Goal: Task Accomplishment & Management: Use online tool/utility

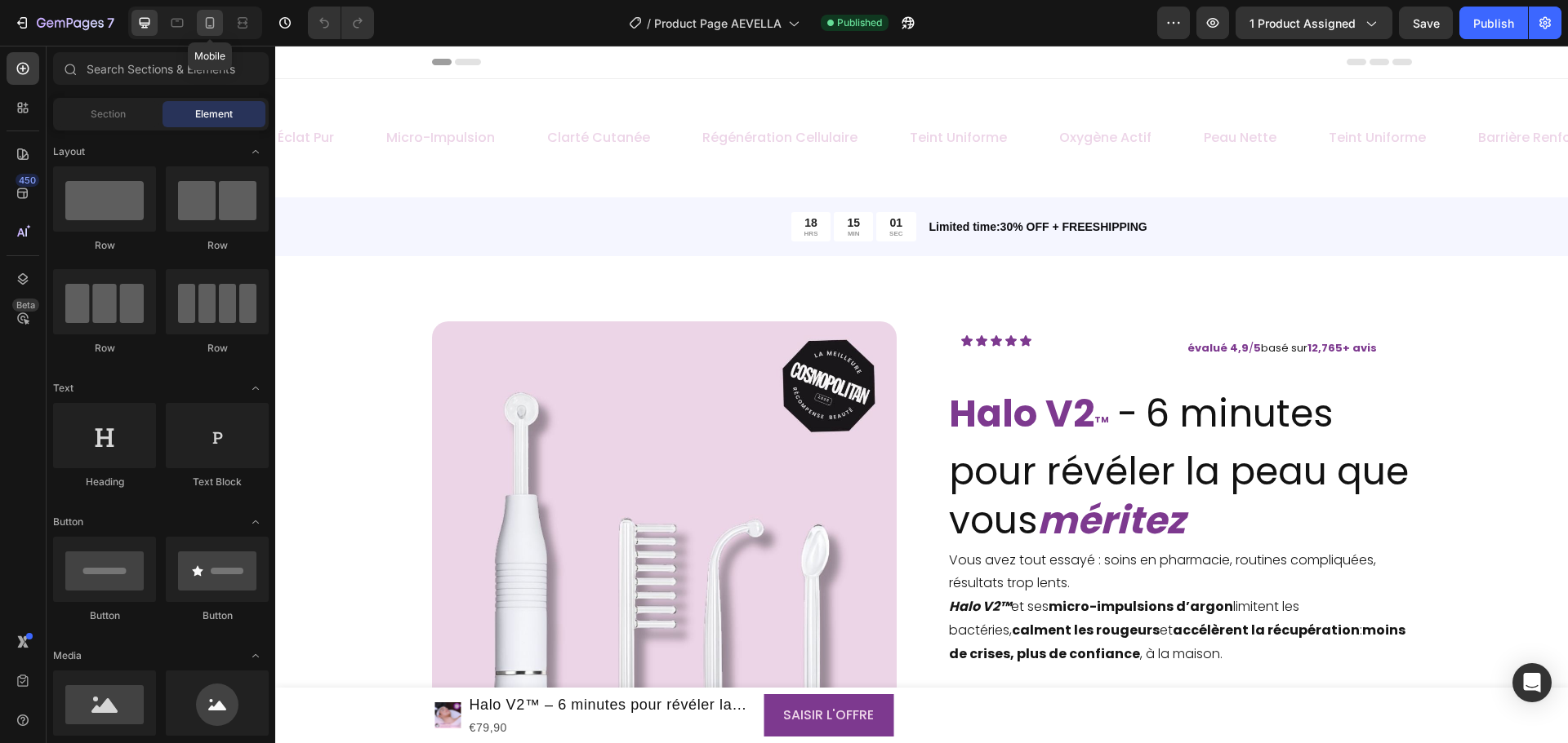
click at [206, 17] on icon at bounding box center [210, 23] width 17 height 17
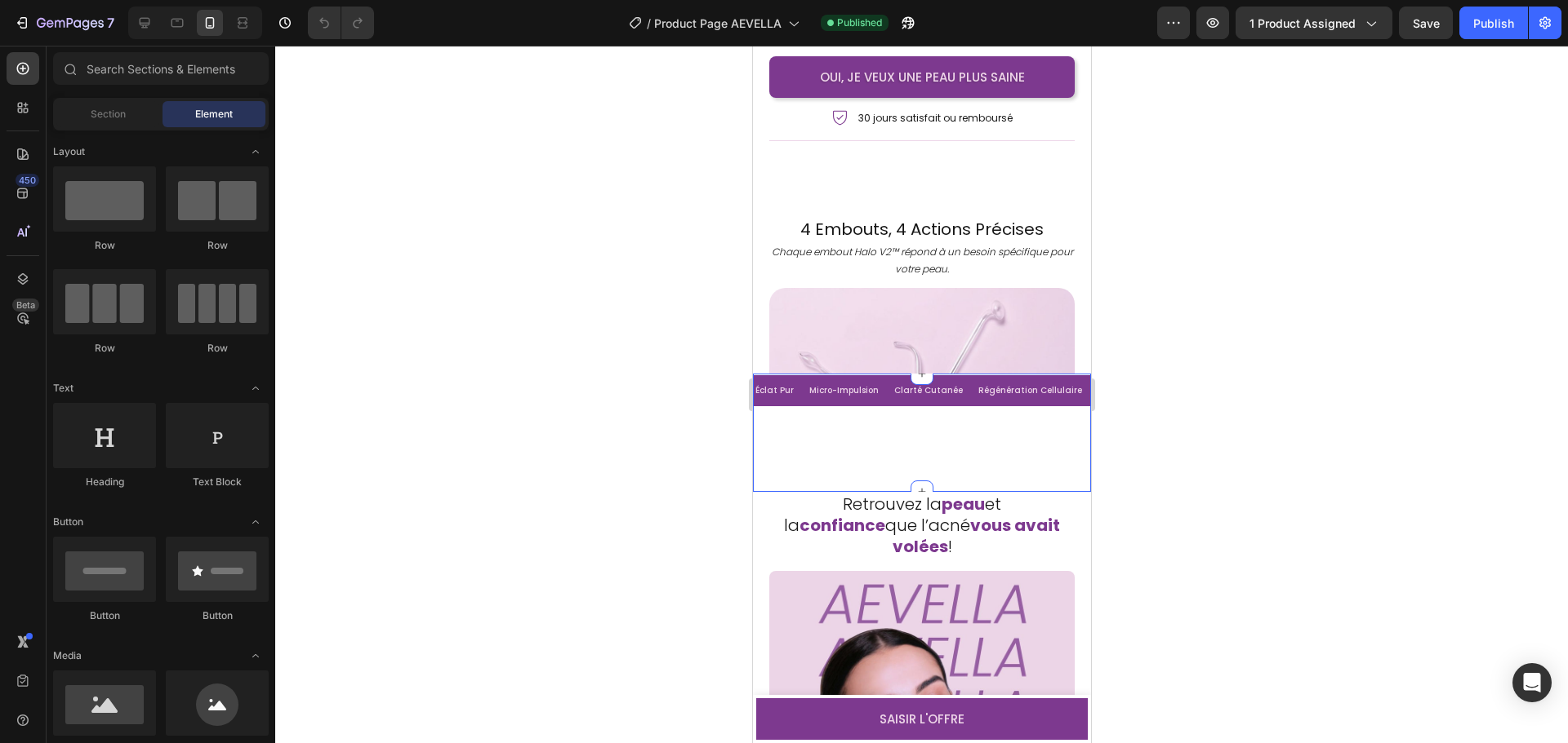
scroll to position [4488, 0]
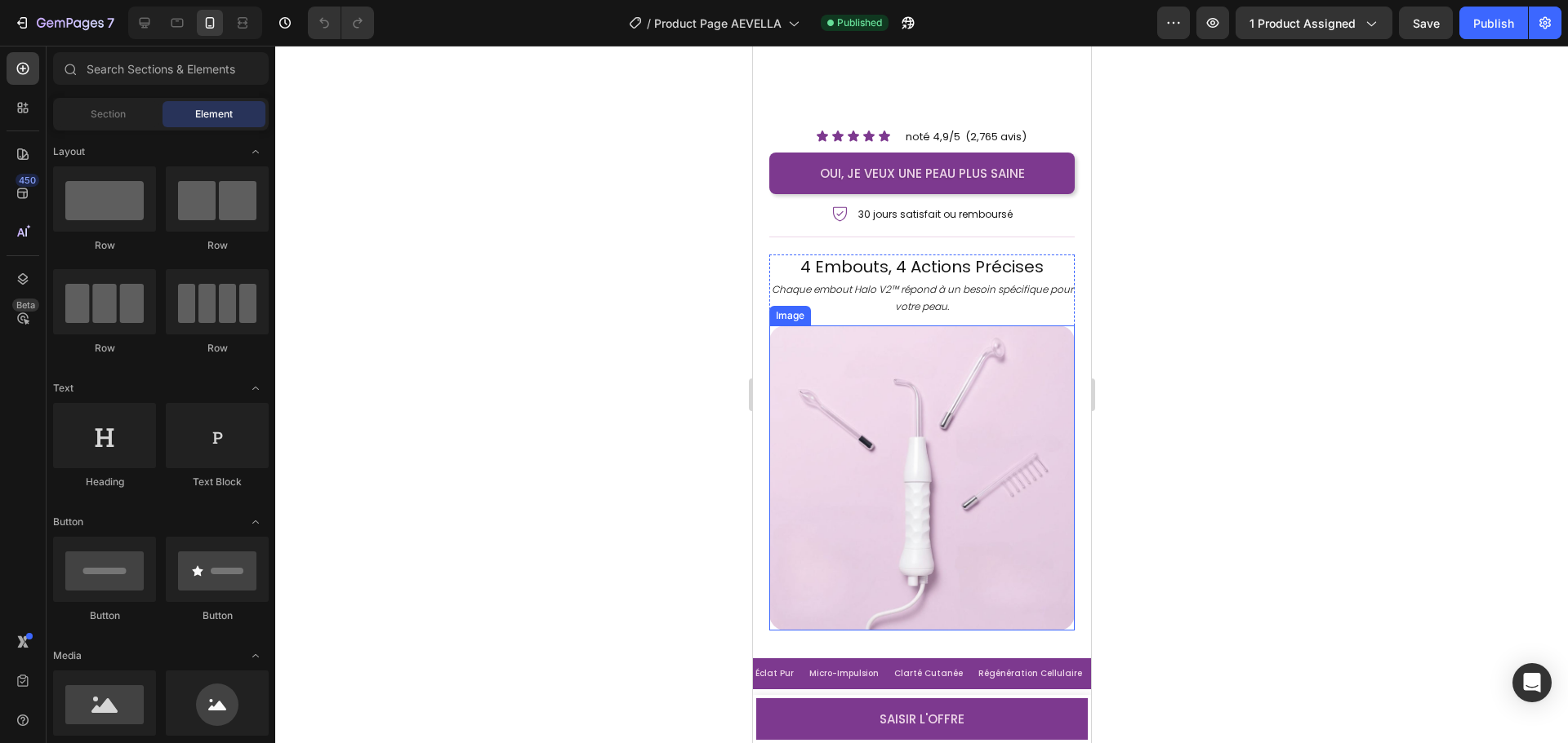
click at [922, 463] on img at bounding box center [921, 478] width 306 height 305
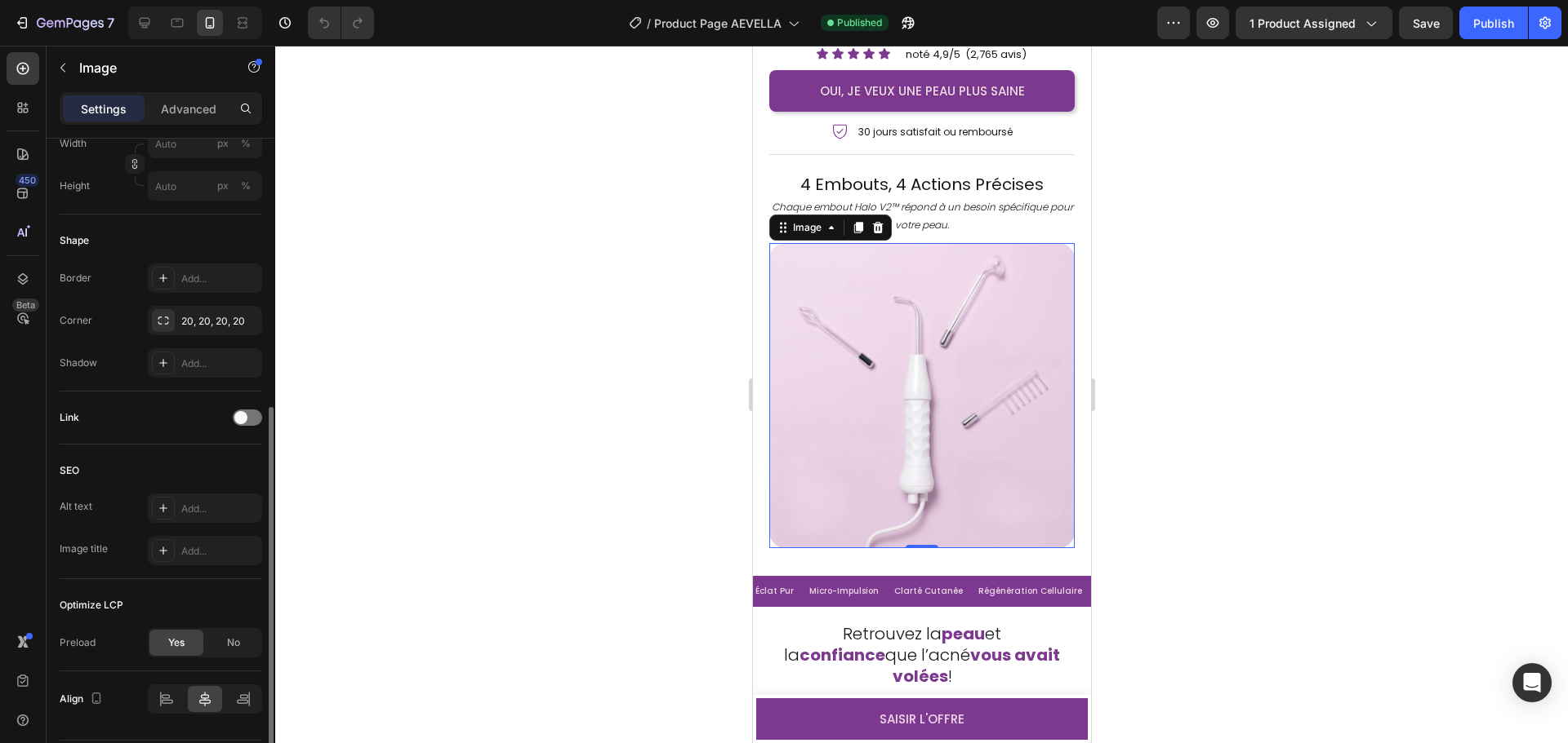
scroll to position [539, 0]
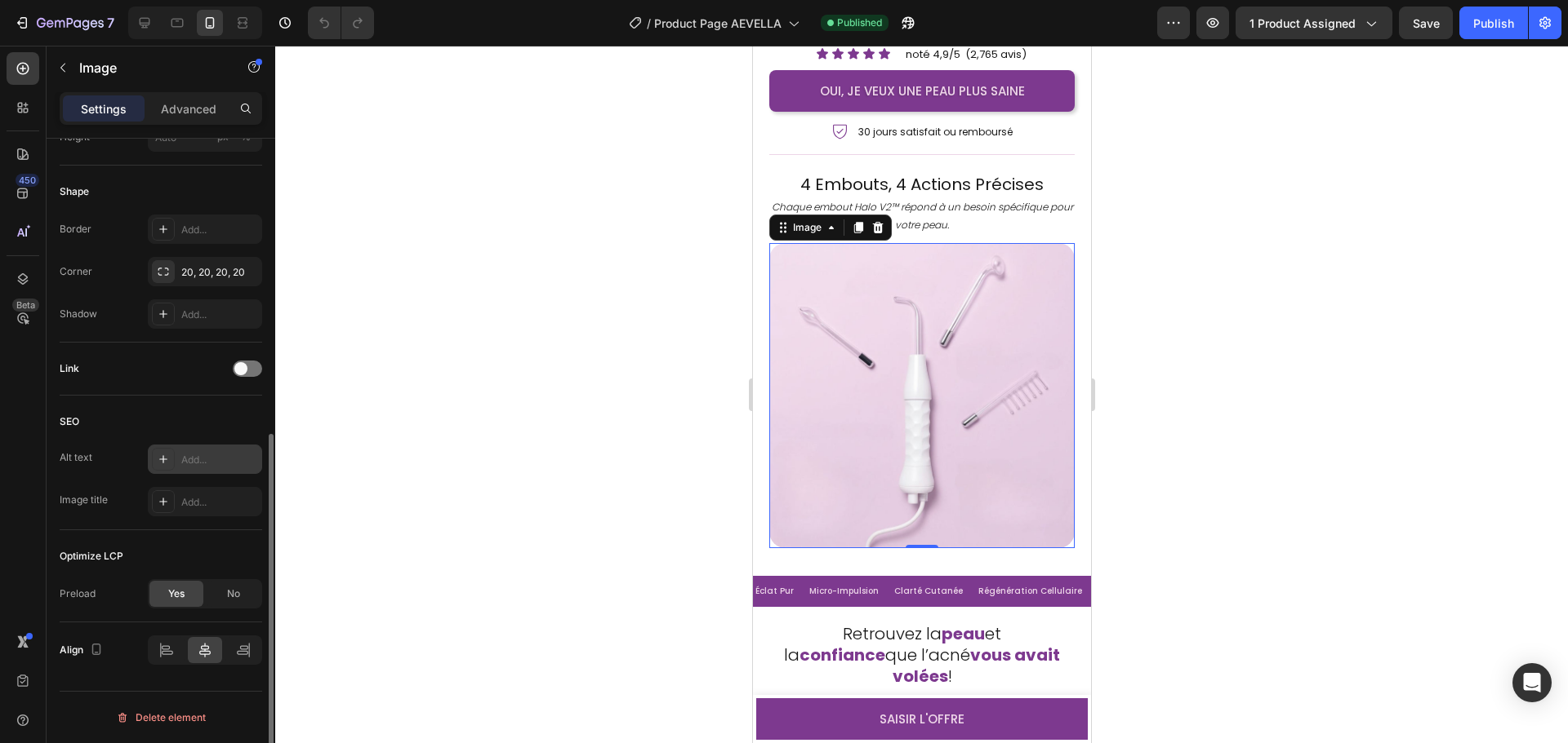
click at [196, 467] on div "Add..." at bounding box center [219, 460] width 77 height 15
click at [929, 460] on img at bounding box center [921, 395] width 306 height 305
click at [199, 499] on div "Add..." at bounding box center [219, 503] width 77 height 15
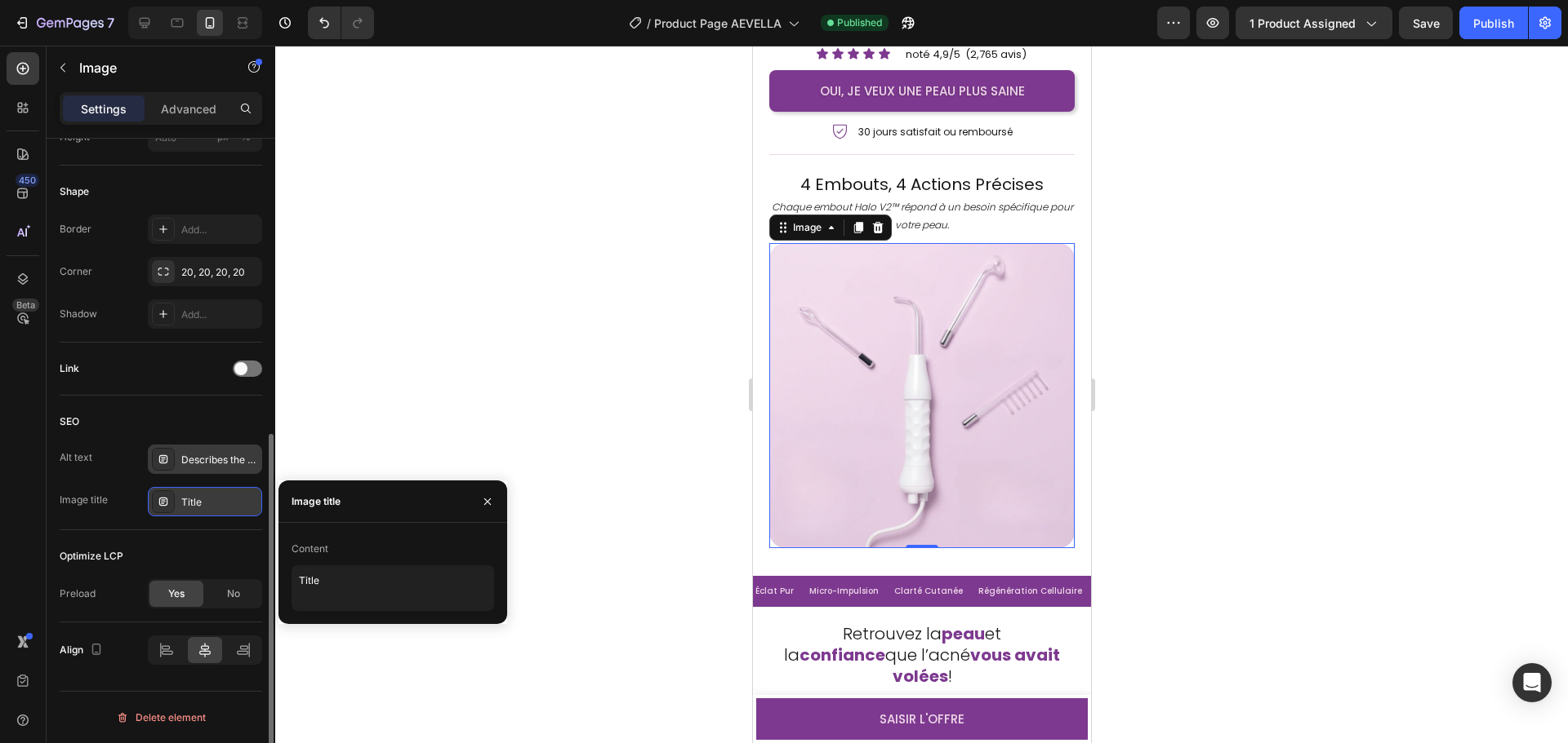
click at [500, 498] on div at bounding box center [487, 501] width 39 height 41
click at [498, 500] on button "button" at bounding box center [488, 502] width 26 height 26
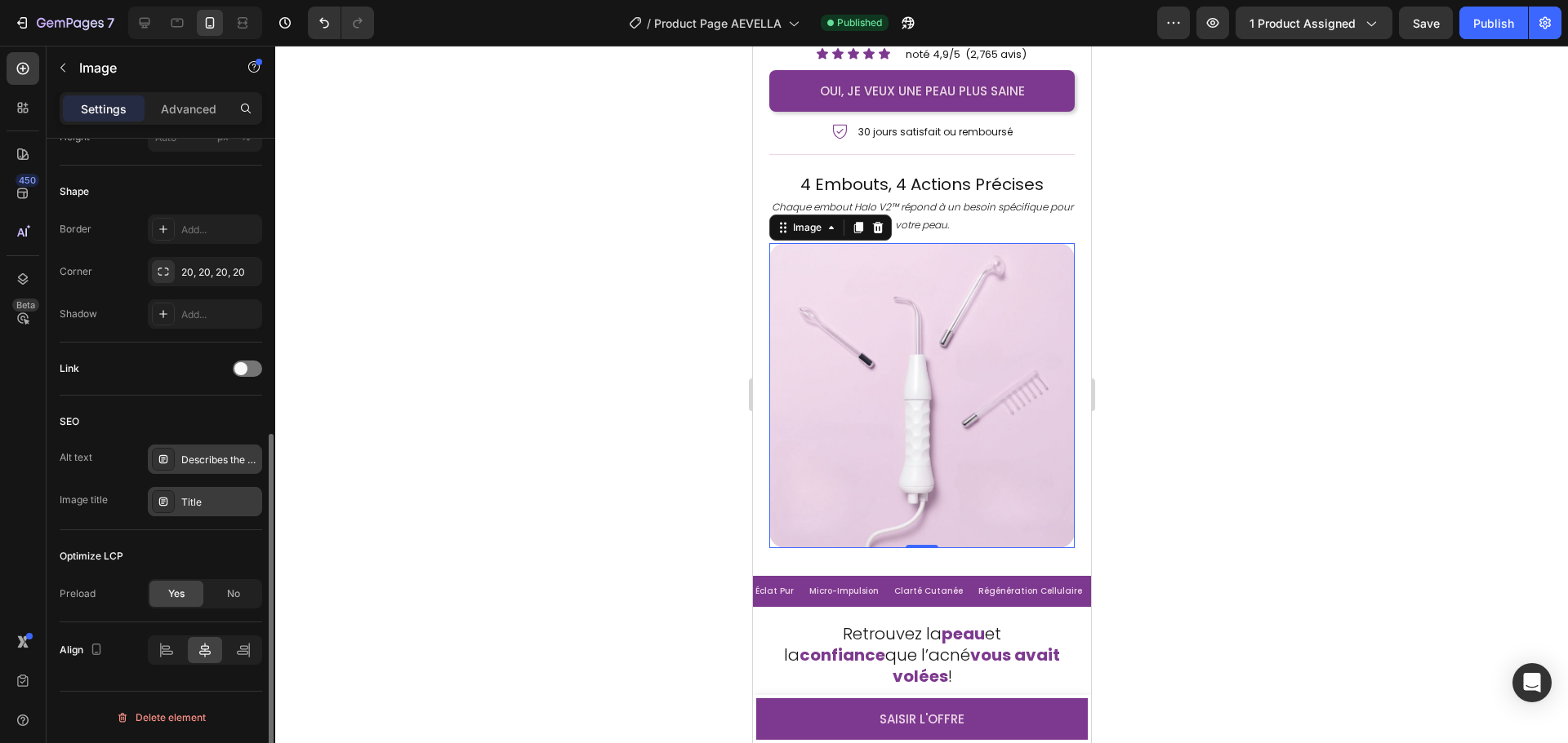
click at [241, 462] on div "Describes the appearance of the image" at bounding box center [219, 460] width 77 height 15
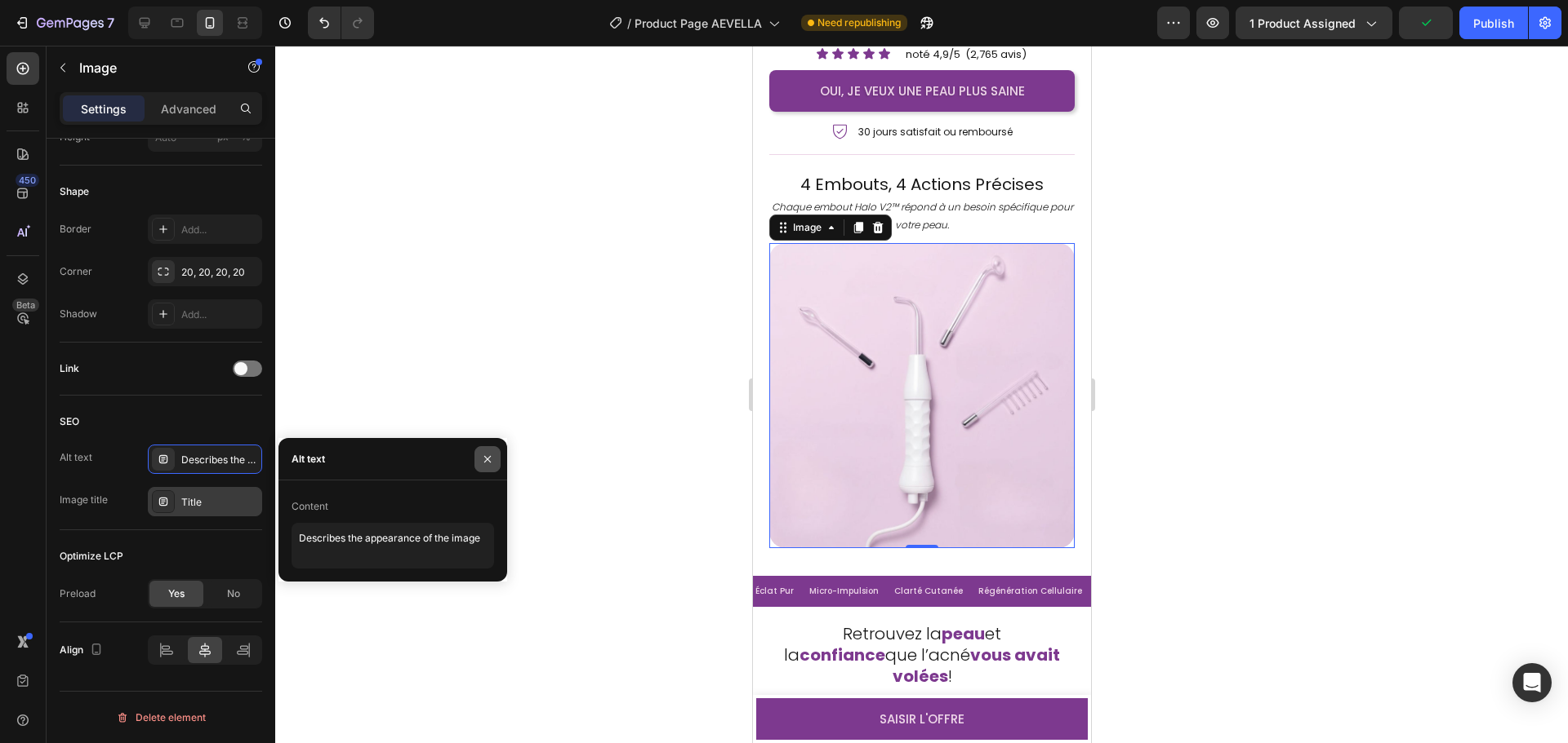
click at [484, 452] on icon "button" at bounding box center [487, 459] width 13 height 13
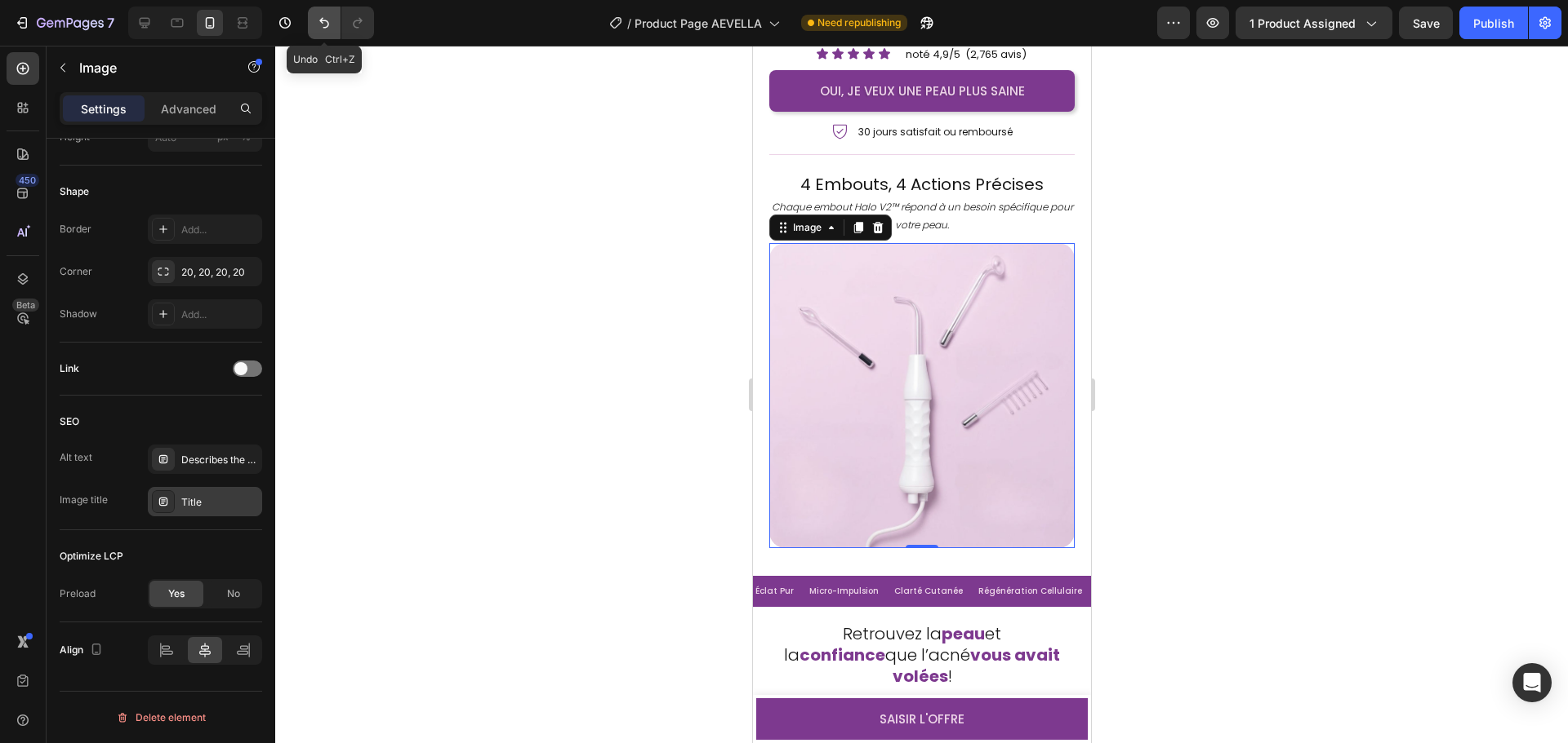
click at [321, 19] on icon "Undo/Redo" at bounding box center [323, 23] width 10 height 11
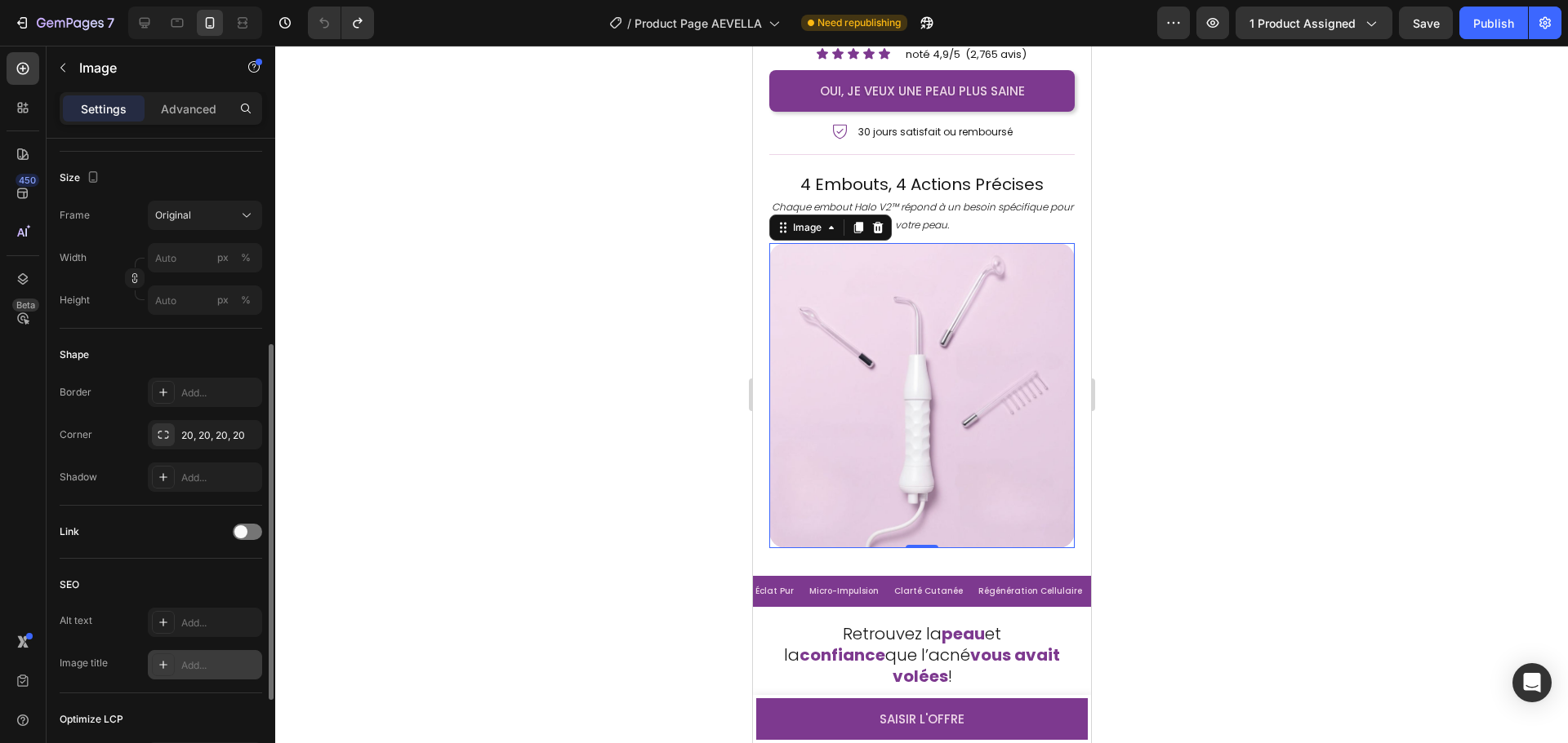
scroll to position [212, 0]
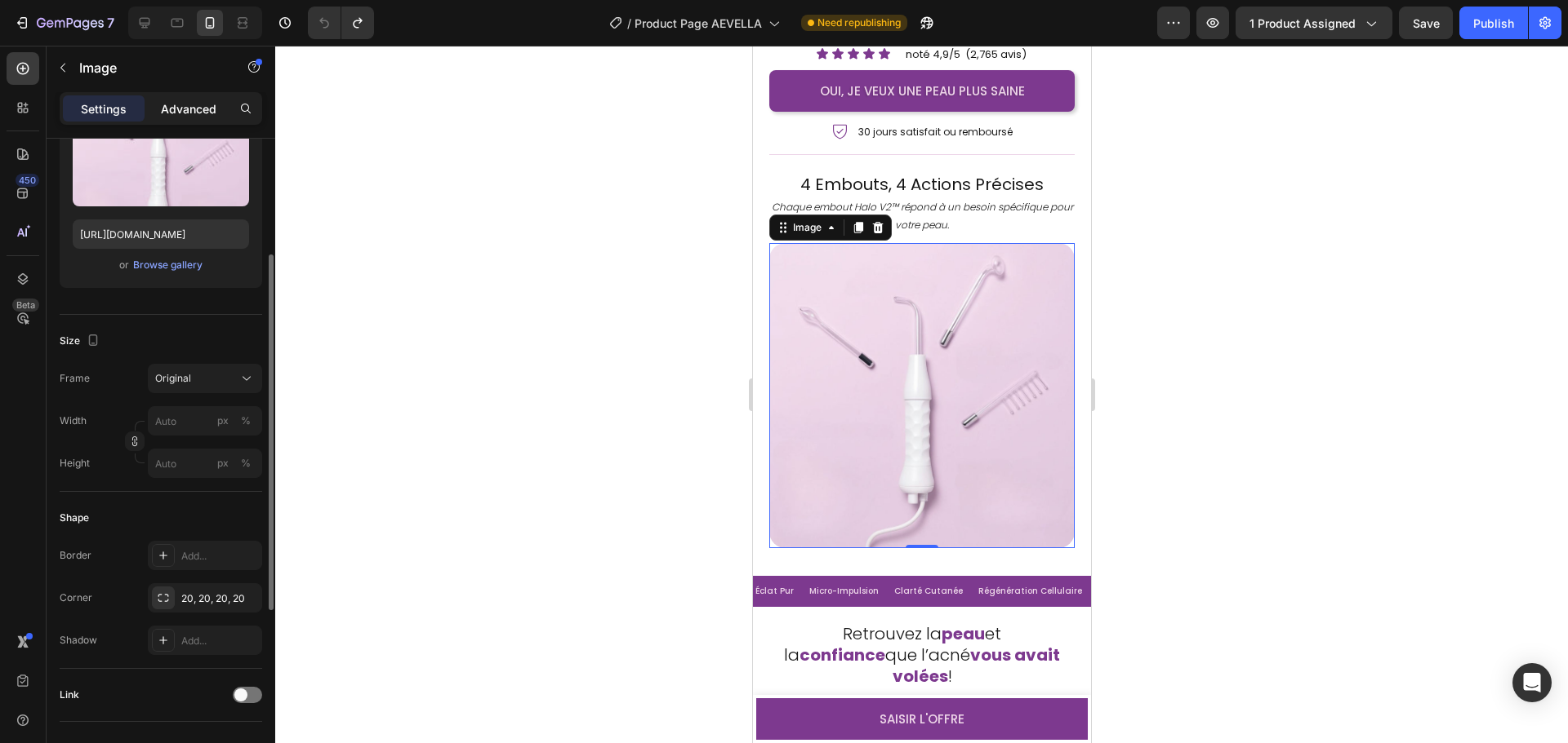
click at [196, 110] on p "Advanced" at bounding box center [189, 108] width 55 height 17
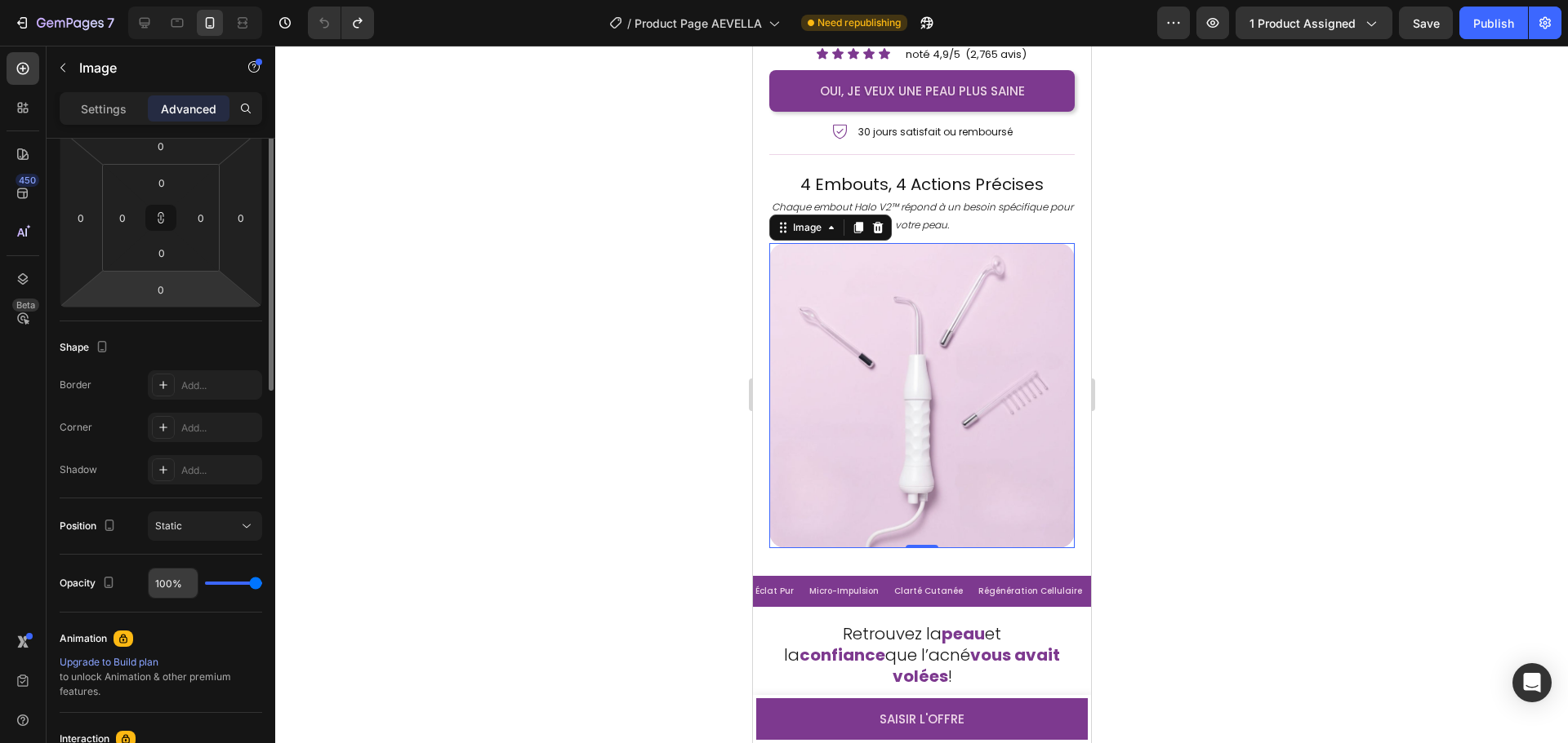
scroll to position [0, 0]
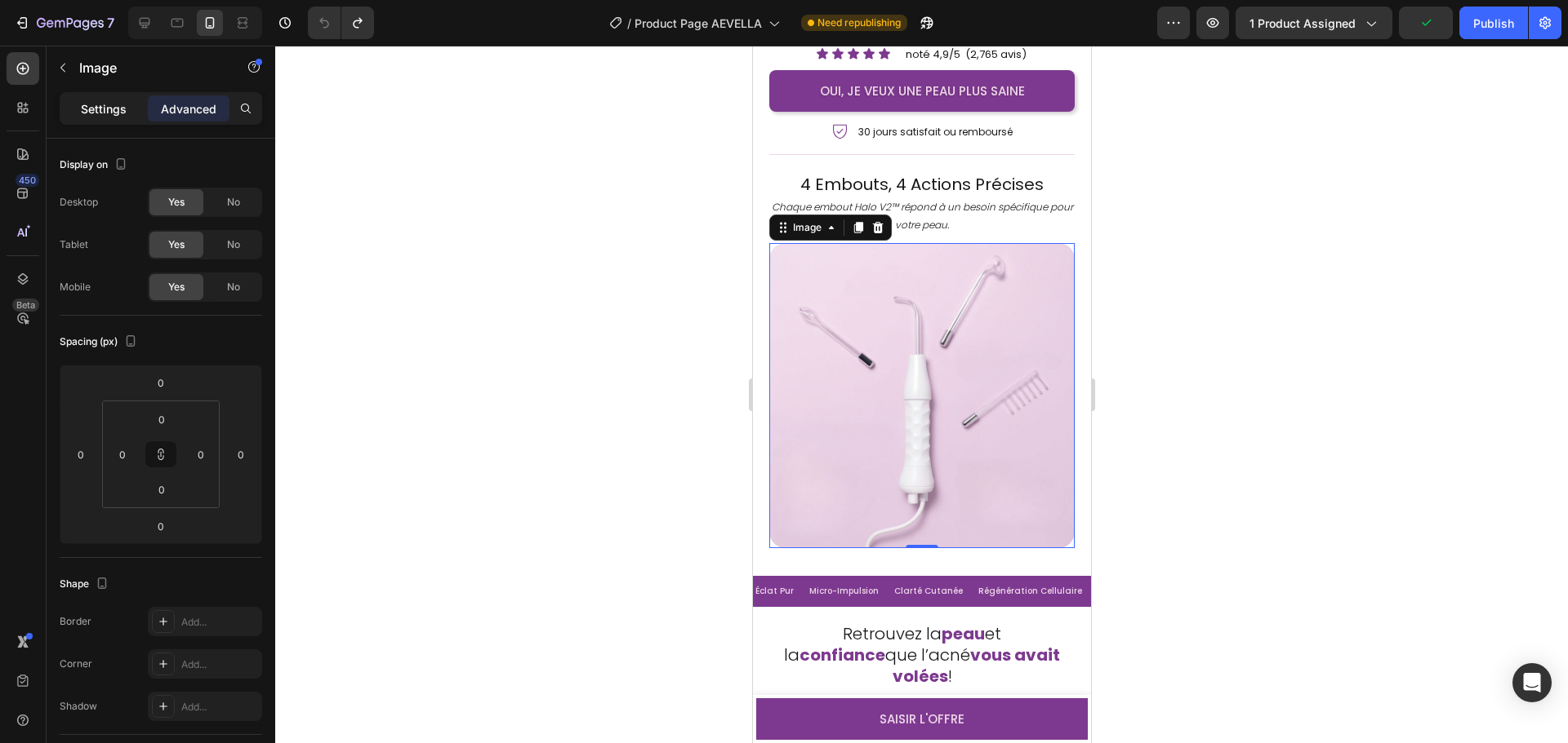
click at [115, 106] on p "Settings" at bounding box center [104, 108] width 46 height 17
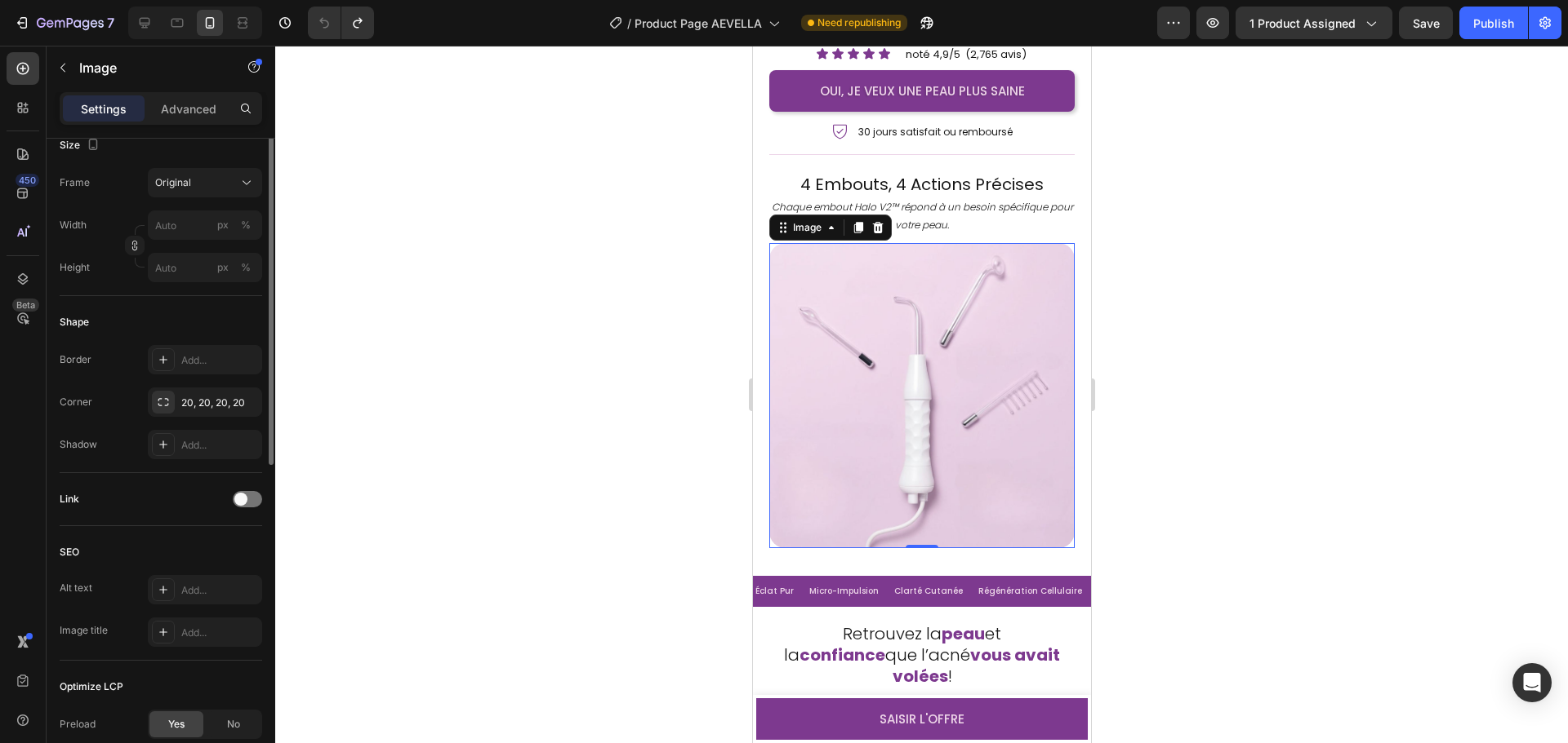
scroll to position [489, 0]
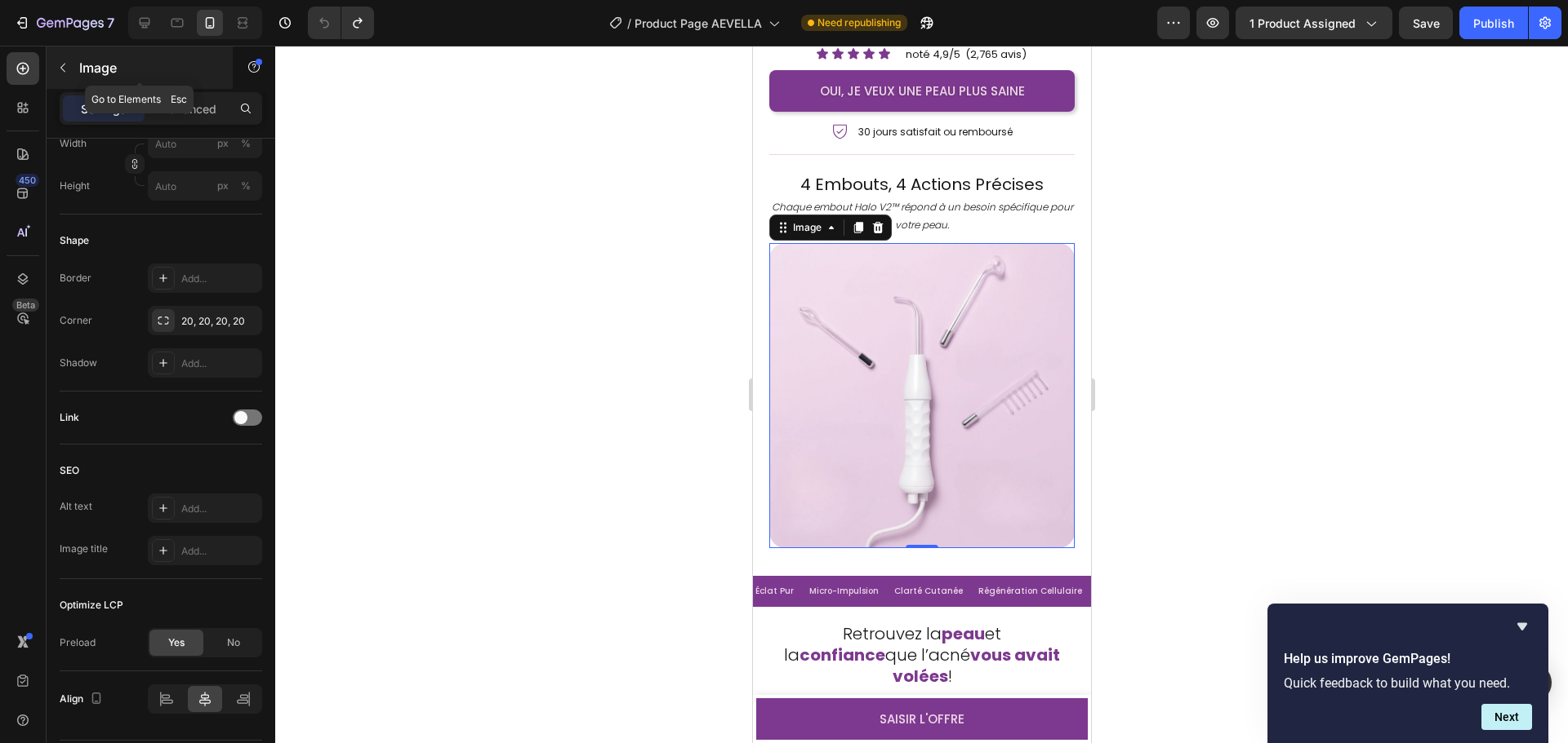
click at [57, 69] on icon "button" at bounding box center [63, 68] width 13 height 13
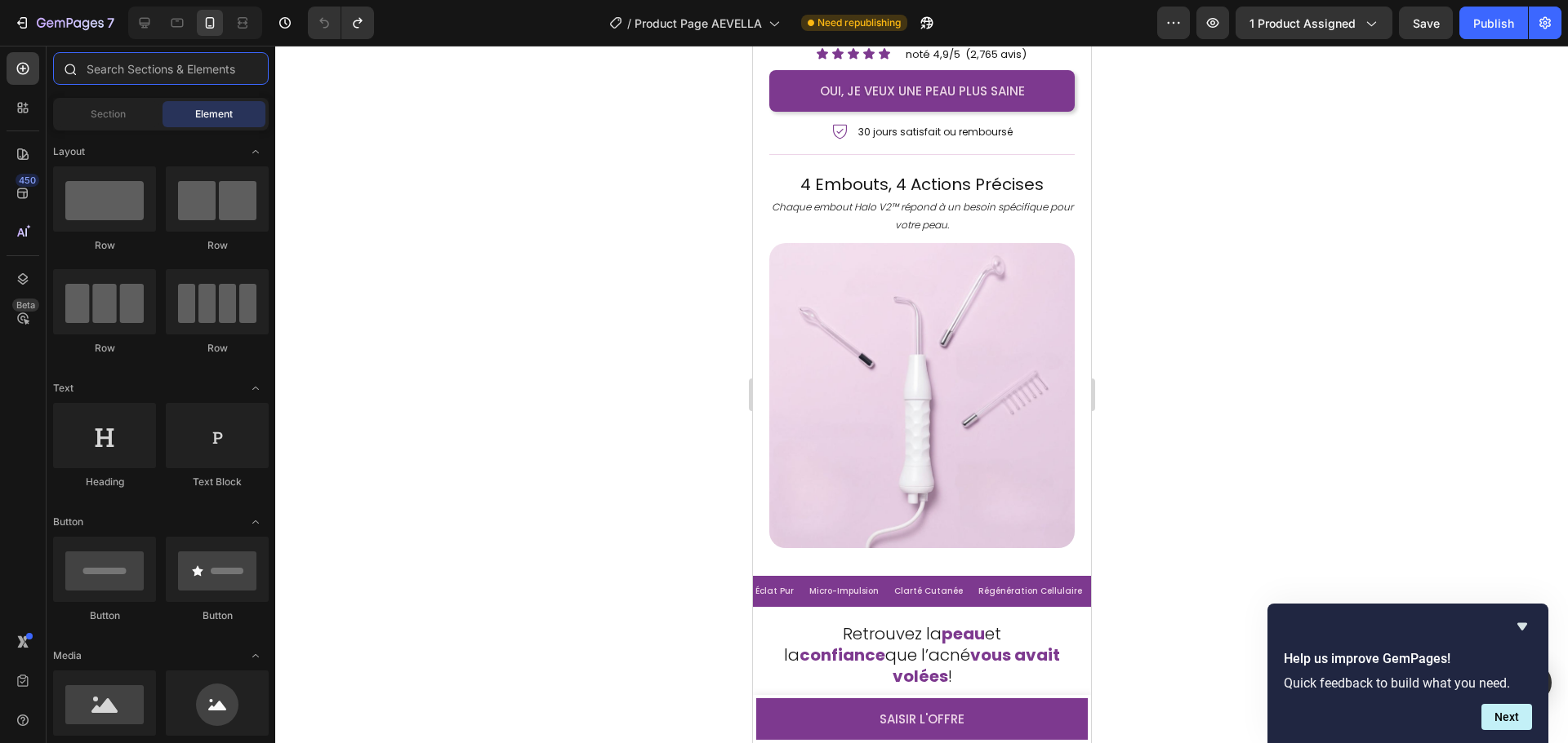
click at [150, 73] on input "text" at bounding box center [160, 68] width 216 height 33
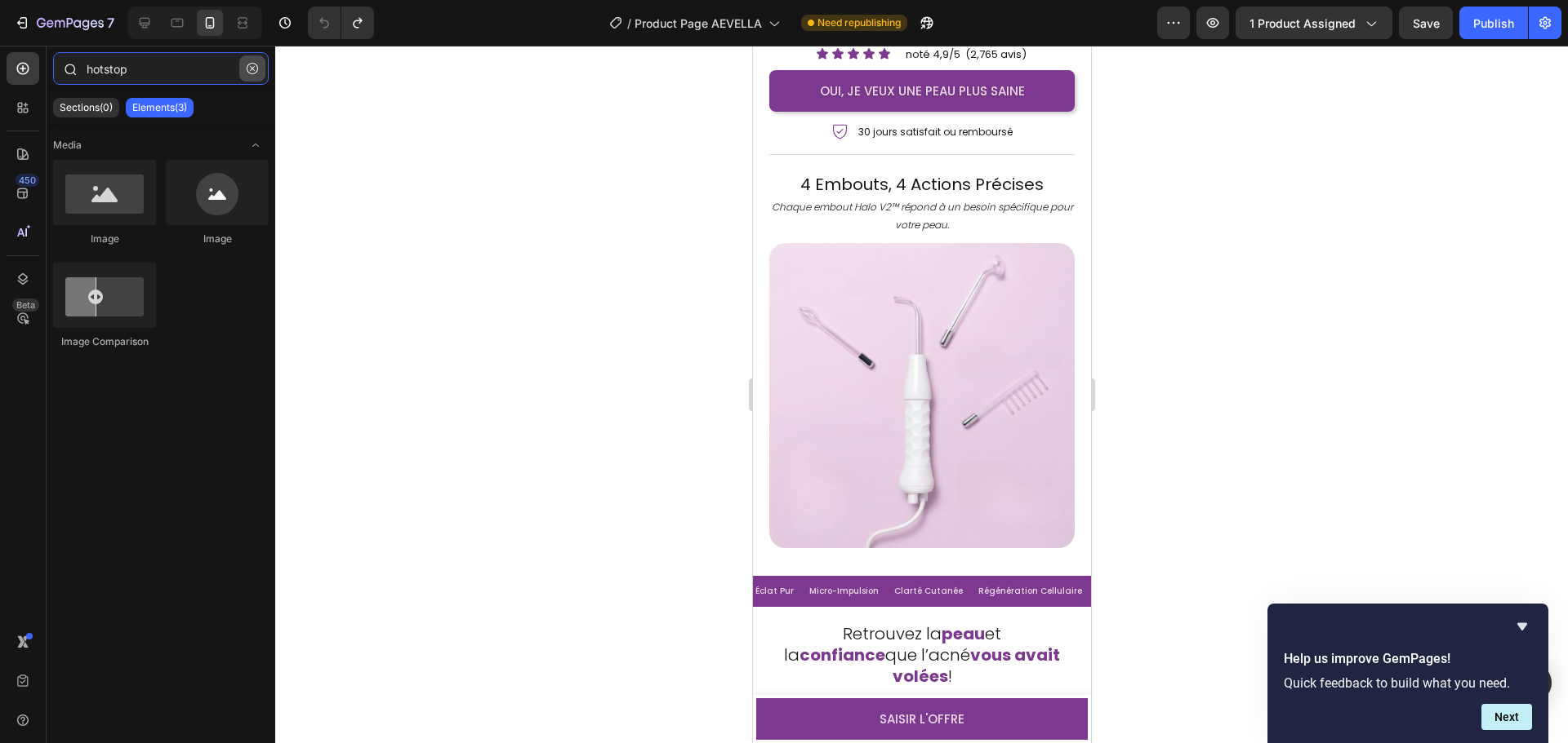
type input "hotstop"
click at [245, 63] on button "button" at bounding box center [253, 69] width 26 height 26
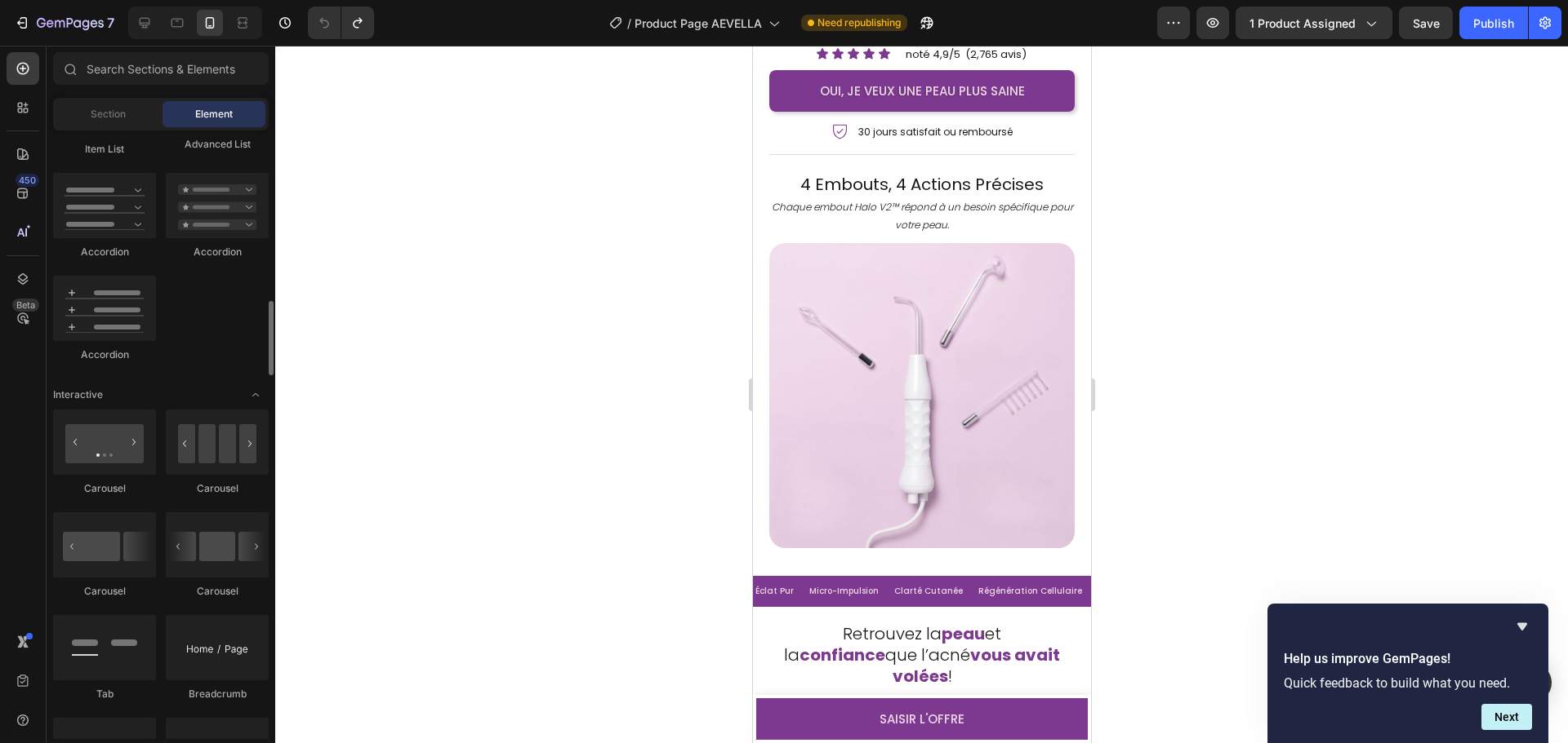
scroll to position [1632, 0]
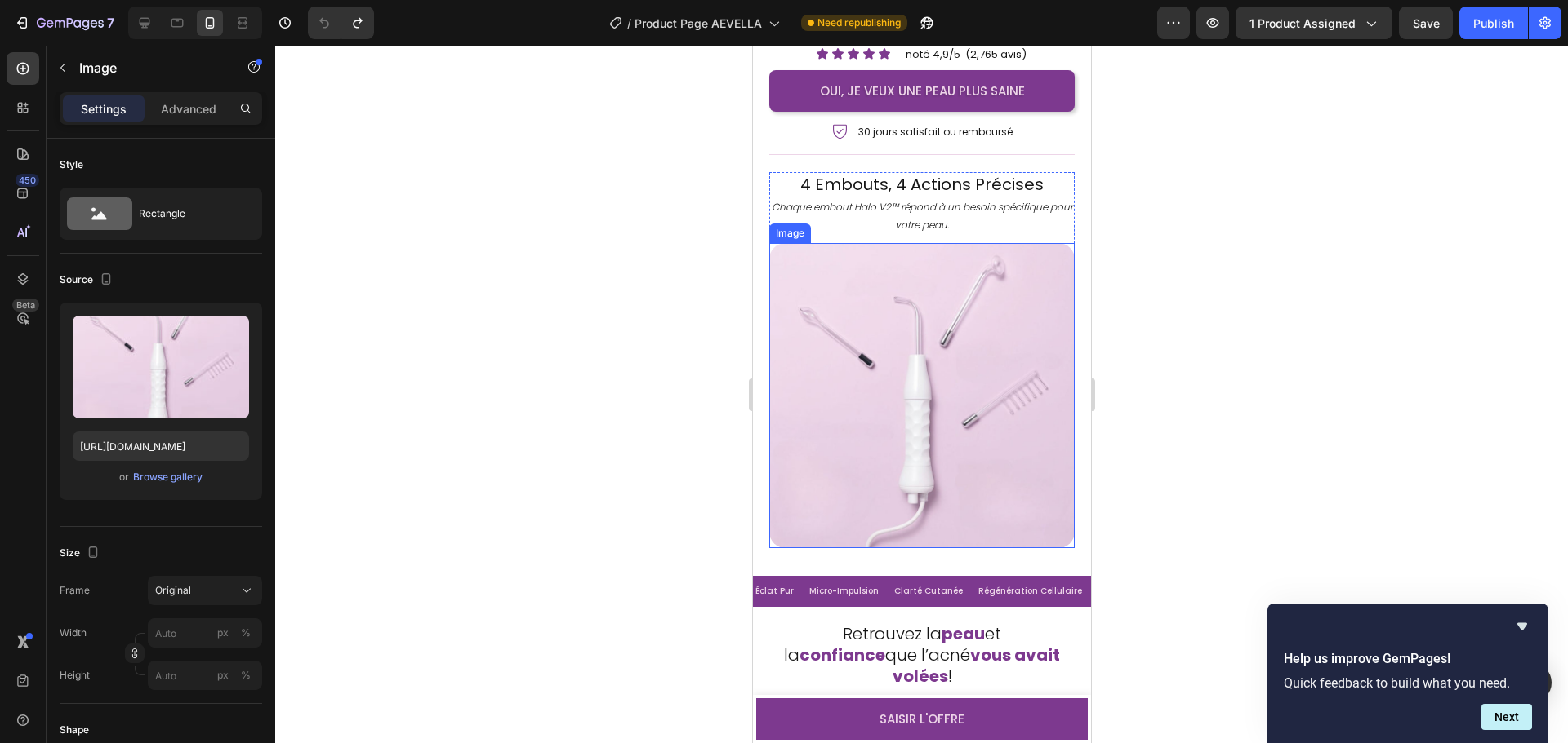
click at [891, 383] on img at bounding box center [921, 395] width 306 height 305
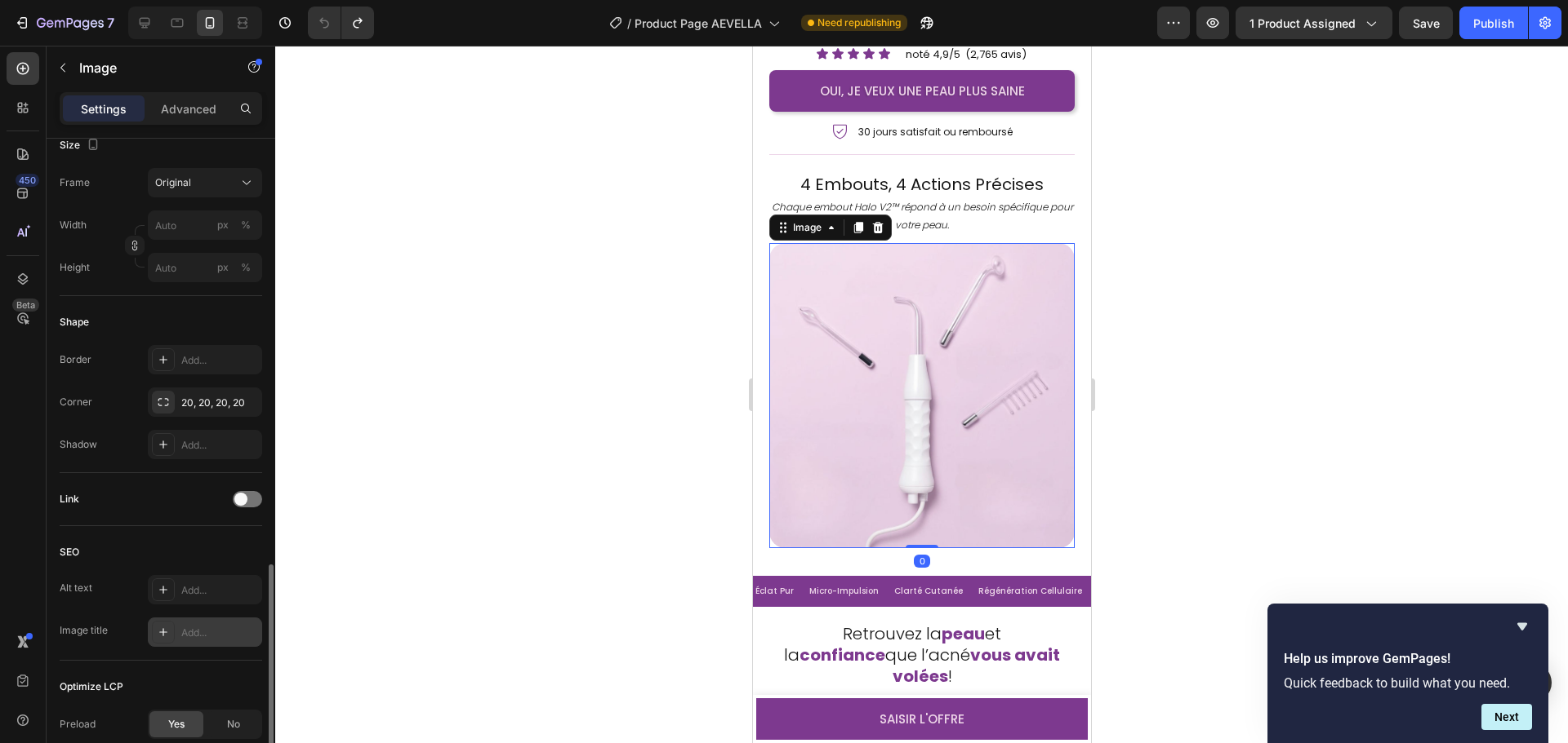
scroll to position [539, 0]
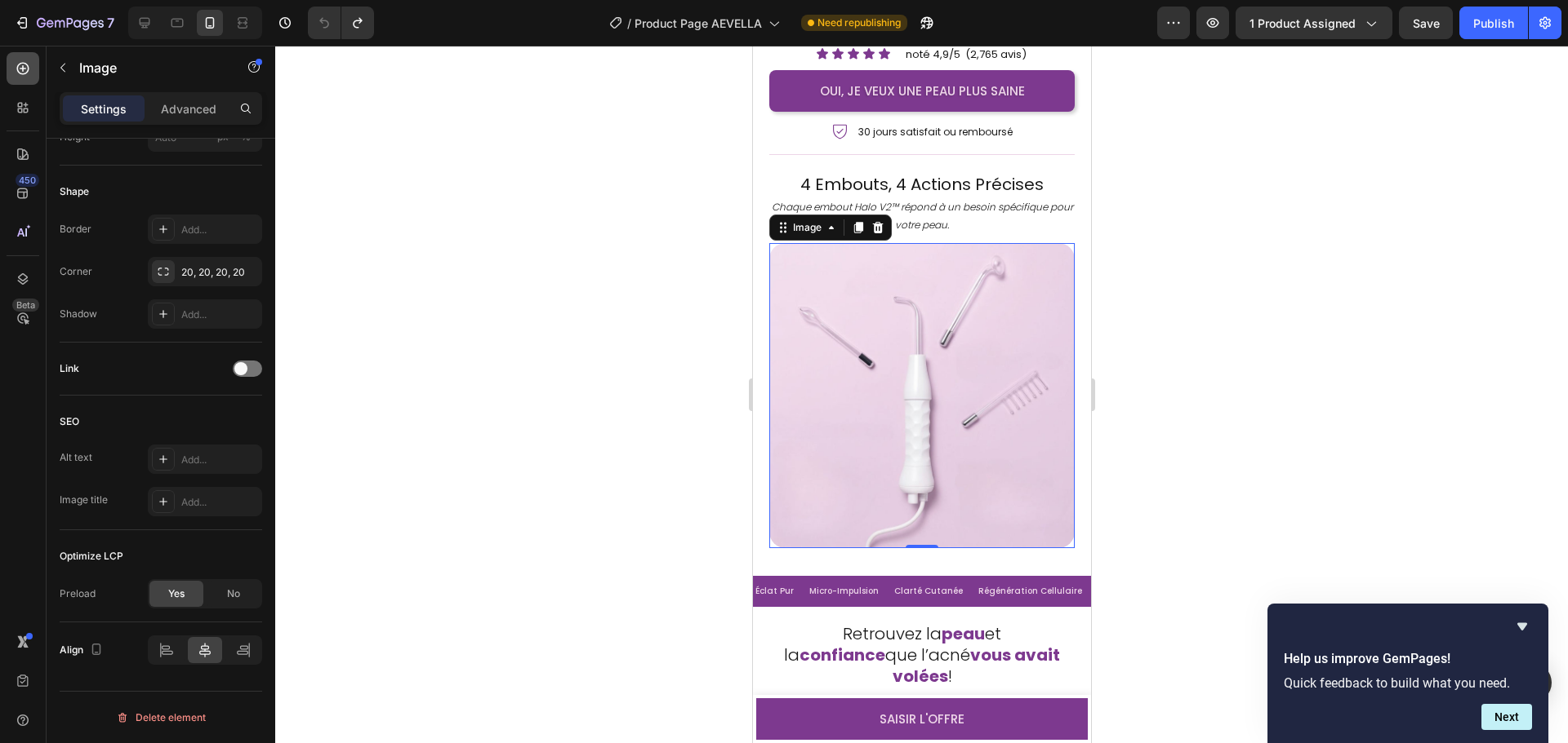
click at [20, 68] on icon at bounding box center [23, 69] width 17 height 17
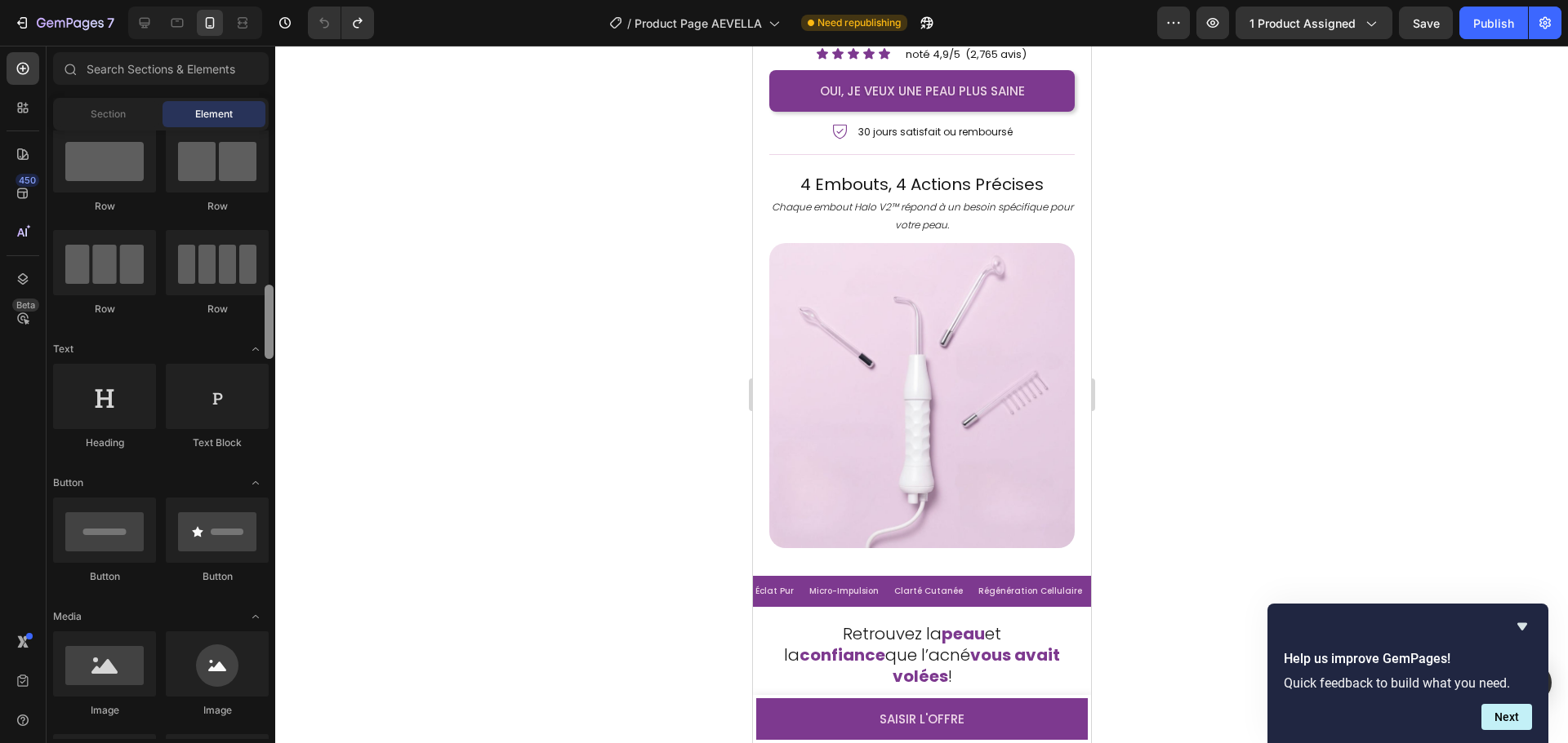
scroll to position [0, 0]
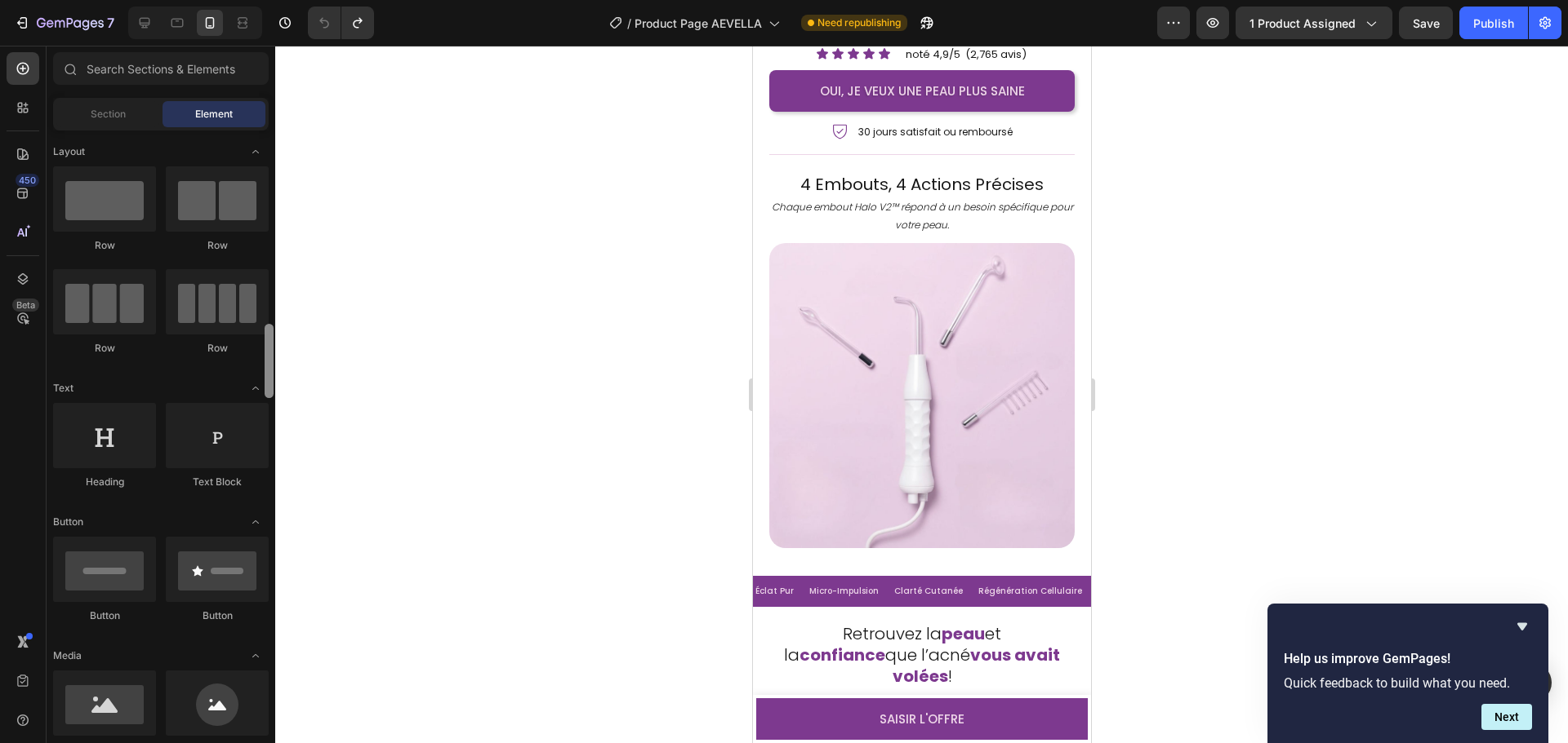
drag, startPoint x: 269, startPoint y: 335, endPoint x: 281, endPoint y: 116, distance: 219.3
click at [281, 0] on div "7 / Product Page AEVELLA Need republishing Preview 1 product assigned Save Publ…" at bounding box center [784, 0] width 1568 height 0
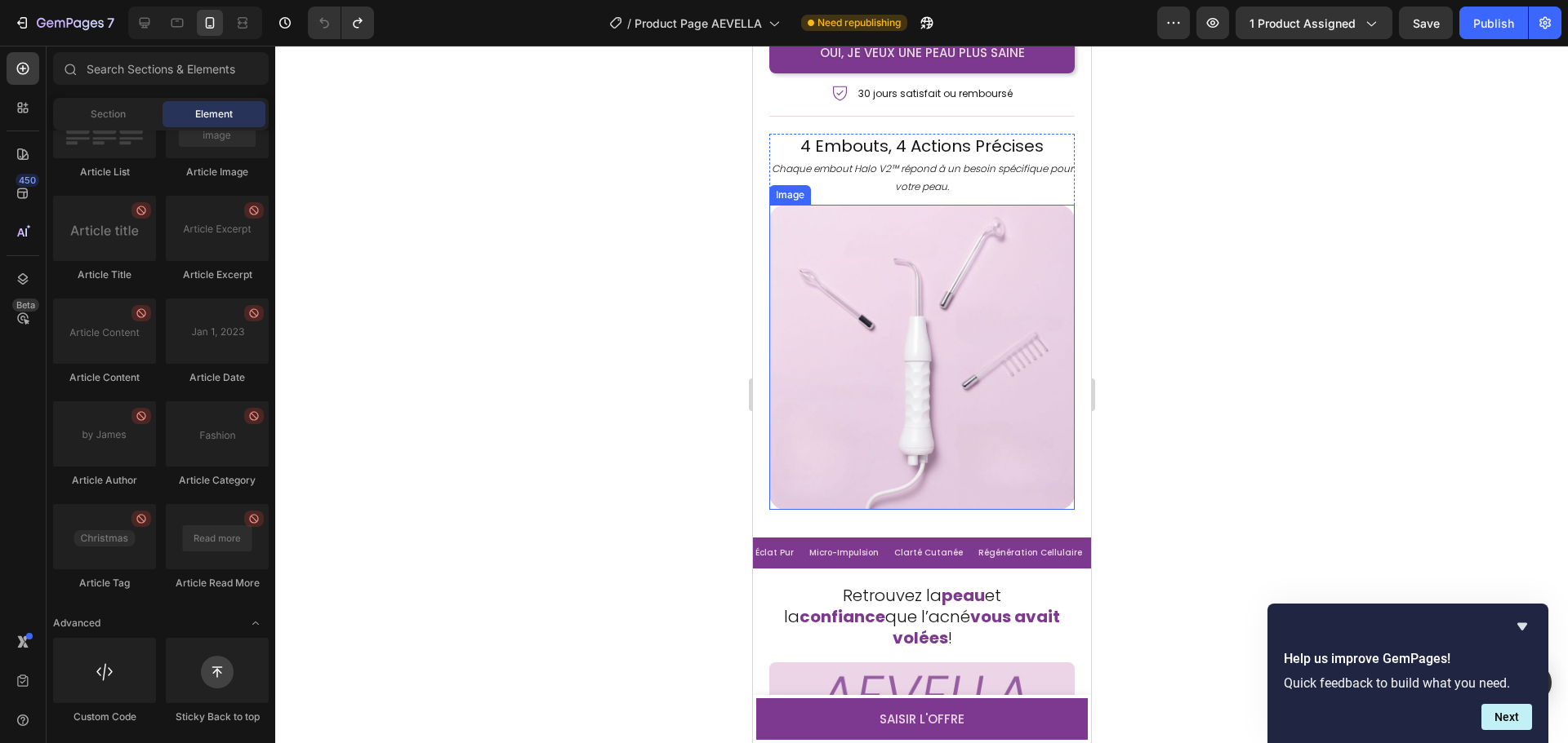
scroll to position [4733, 0]
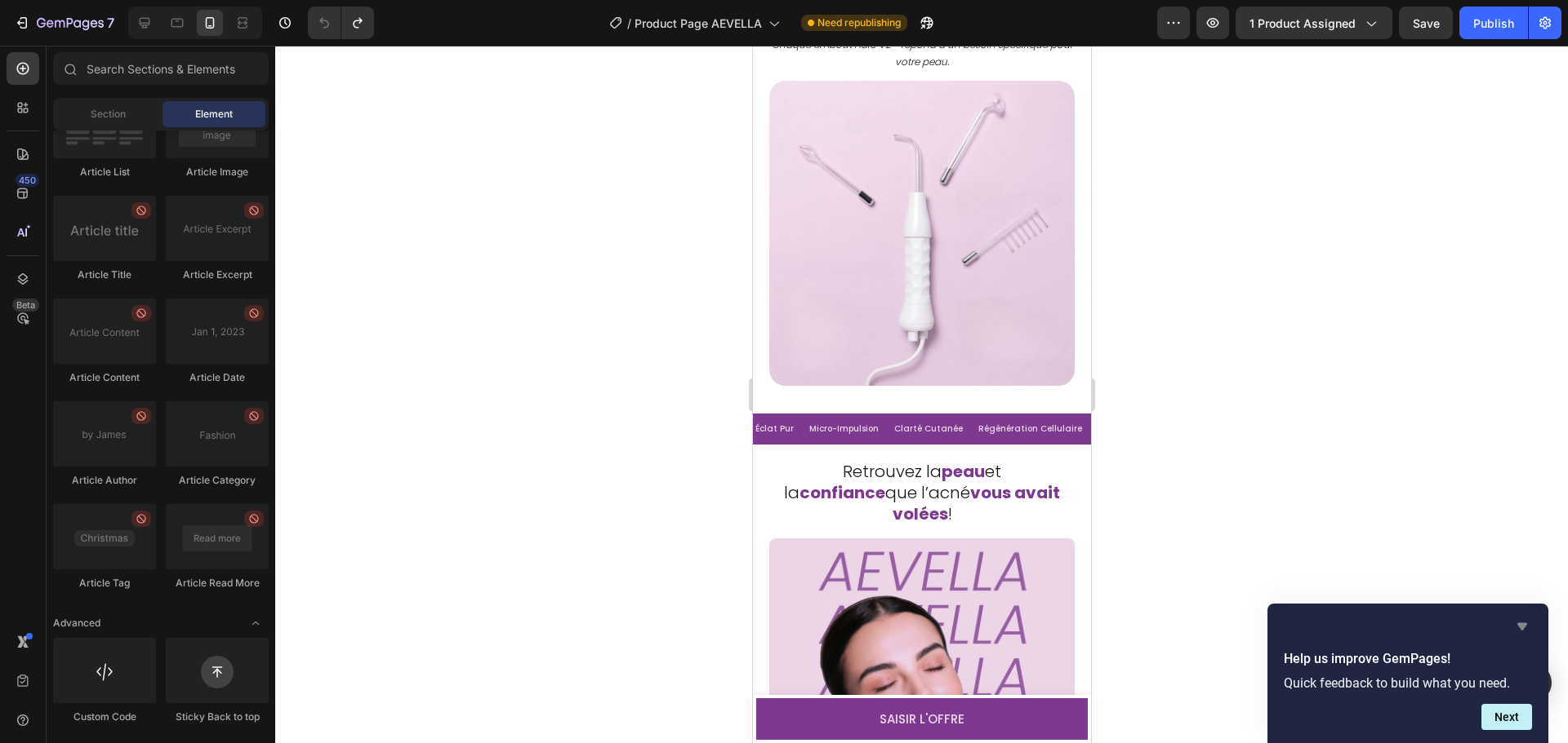
click at [1522, 623] on icon "Hide survey" at bounding box center [1521, 627] width 10 height 7
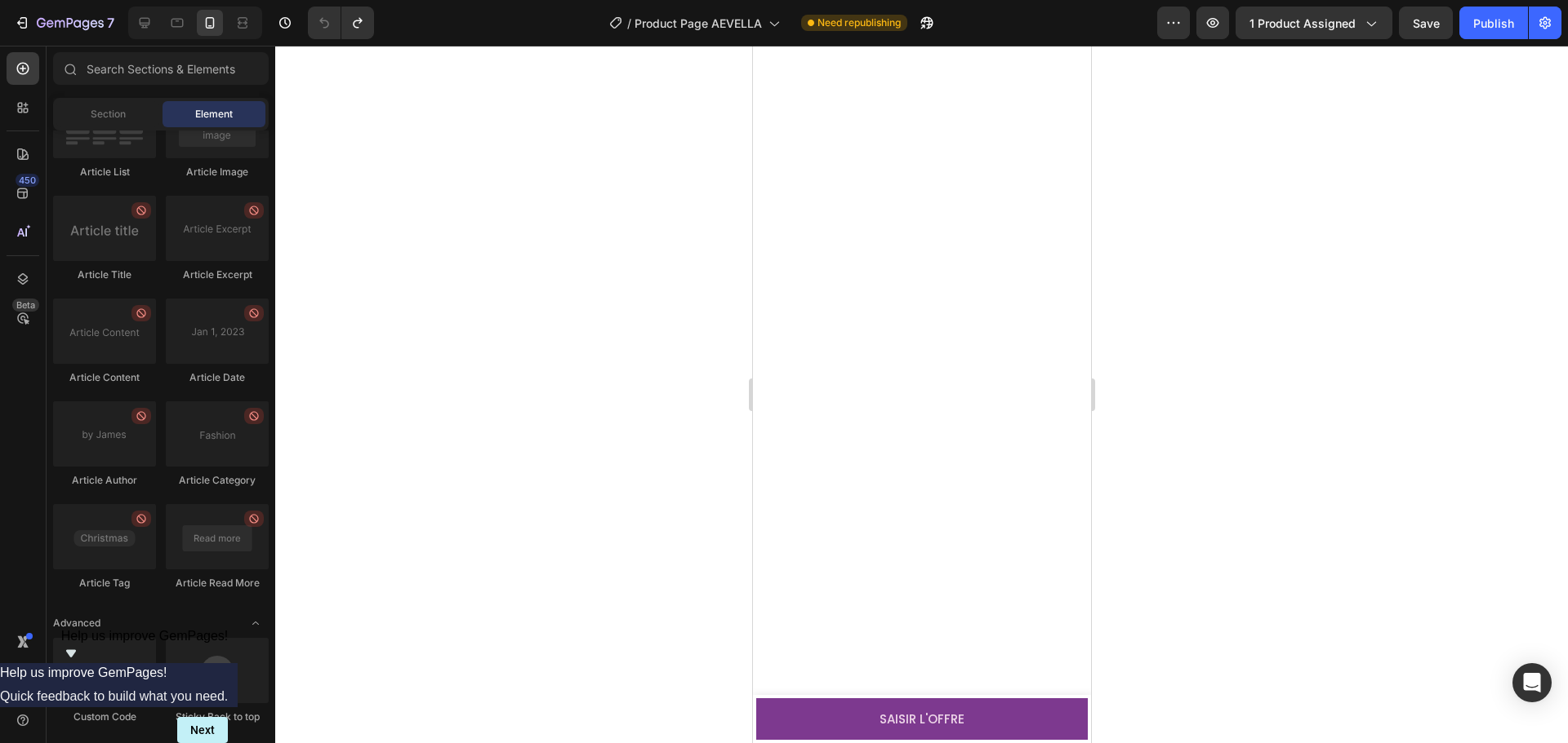
scroll to position [0, 0]
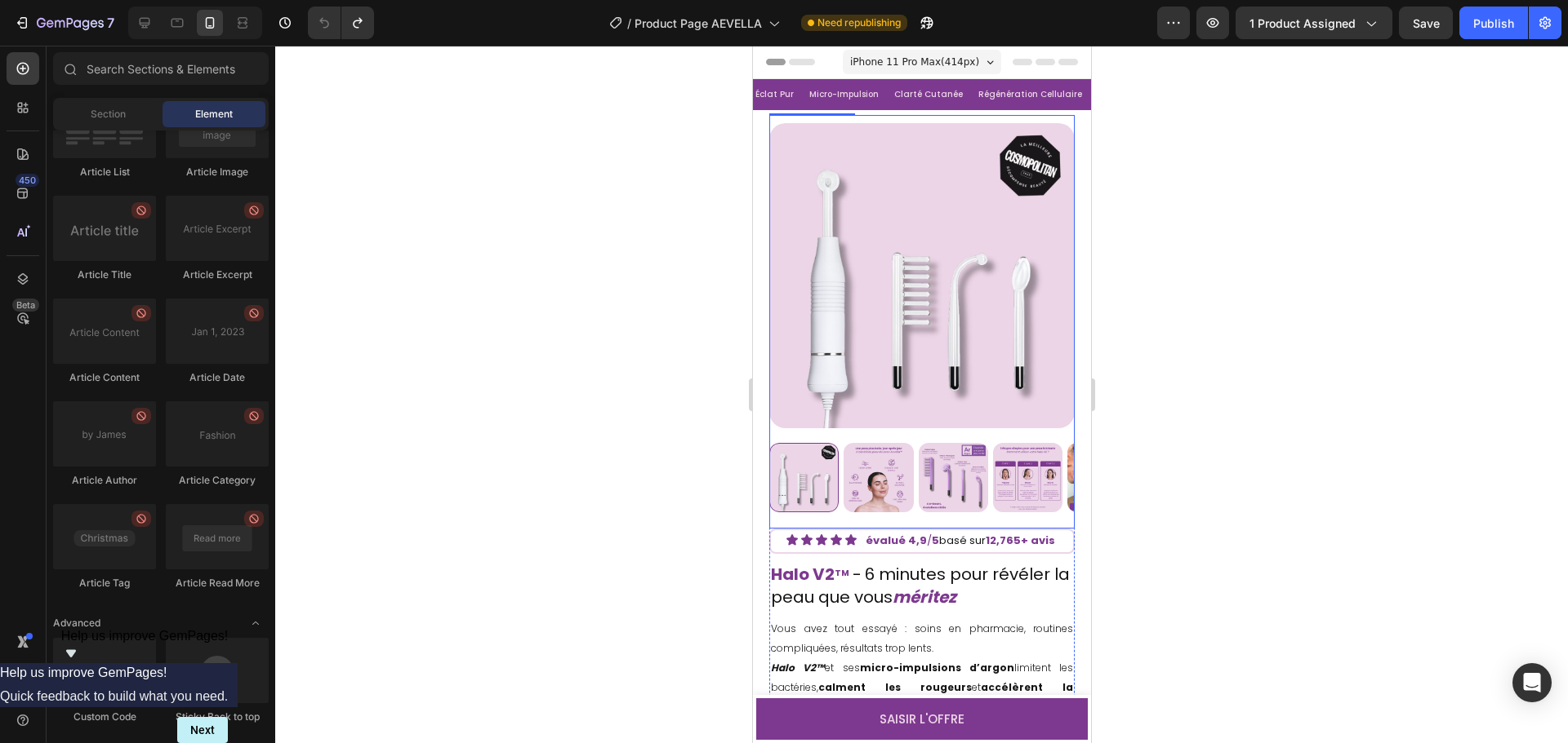
click at [854, 468] on img at bounding box center [877, 477] width 70 height 70
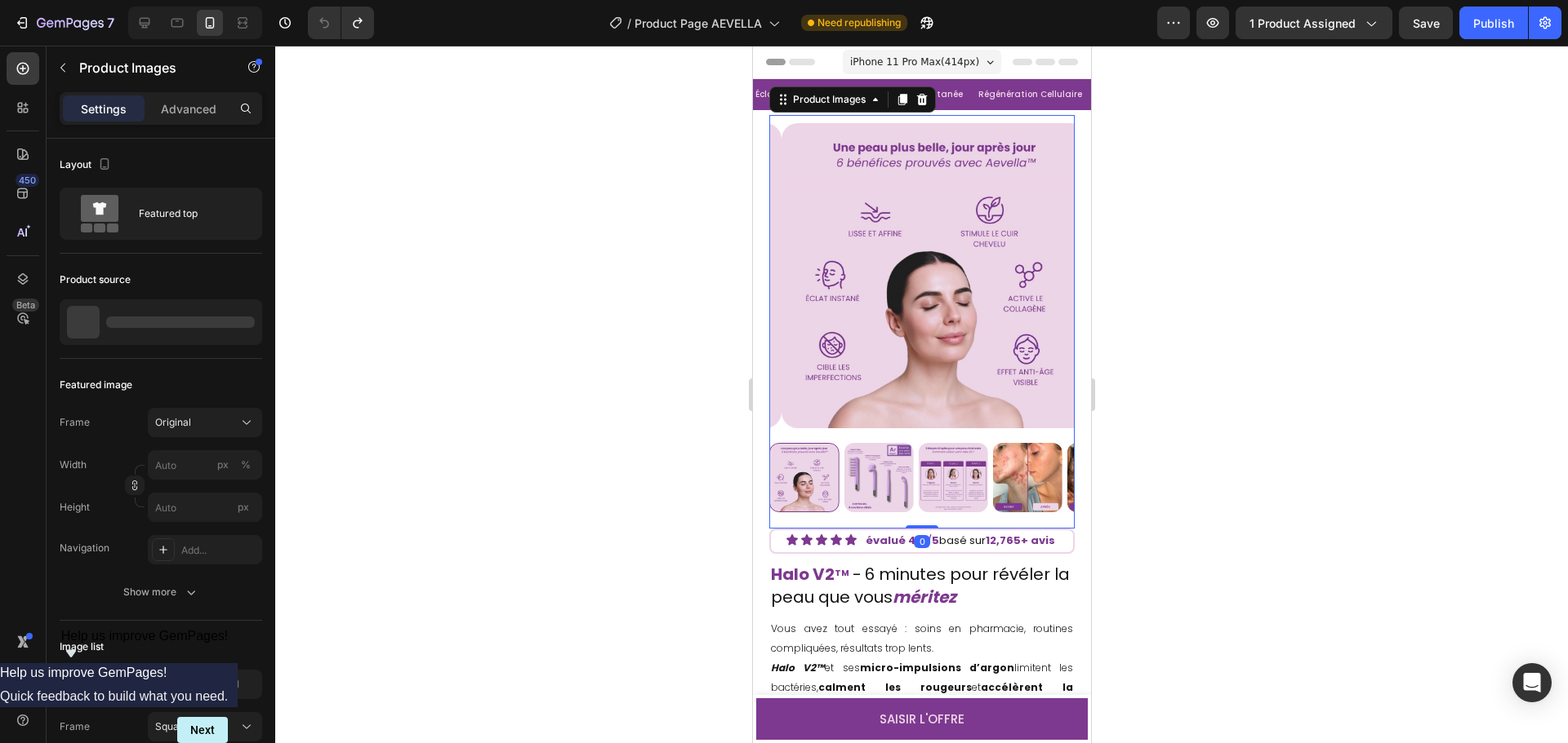
click at [849, 456] on img at bounding box center [877, 477] width 70 height 70
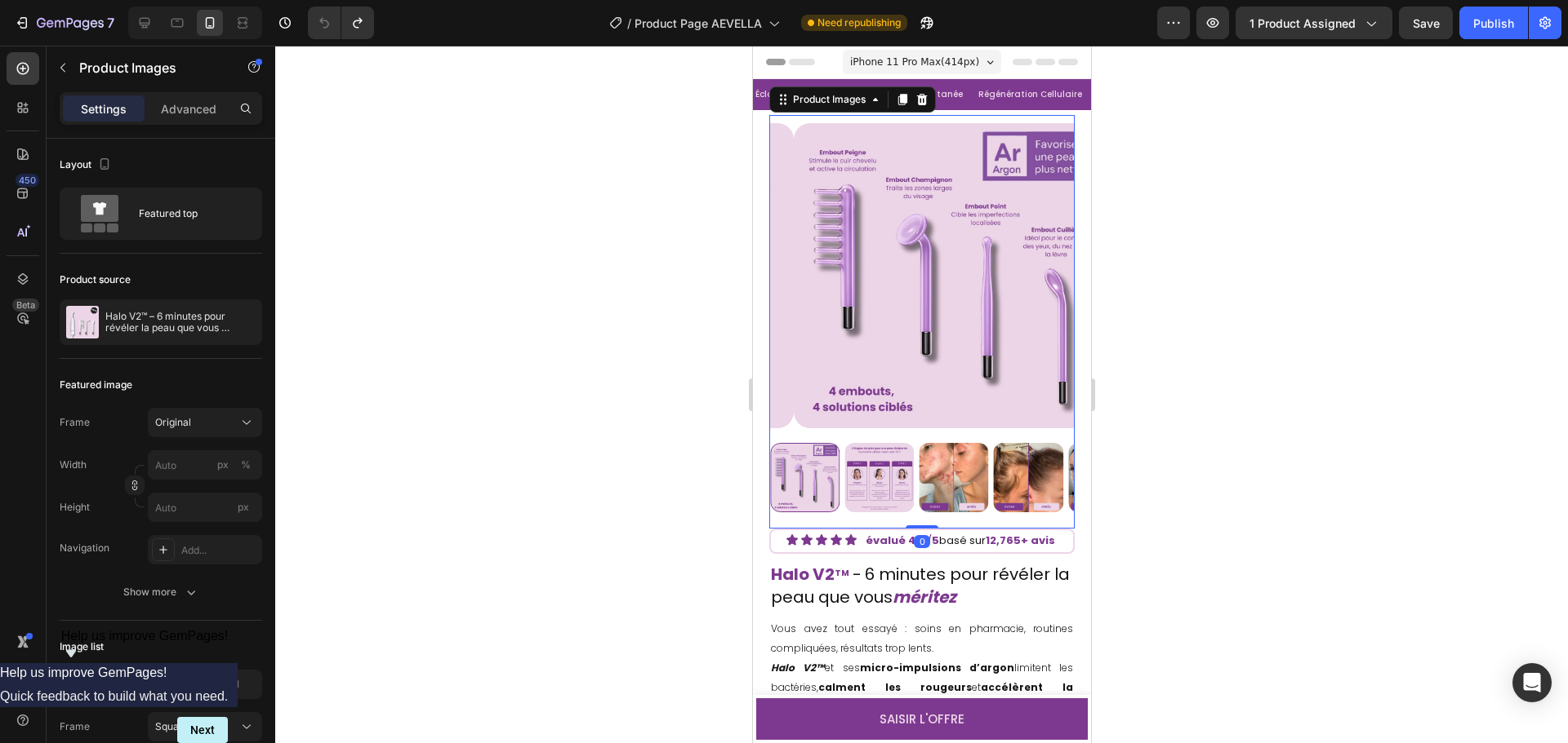
click at [875, 473] on img at bounding box center [877, 477] width 70 height 70
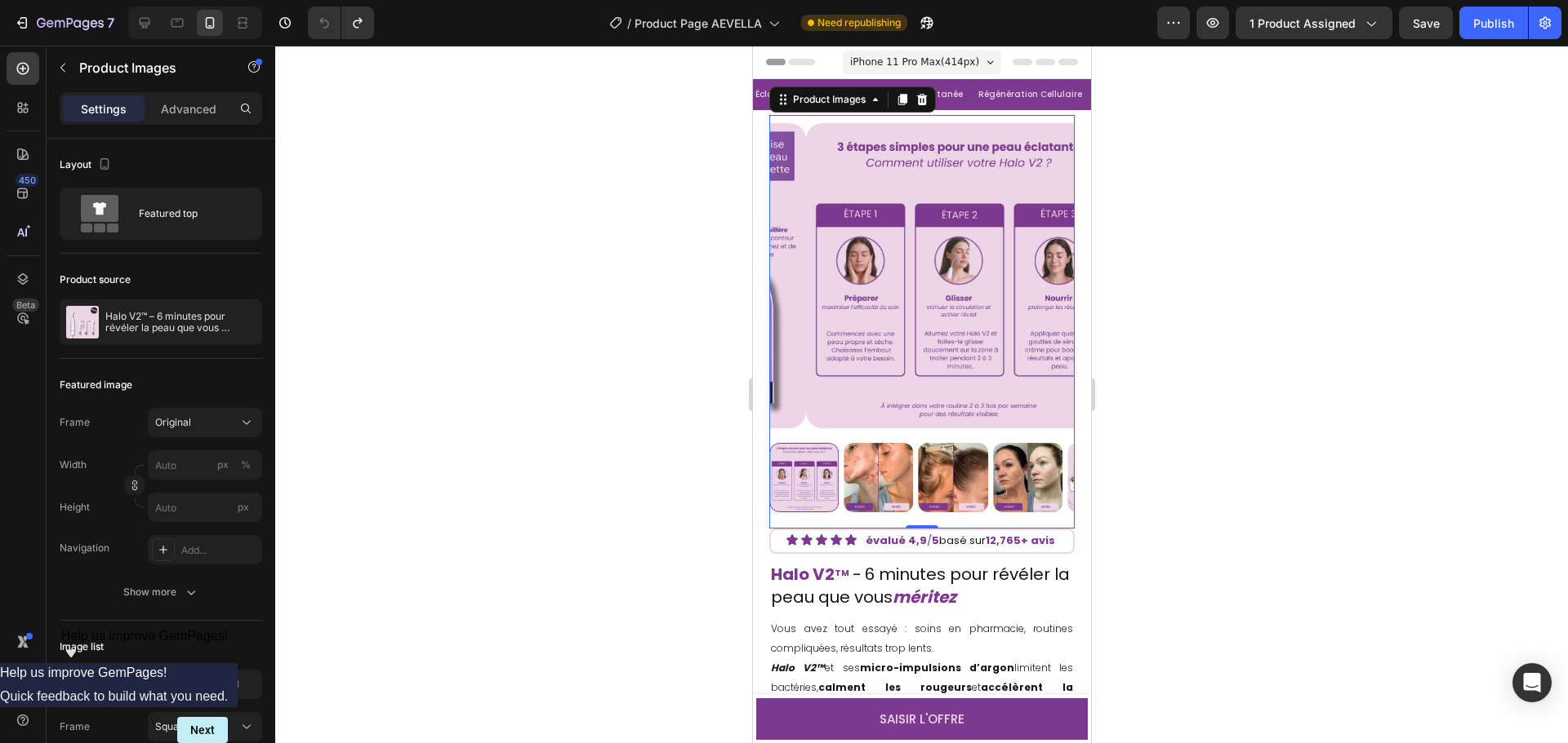
click at [883, 468] on img at bounding box center [877, 477] width 70 height 70
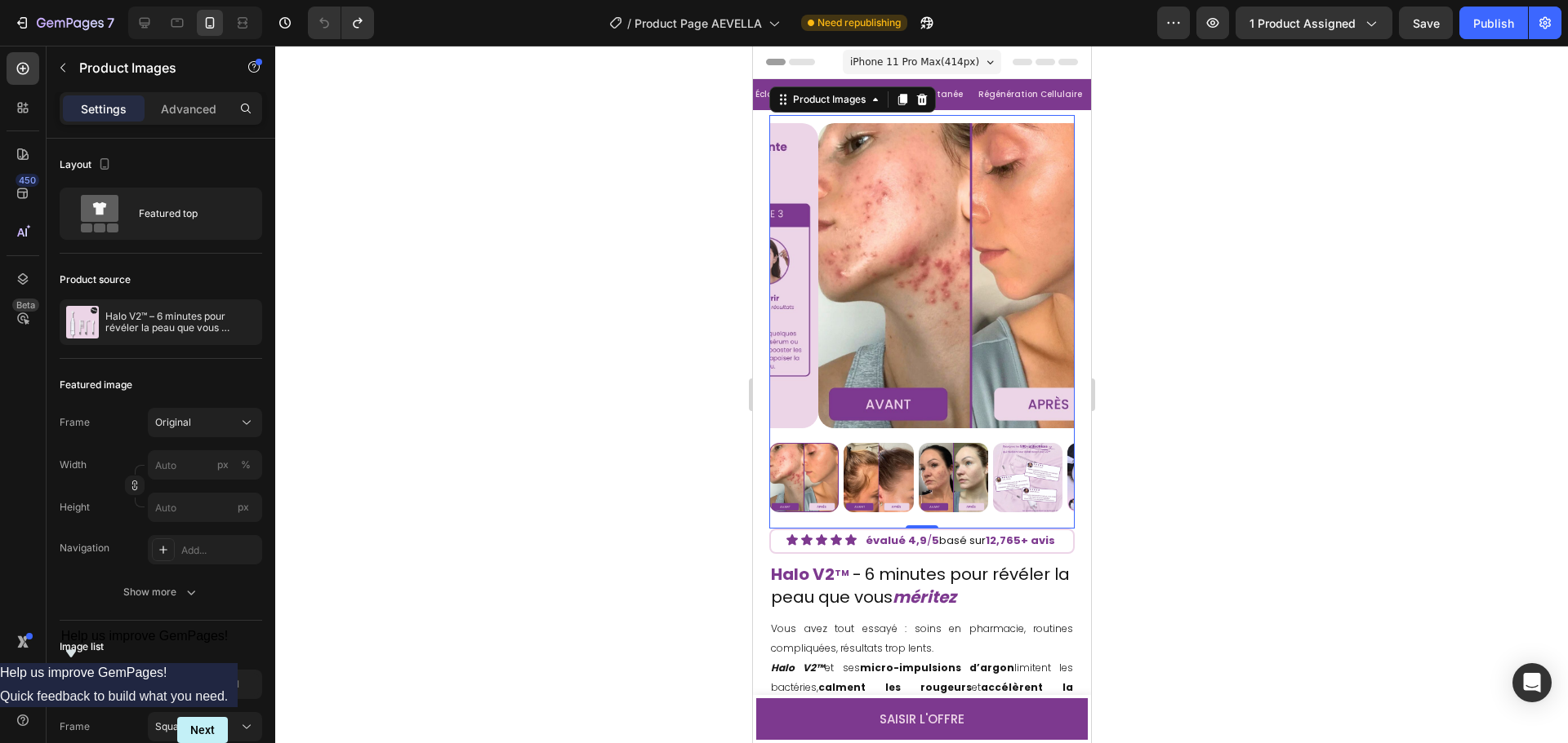
click at [867, 471] on img at bounding box center [877, 477] width 70 height 70
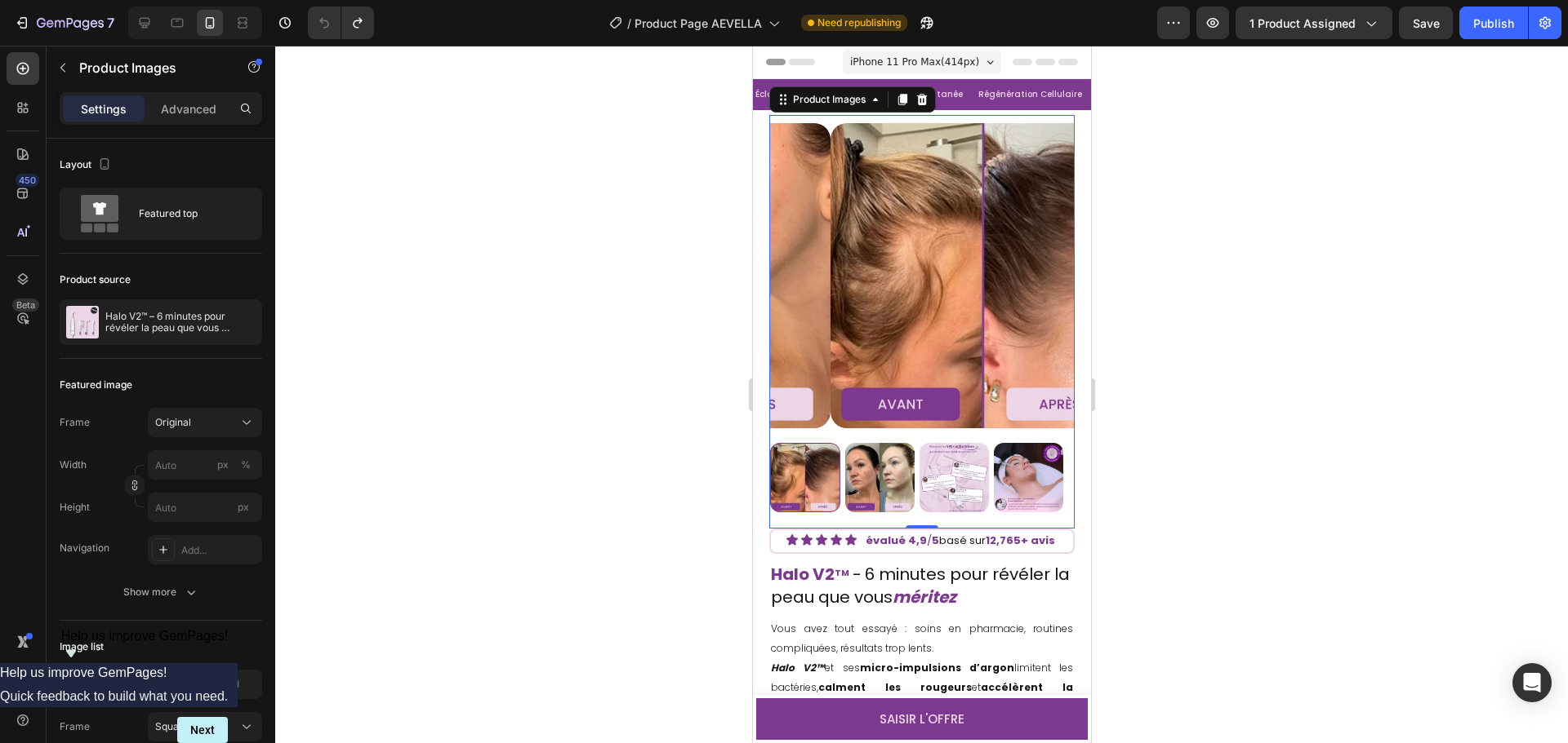
click at [876, 474] on img at bounding box center [877, 477] width 70 height 70
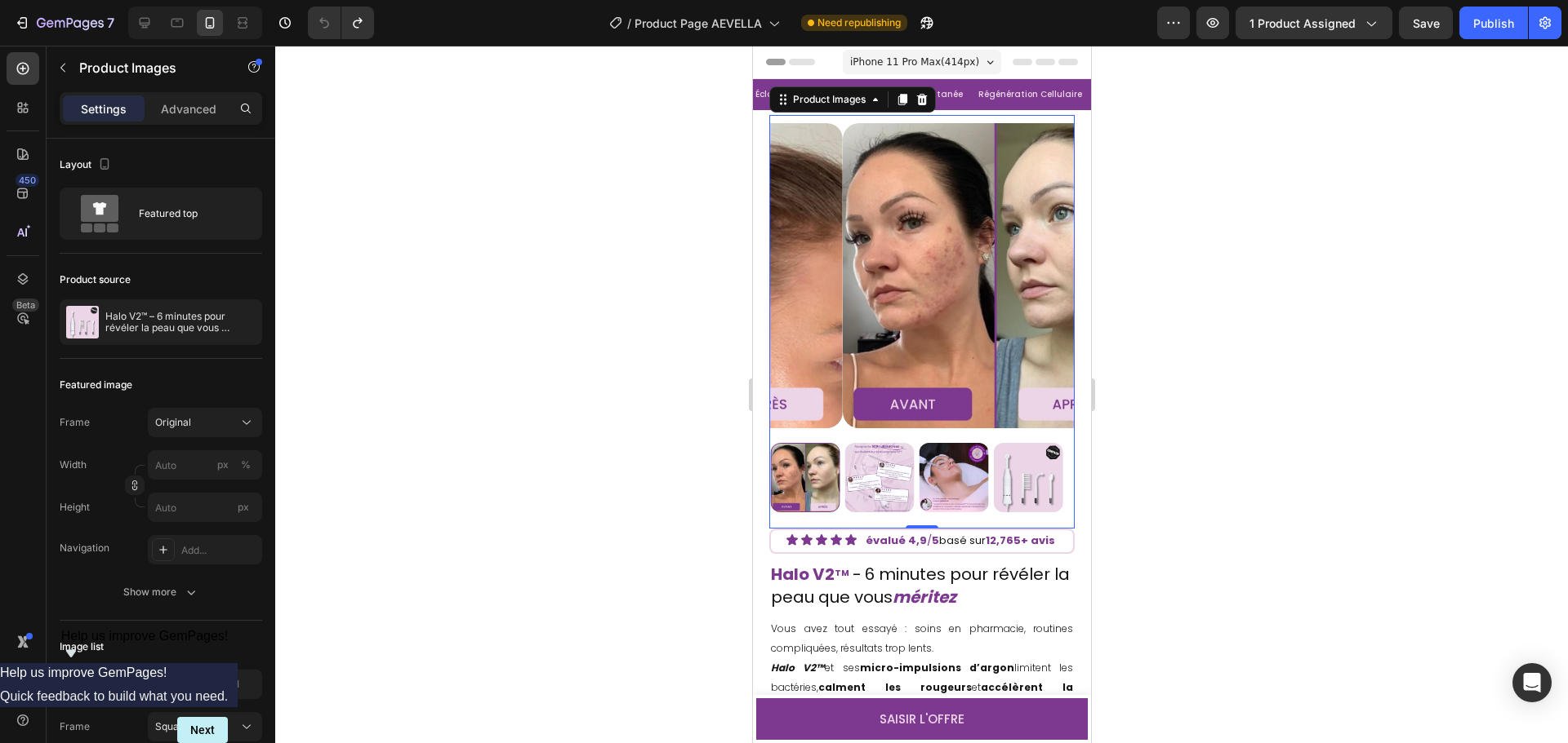
click at [880, 475] on img at bounding box center [877, 477] width 70 height 70
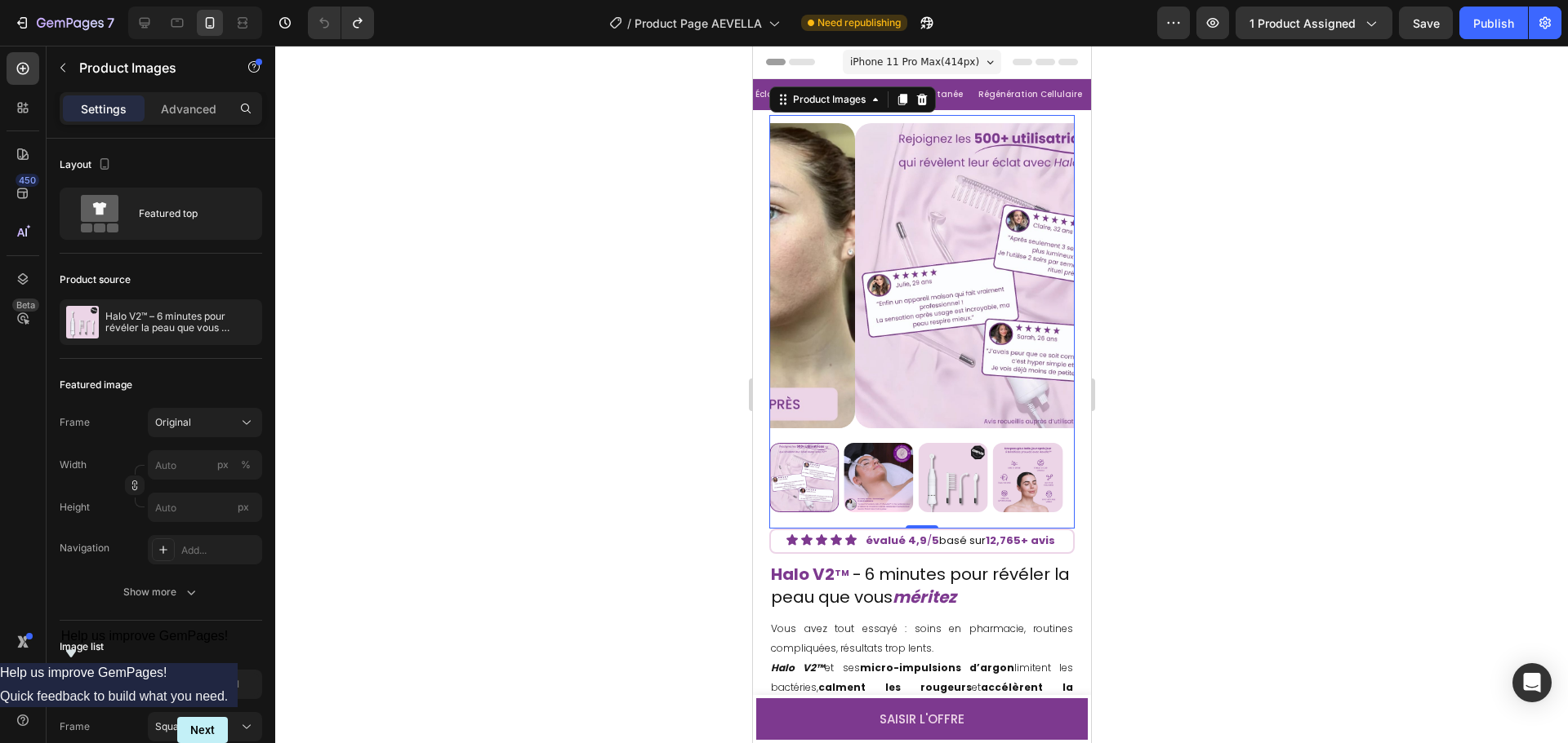
click at [888, 476] on img at bounding box center [877, 477] width 70 height 70
click at [886, 475] on img at bounding box center [879, 477] width 70 height 70
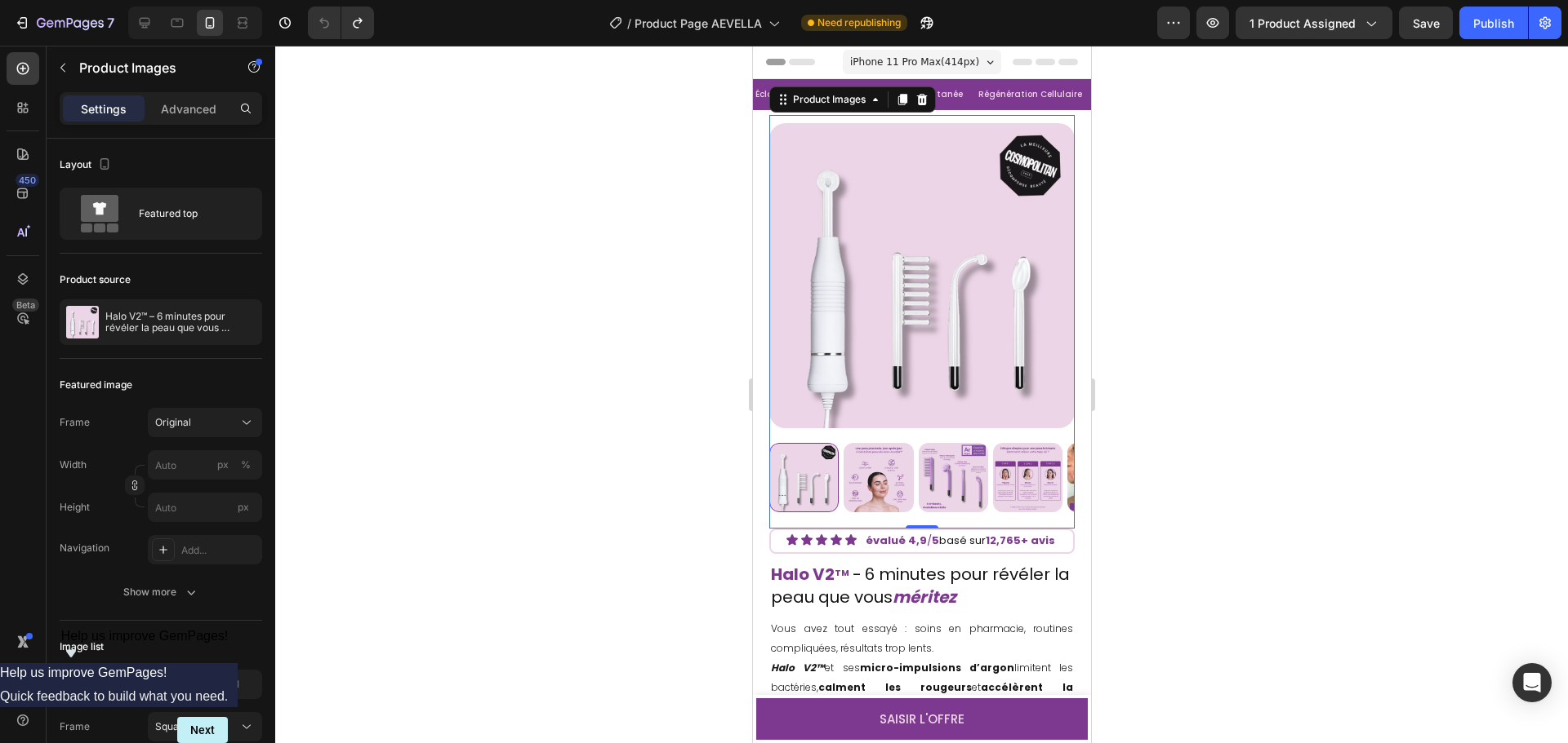
click at [865, 474] on img at bounding box center [877, 477] width 70 height 70
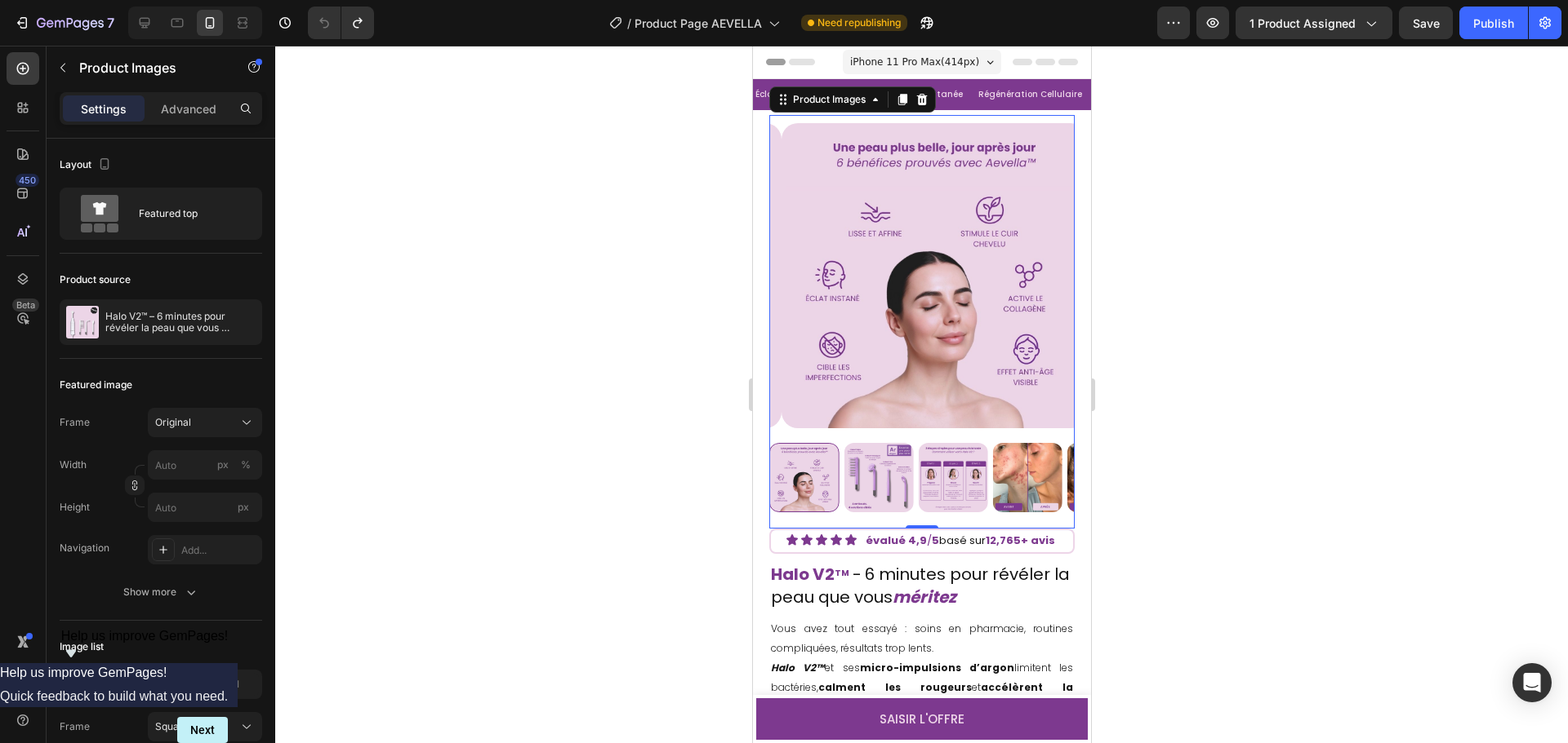
click at [880, 476] on img at bounding box center [877, 477] width 70 height 70
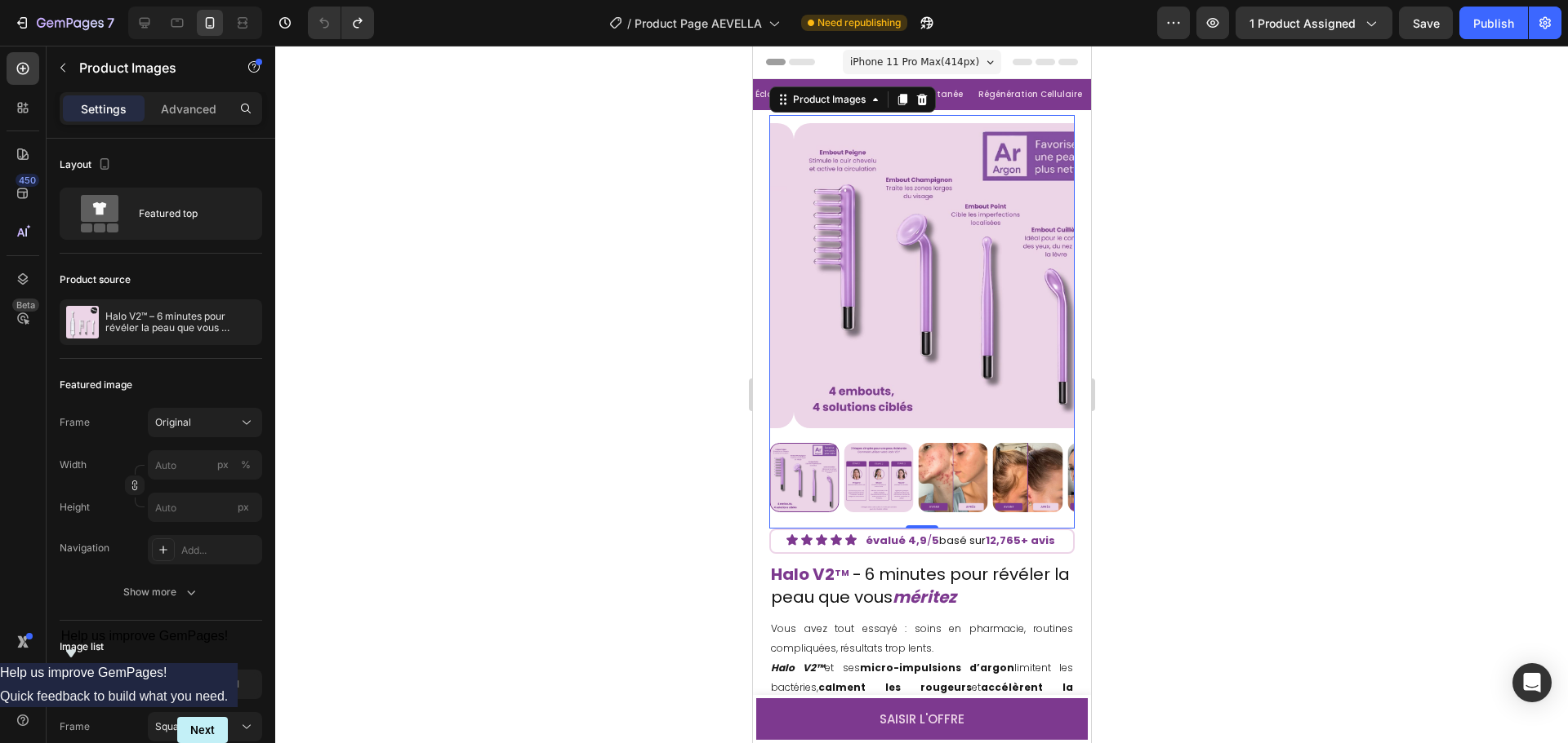
click at [888, 473] on img at bounding box center [877, 477] width 70 height 70
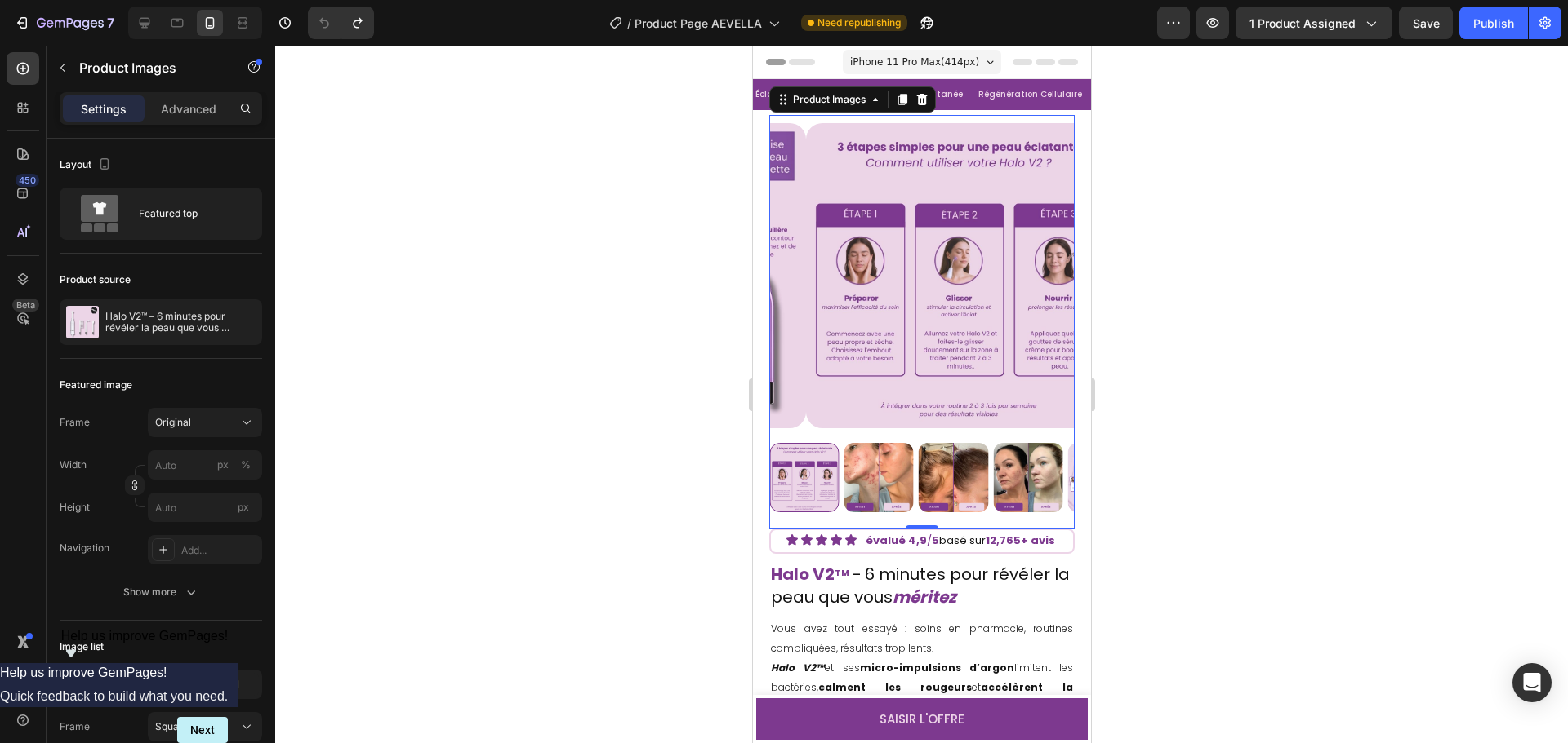
click at [896, 469] on img at bounding box center [877, 477] width 70 height 70
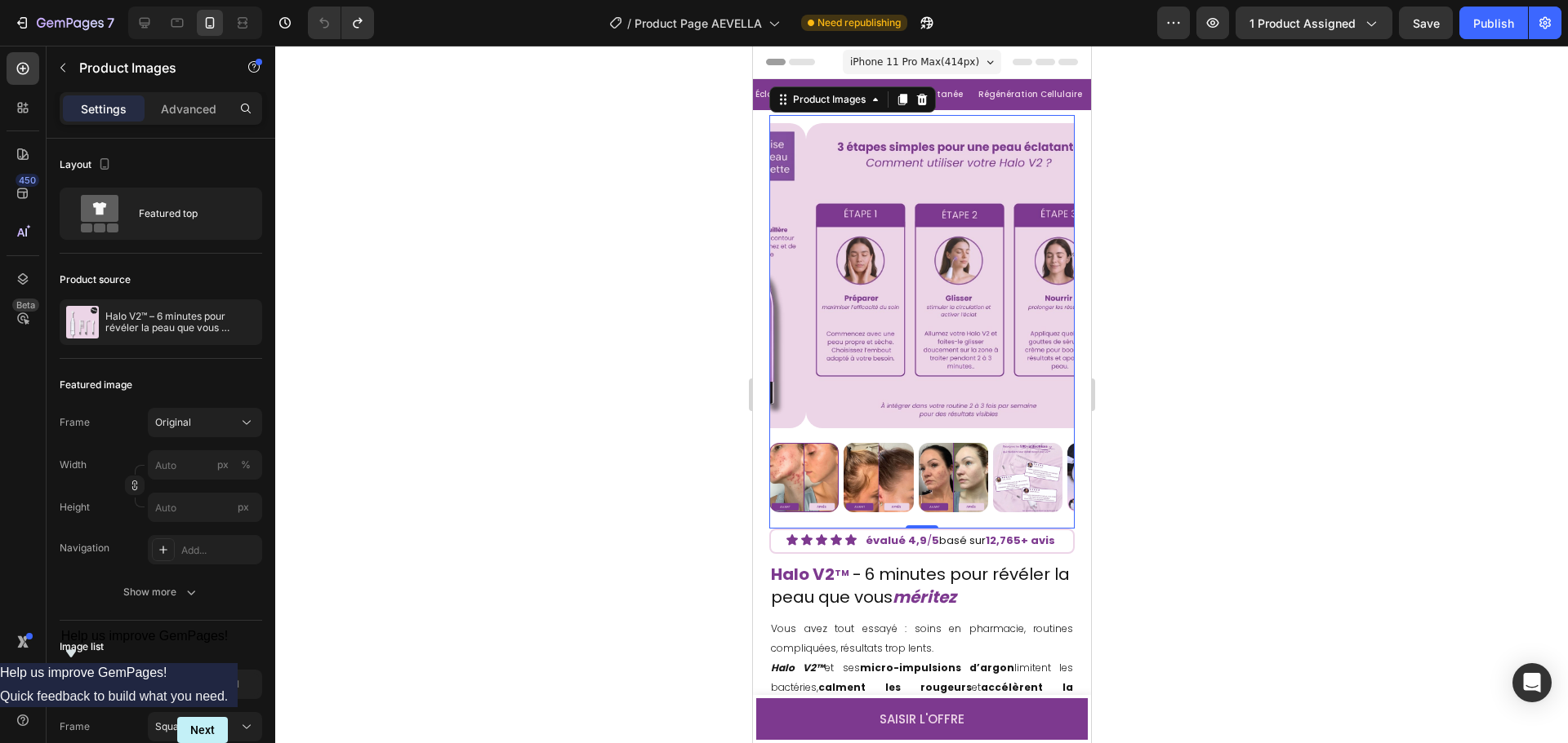
click at [1357, 485] on div at bounding box center [921, 394] width 1292 height 697
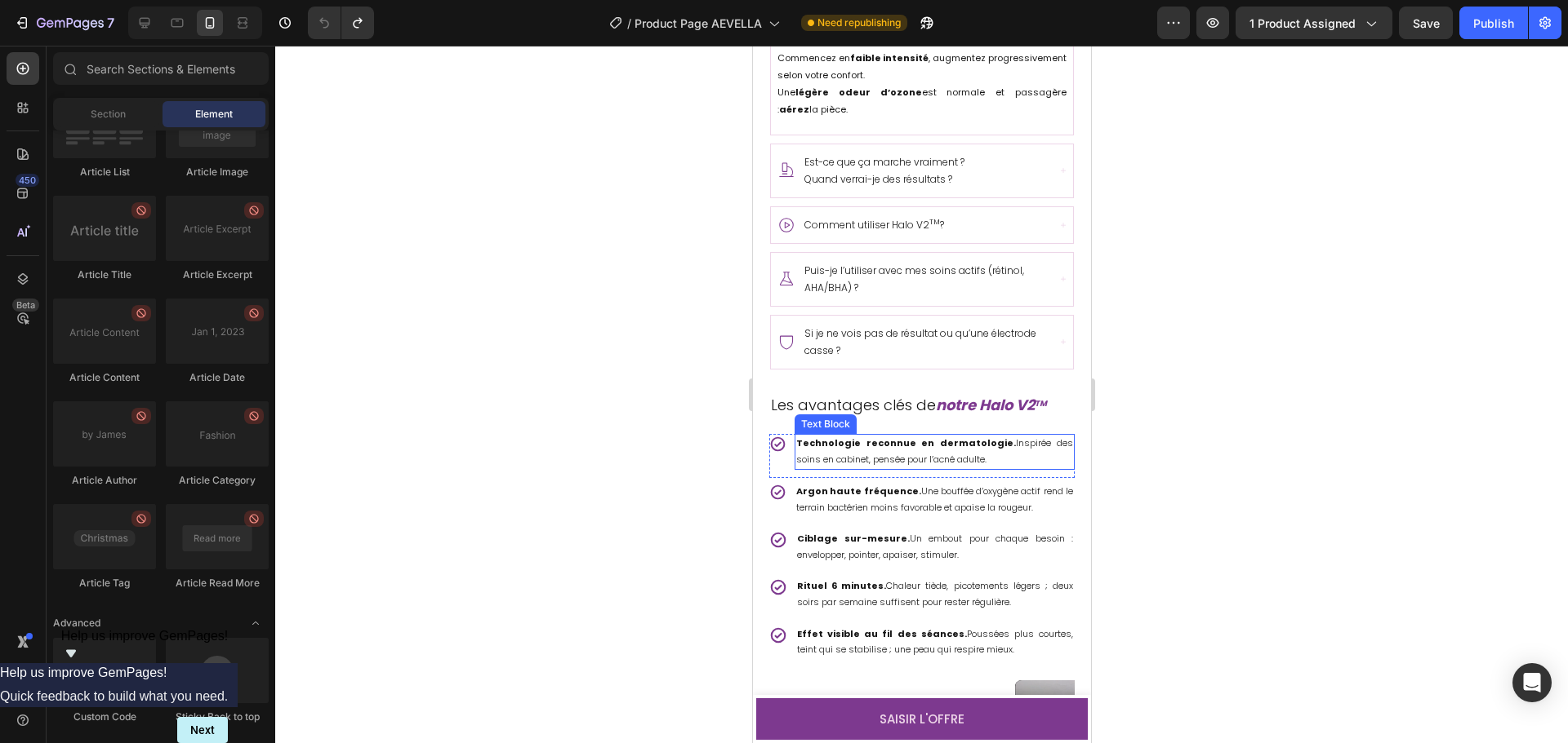
scroll to position [1224, 0]
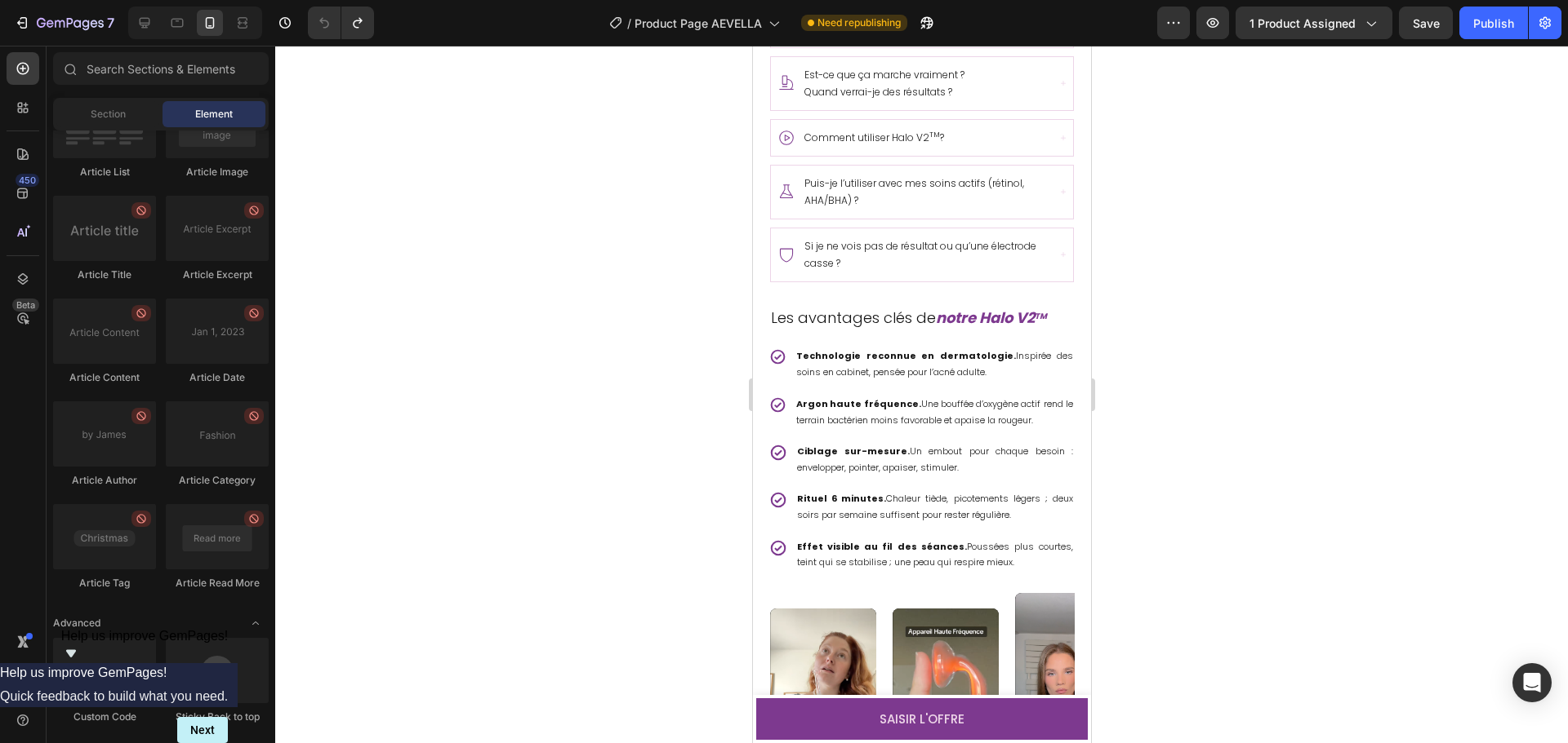
click at [1546, 432] on div at bounding box center [921, 394] width 1292 height 697
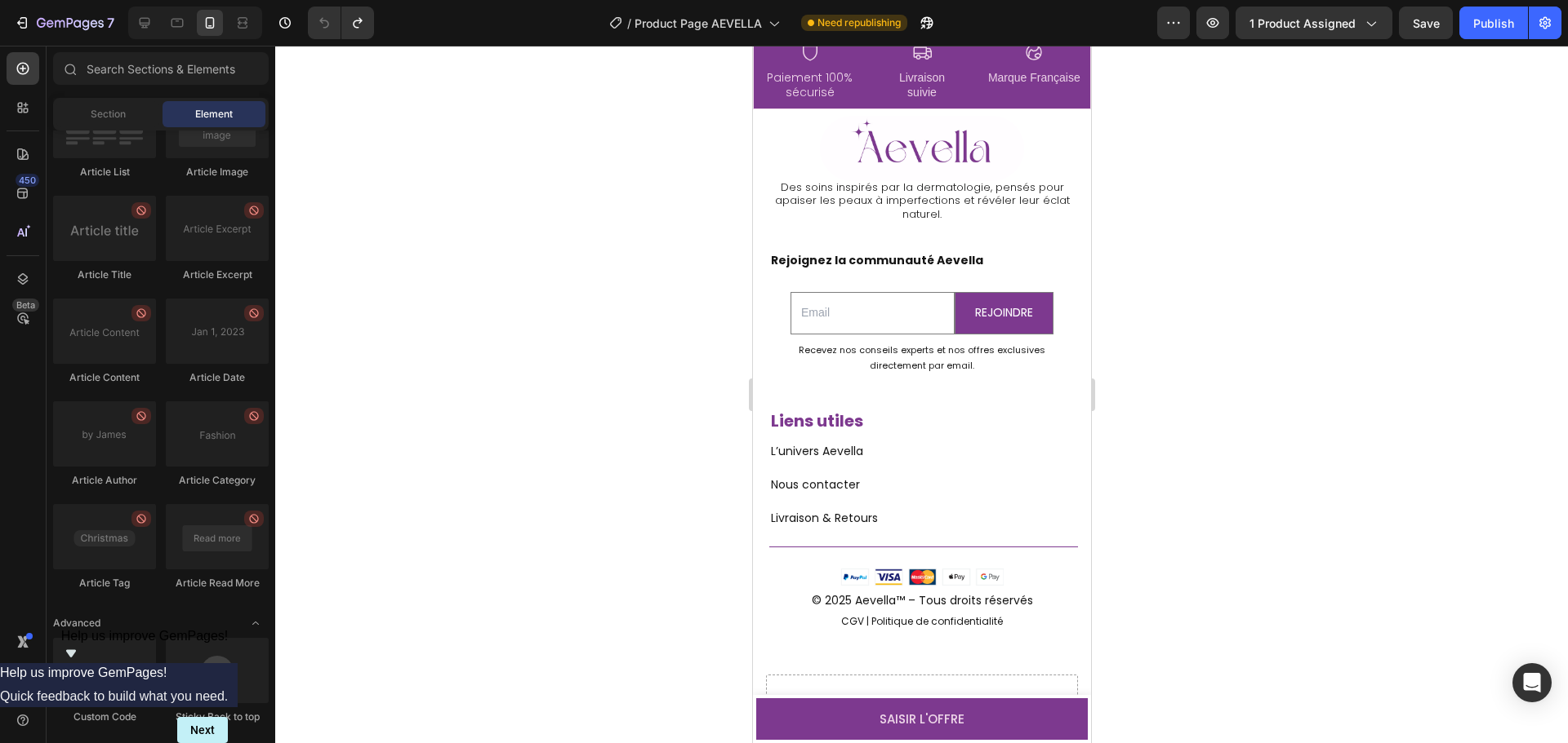
scroll to position [6288, 0]
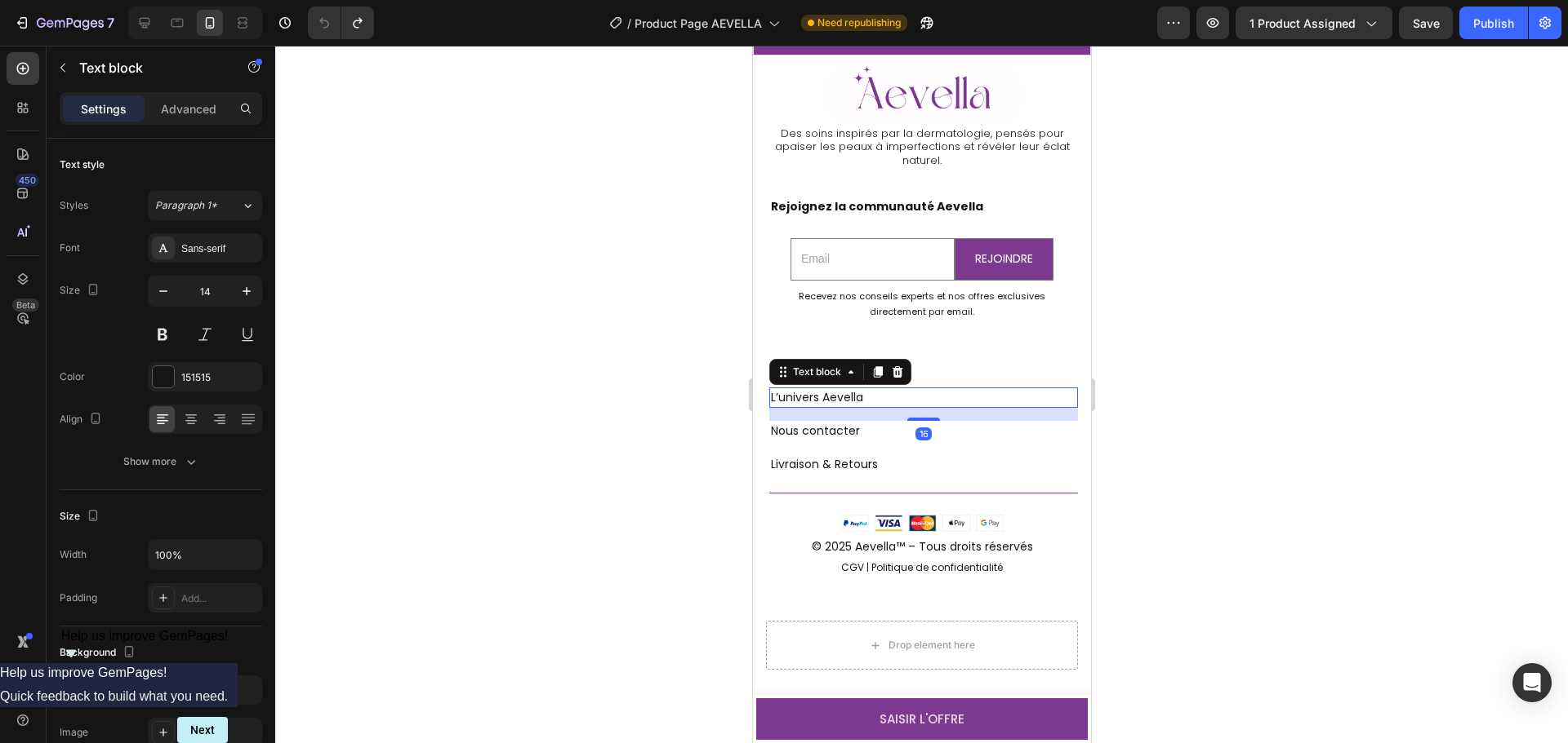
click at [839, 401] on p "L’univers Aevella" at bounding box center [922, 397] width 306 height 17
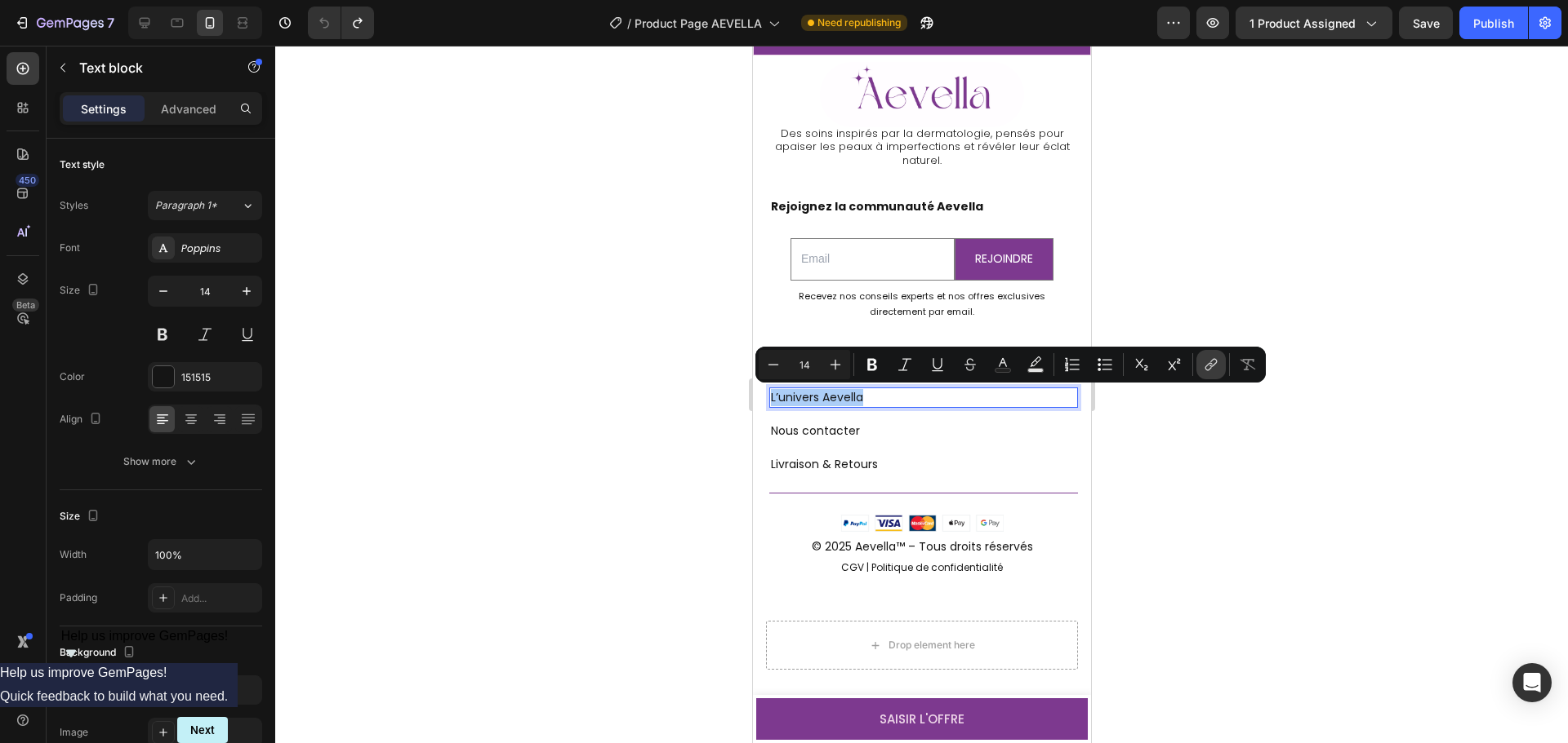
click at [1207, 367] on icon "Editor contextual toolbar" at bounding box center [1210, 364] width 17 height 17
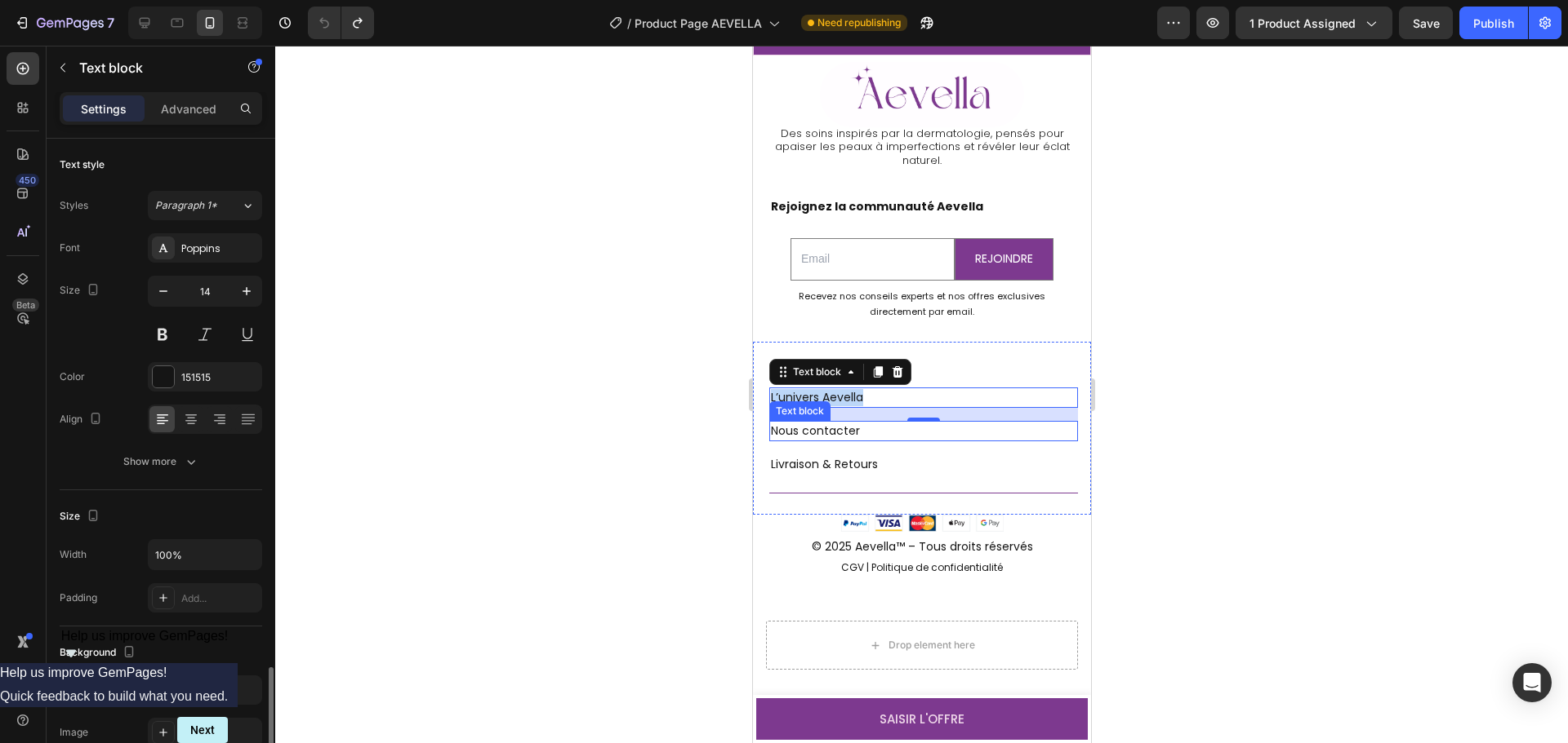
click at [806, 433] on link "Nous contacter" at bounding box center [814, 430] width 89 height 17
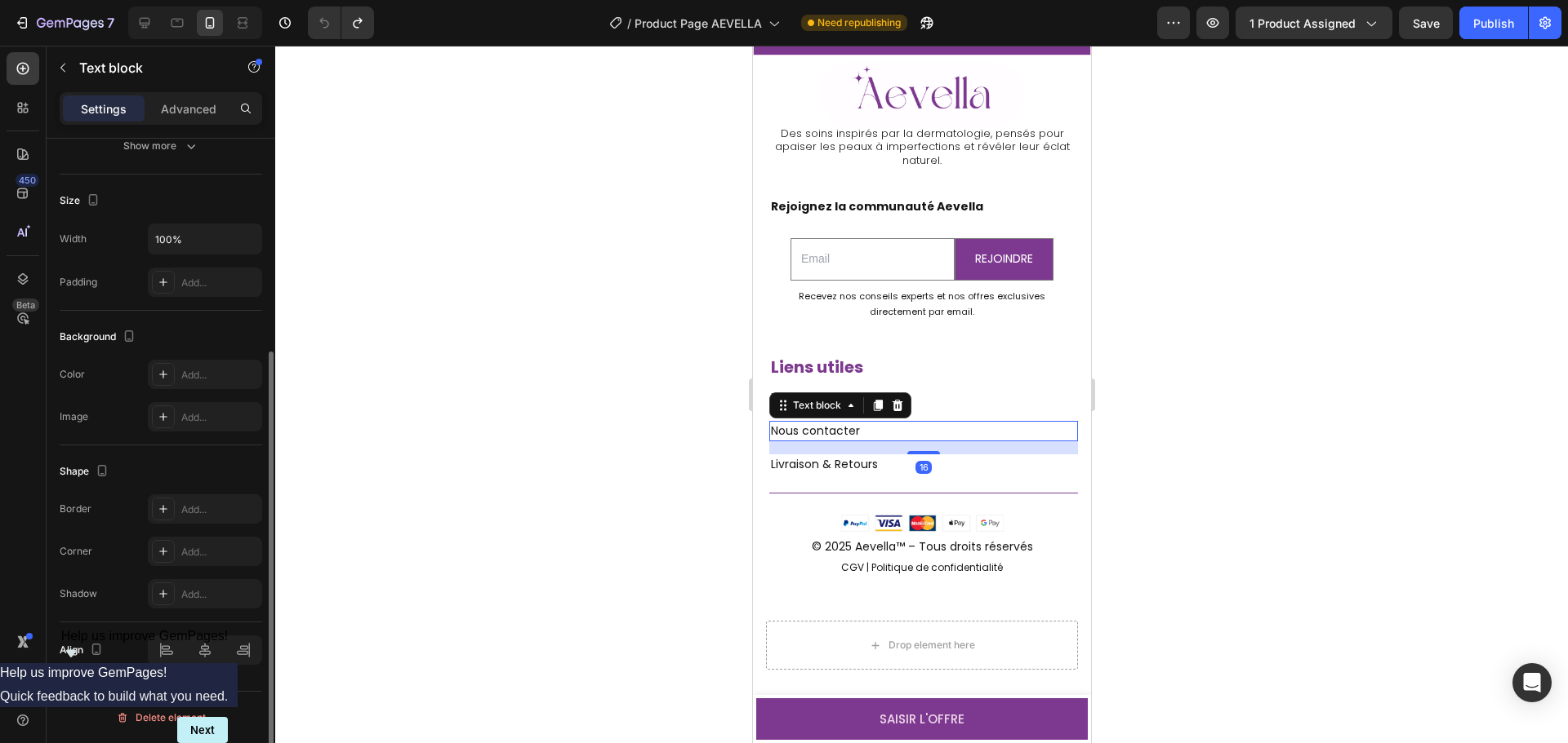
click at [806, 433] on link "Nous contacter" at bounding box center [814, 430] width 89 height 17
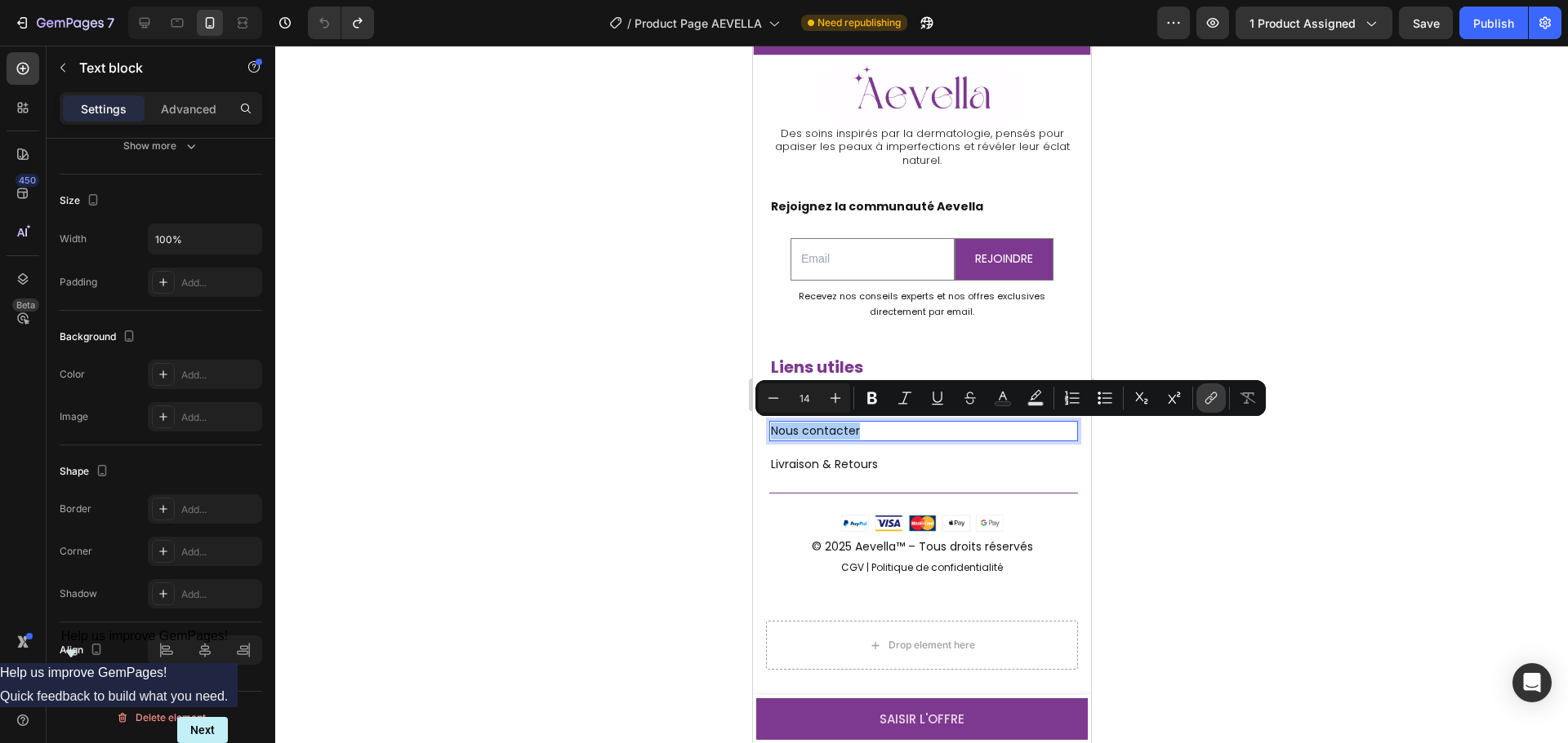
click at [1211, 401] on icon "Editor contextual toolbar" at bounding box center [1209, 400] width 7 height 8
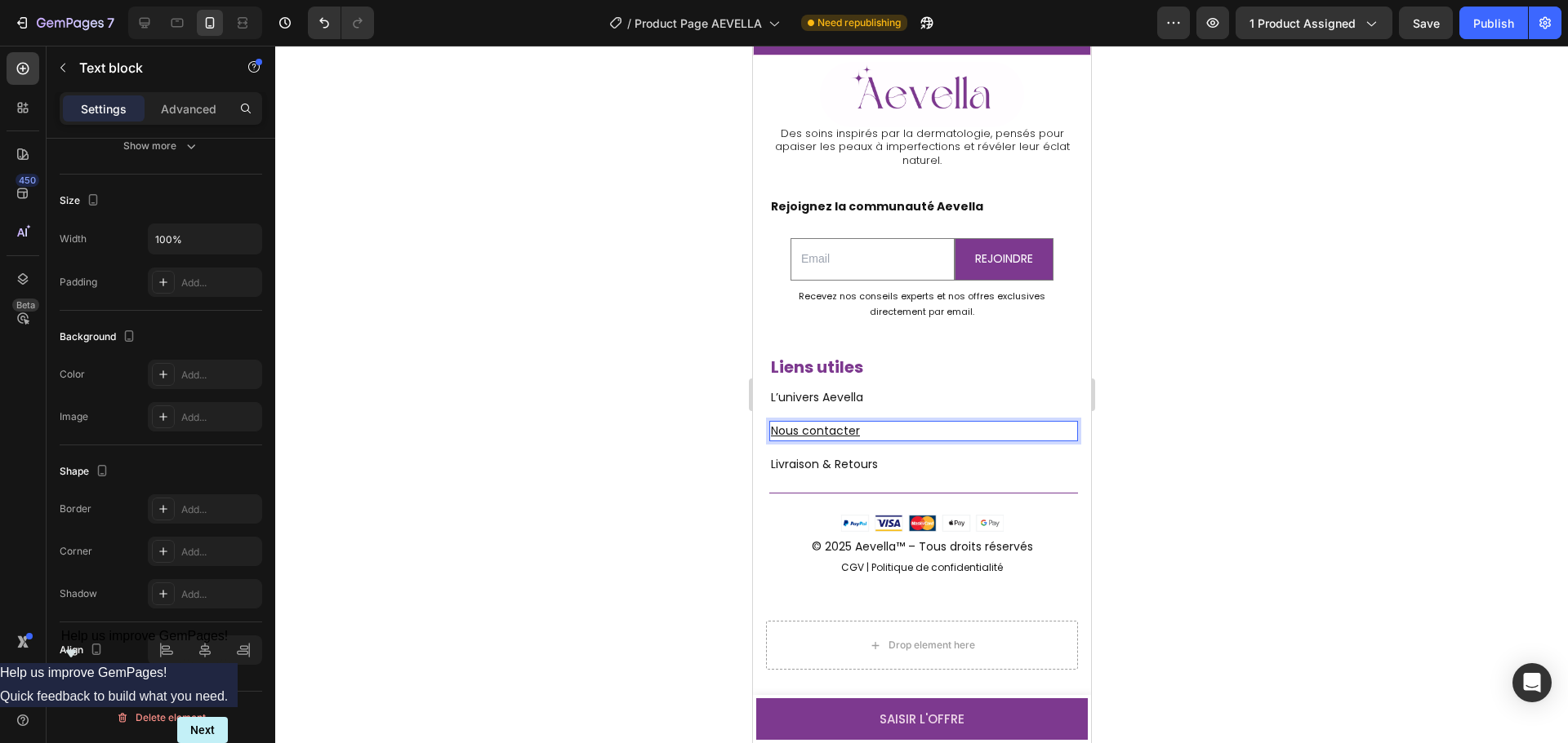
type input "14"
click at [837, 425] on u "Nous contacter" at bounding box center [814, 430] width 89 height 17
click at [877, 436] on p "Nous contacter" at bounding box center [922, 430] width 306 height 17
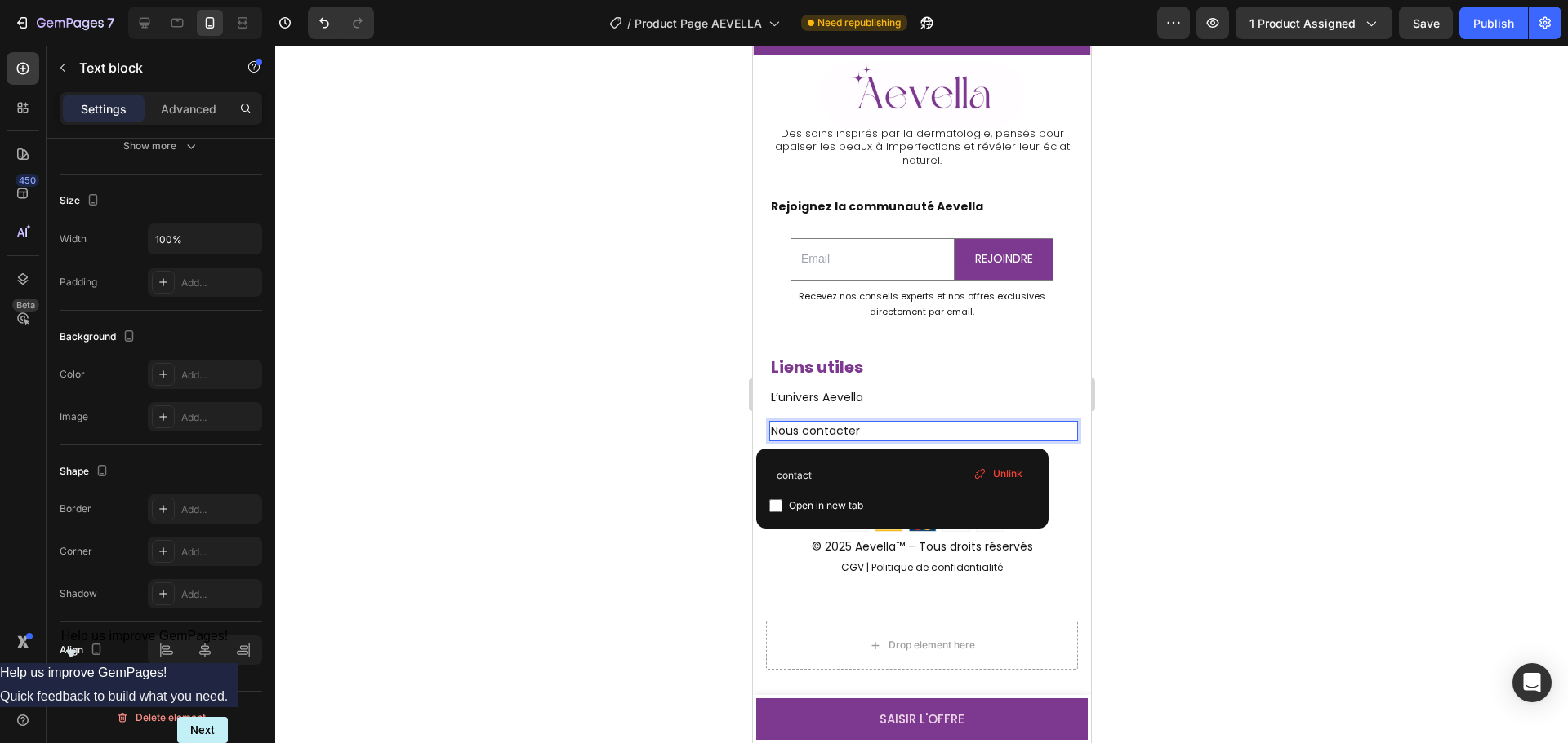
click at [666, 446] on div at bounding box center [921, 394] width 1292 height 697
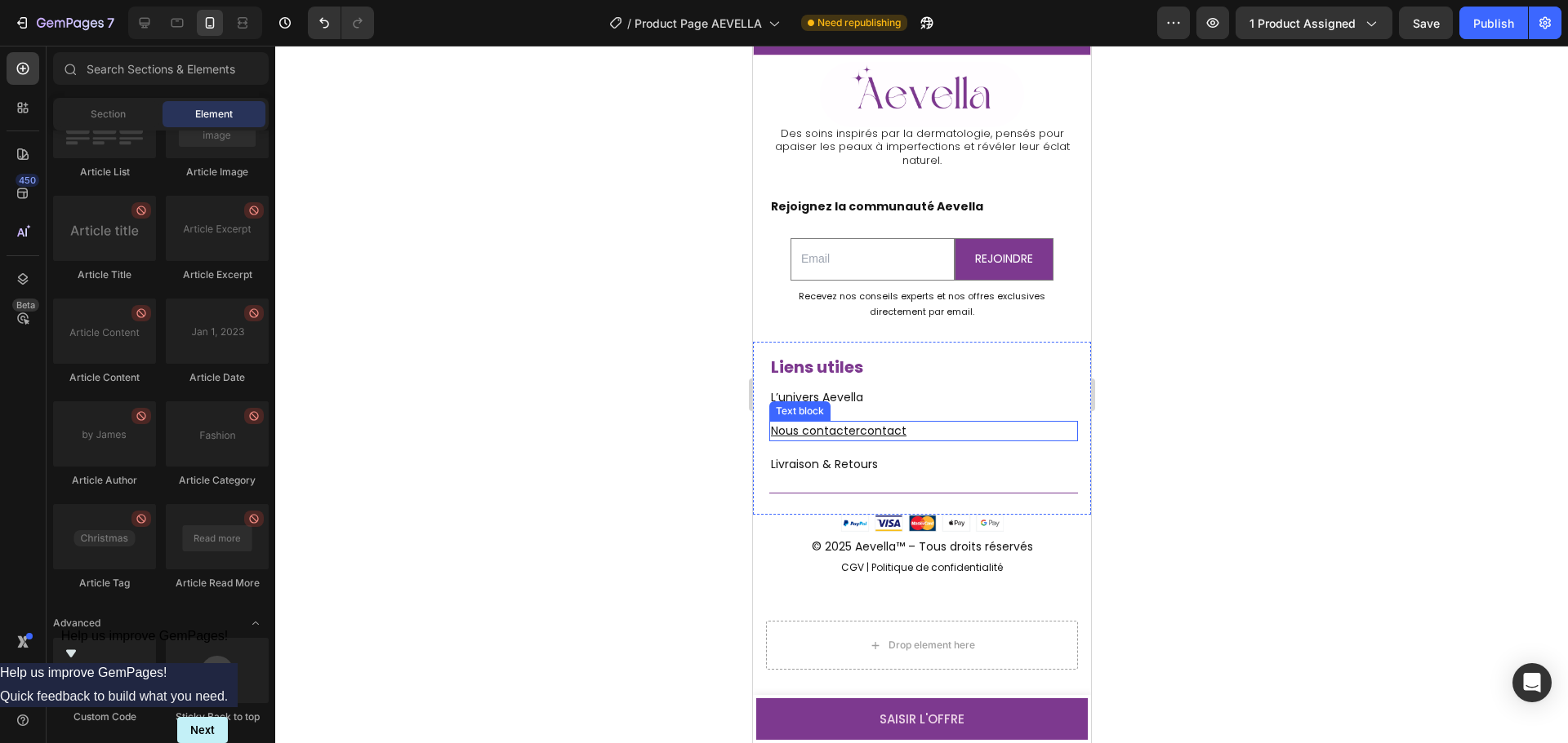
click at [895, 430] on u "Nous contactercontact" at bounding box center [838, 430] width 136 height 17
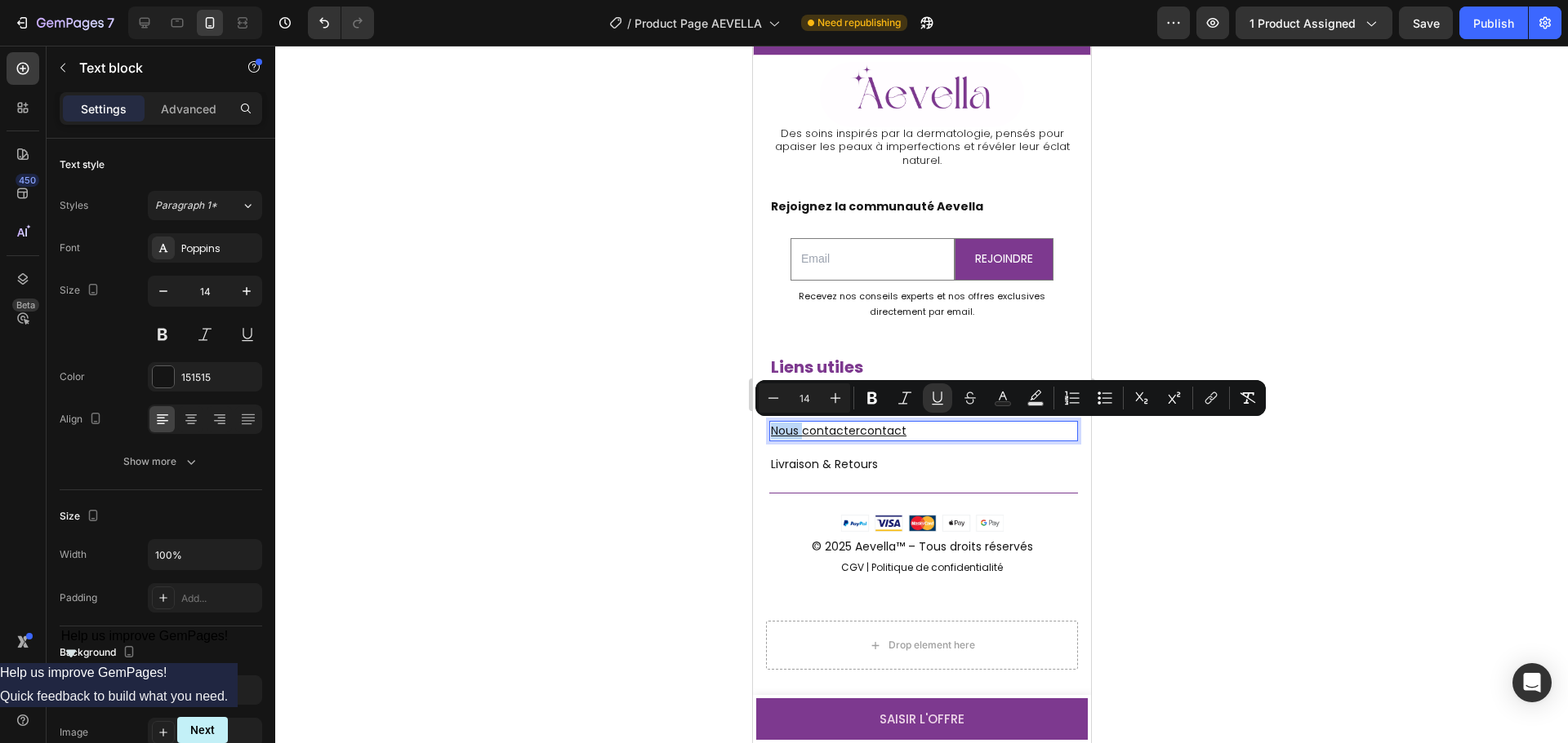
drag, startPoint x: 906, startPoint y: 428, endPoint x: 884, endPoint y: 431, distance: 22.2
click at [884, 431] on p "Nous contactercontact" at bounding box center [922, 430] width 306 height 17
click at [902, 431] on p "Nous contactercontact" at bounding box center [922, 430] width 306 height 17
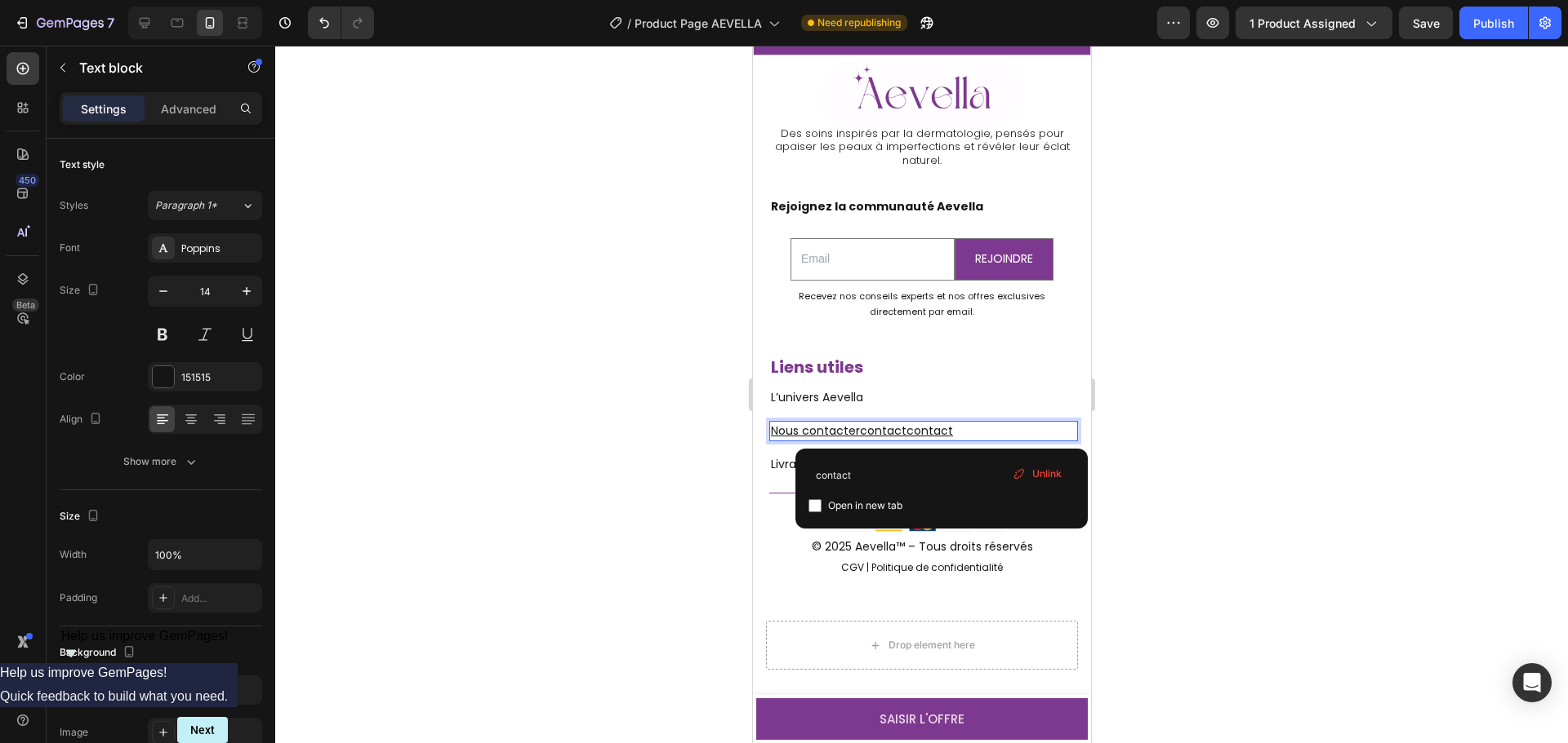
click at [959, 434] on p "Nous contactercontactcontact" at bounding box center [922, 430] width 306 height 17
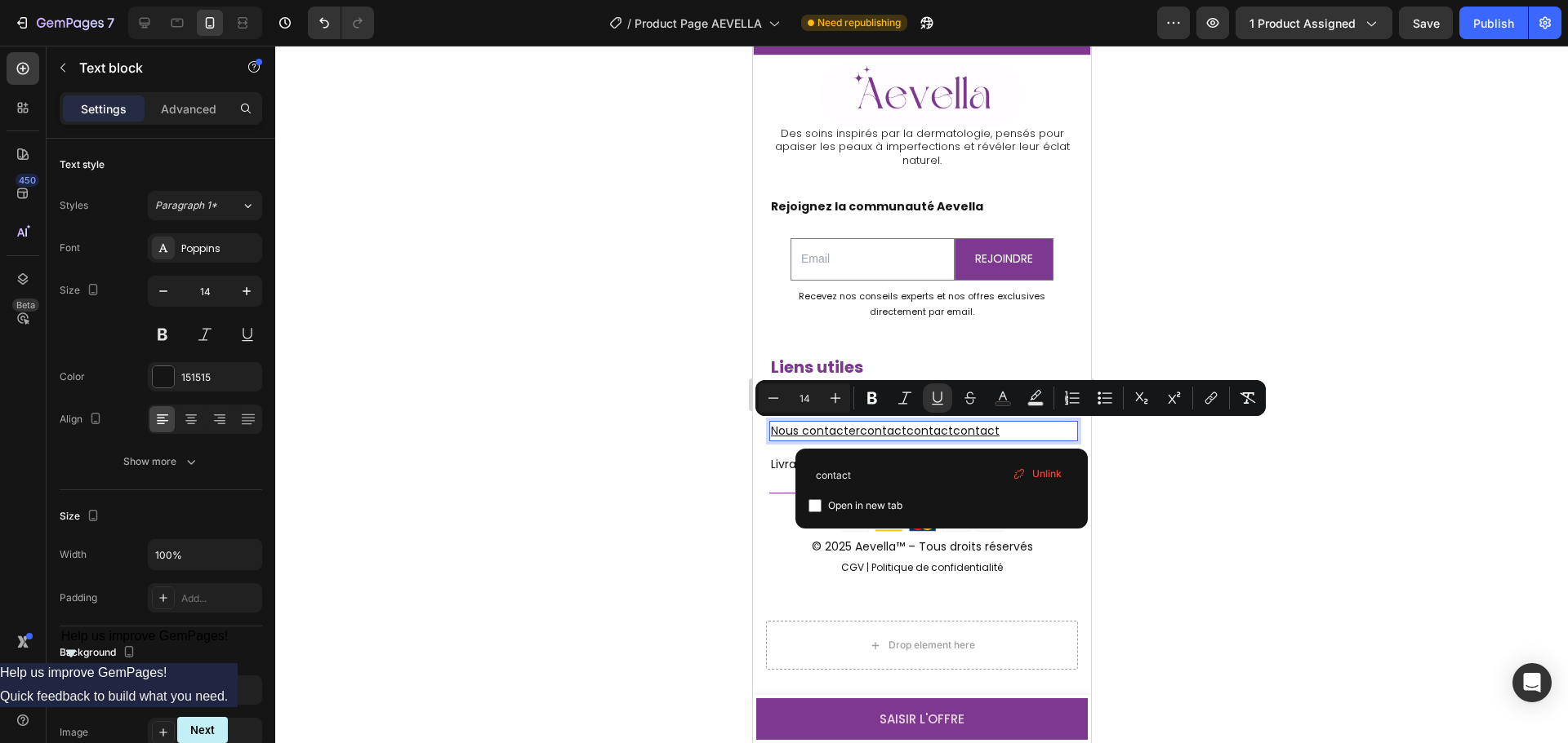
drag, startPoint x: 962, startPoint y: 429, endPoint x: 953, endPoint y: 430, distance: 9.1
drag, startPoint x: 1025, startPoint y: 433, endPoint x: 855, endPoint y: 426, distance: 170.1
click at [855, 426] on p "Nous contactercontactcontactcontact" at bounding box center [922, 430] width 306 height 17
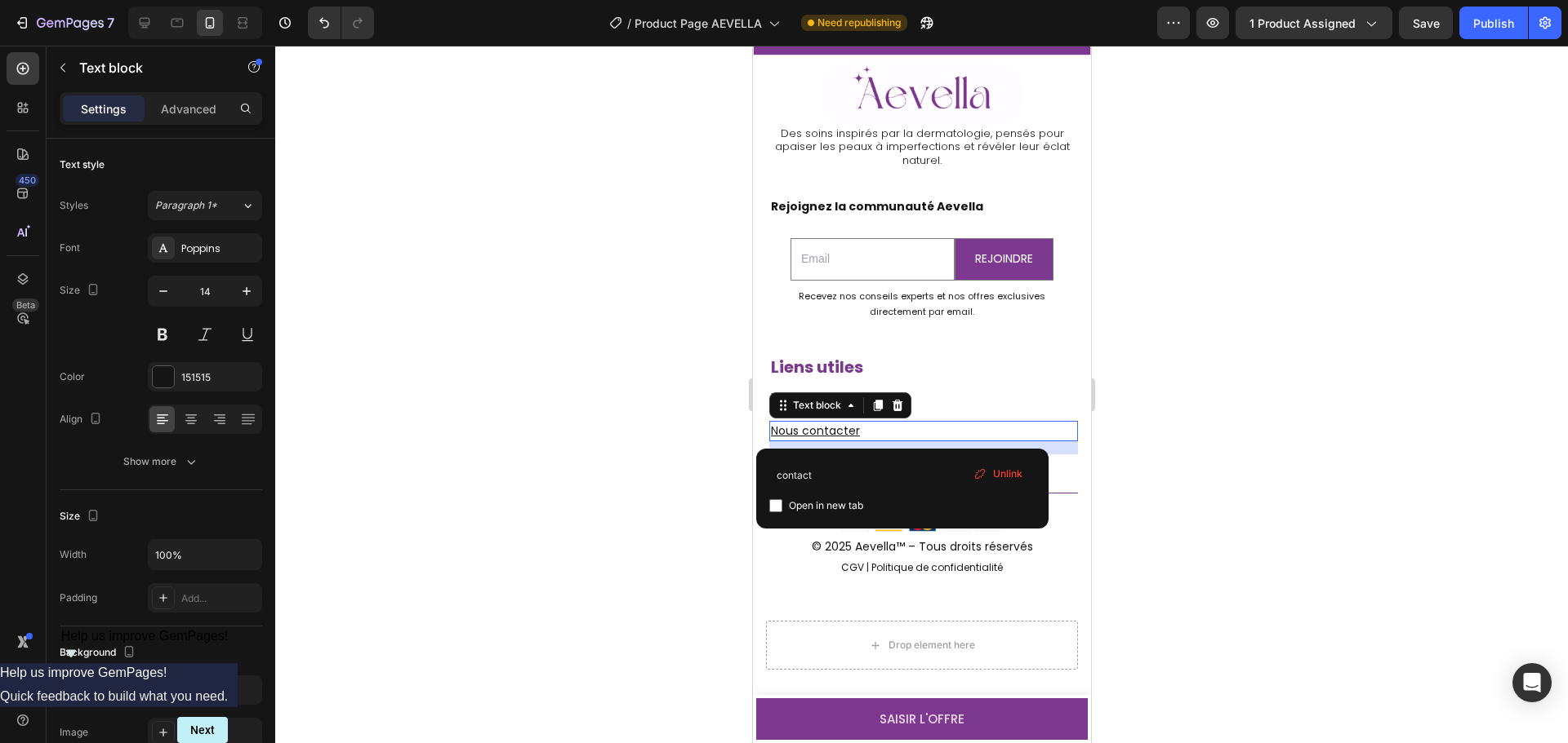
click at [995, 472] on span "Unlink" at bounding box center [1007, 474] width 29 height 15
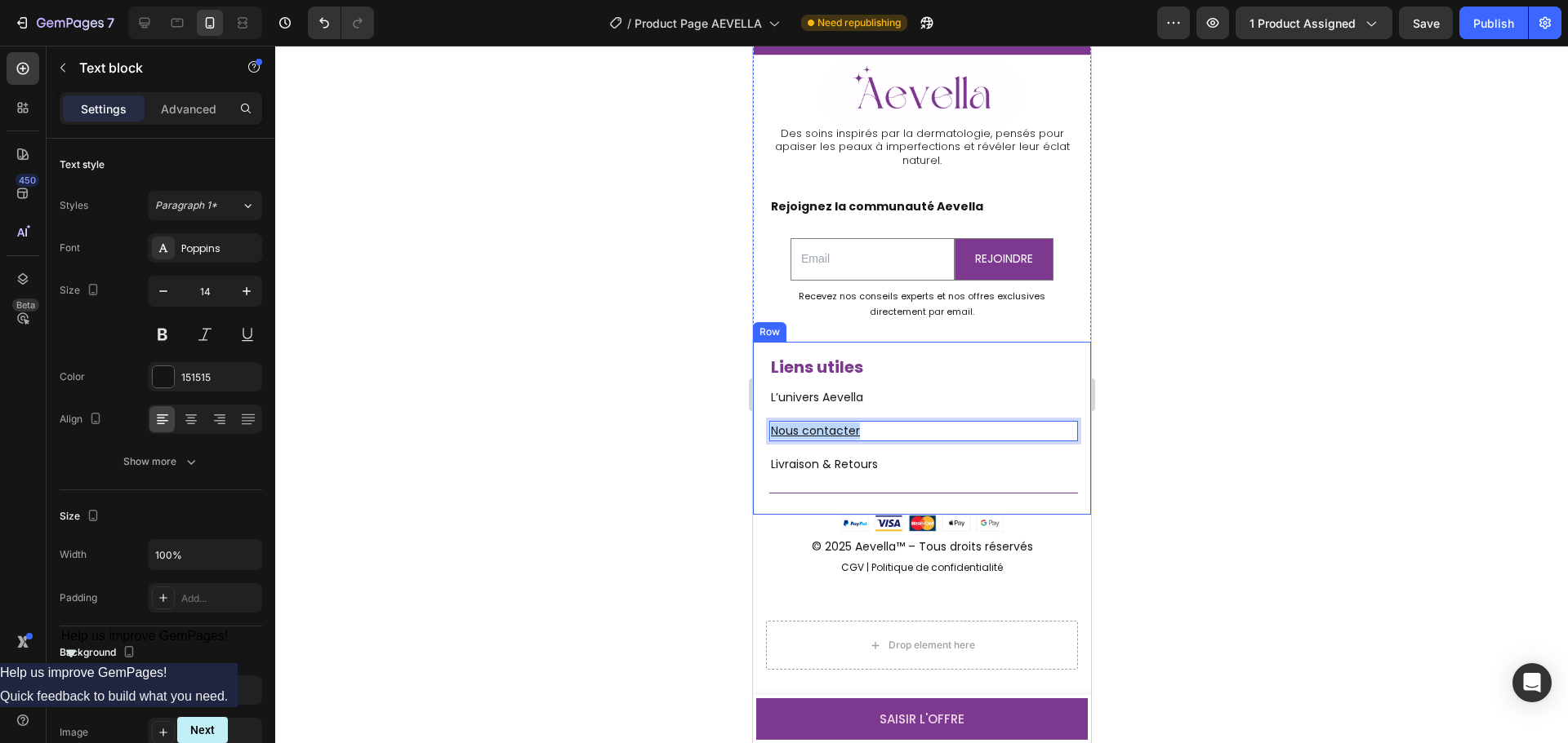
drag, startPoint x: 879, startPoint y: 426, endPoint x: 751, endPoint y: 424, distance: 128.0
click at [752, 424] on div "Liens utiles Heading L’univers Aevella Text block Nous contacter ⁠⁠⁠⁠⁠⁠⁠ Text b…" at bounding box center [921, 428] width 338 height 173
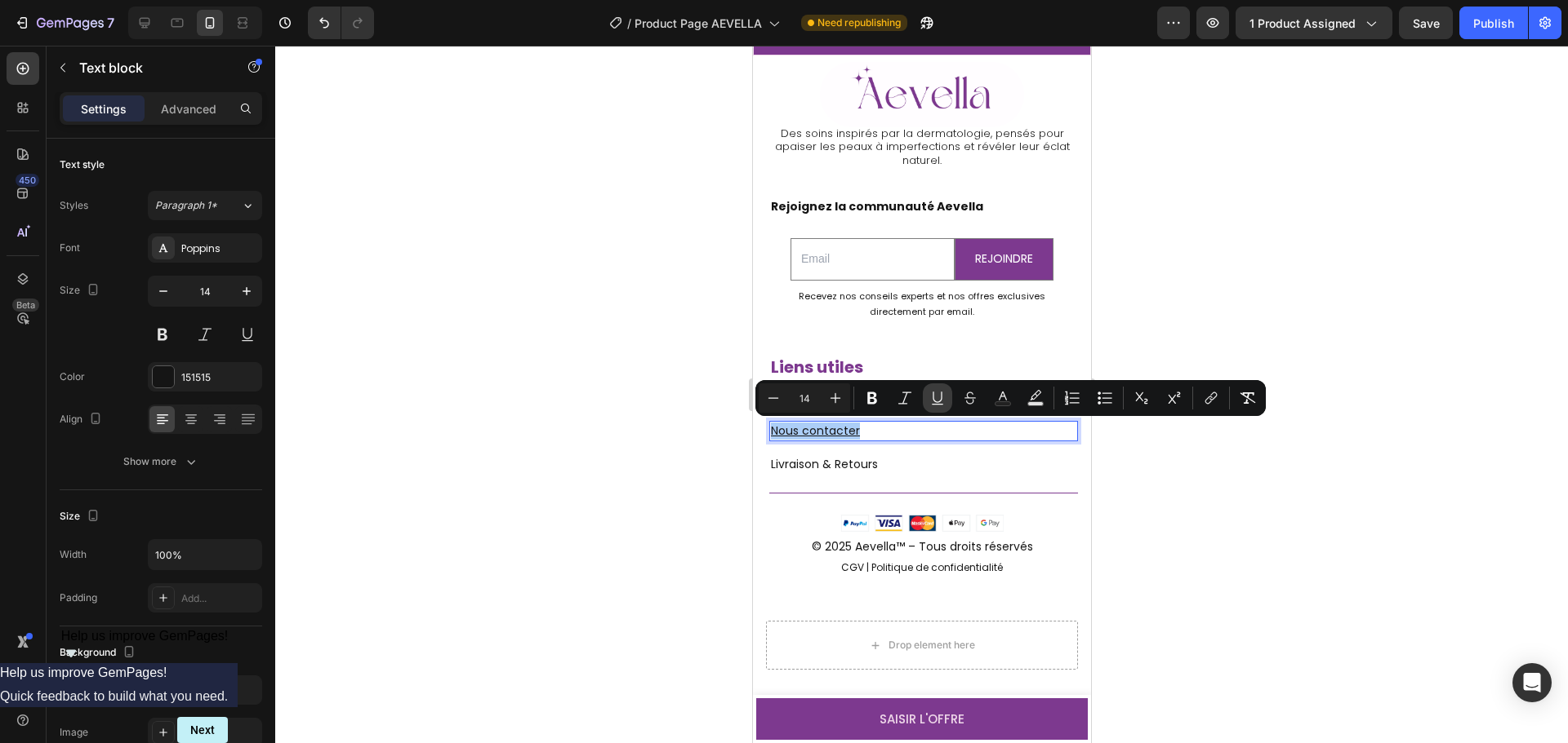
click at [937, 392] on icon "Editor contextual toolbar" at bounding box center [937, 398] width 17 height 17
click at [1205, 396] on icon "Editor contextual toolbar" at bounding box center [1210, 398] width 17 height 17
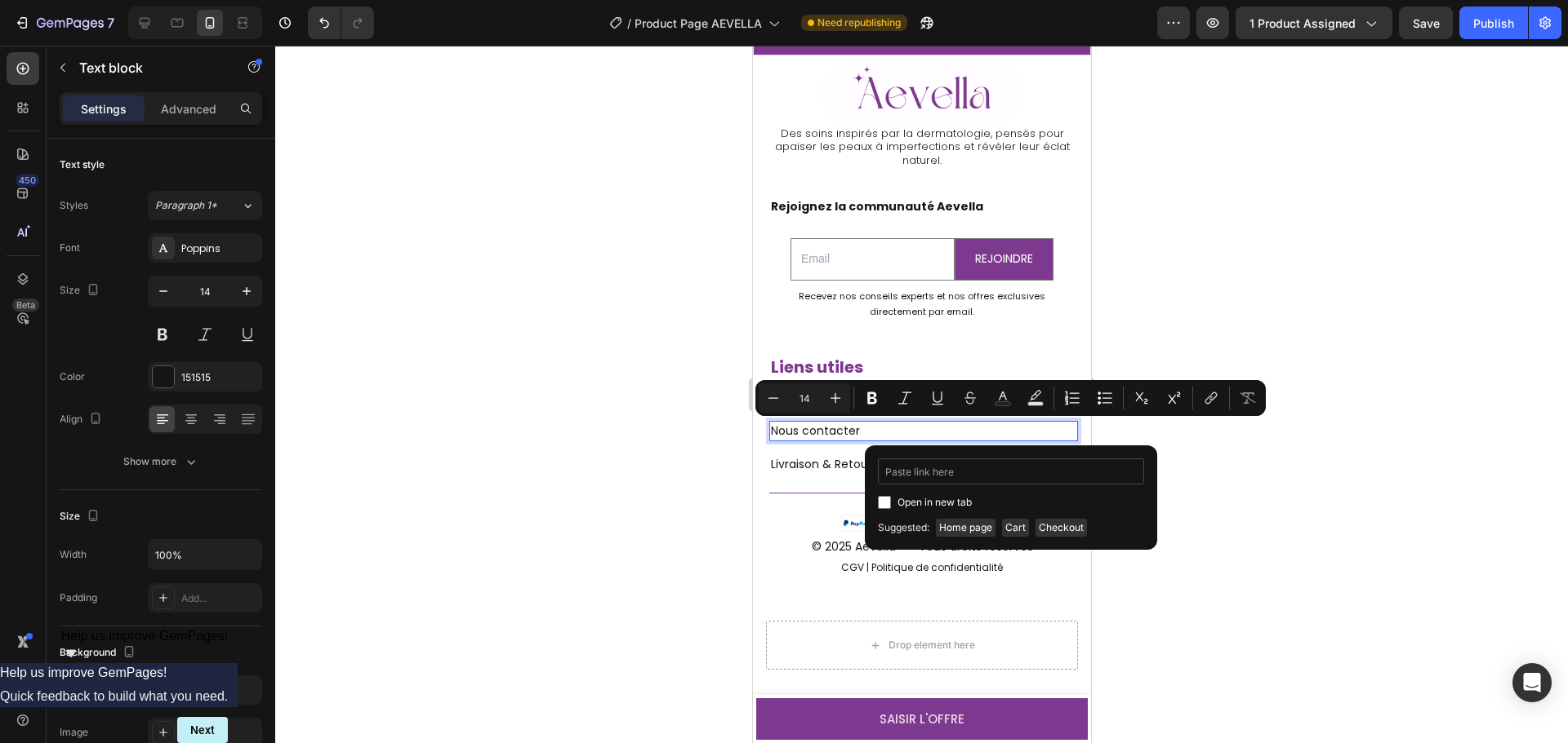
type input "[URL][DOMAIN_NAME]"
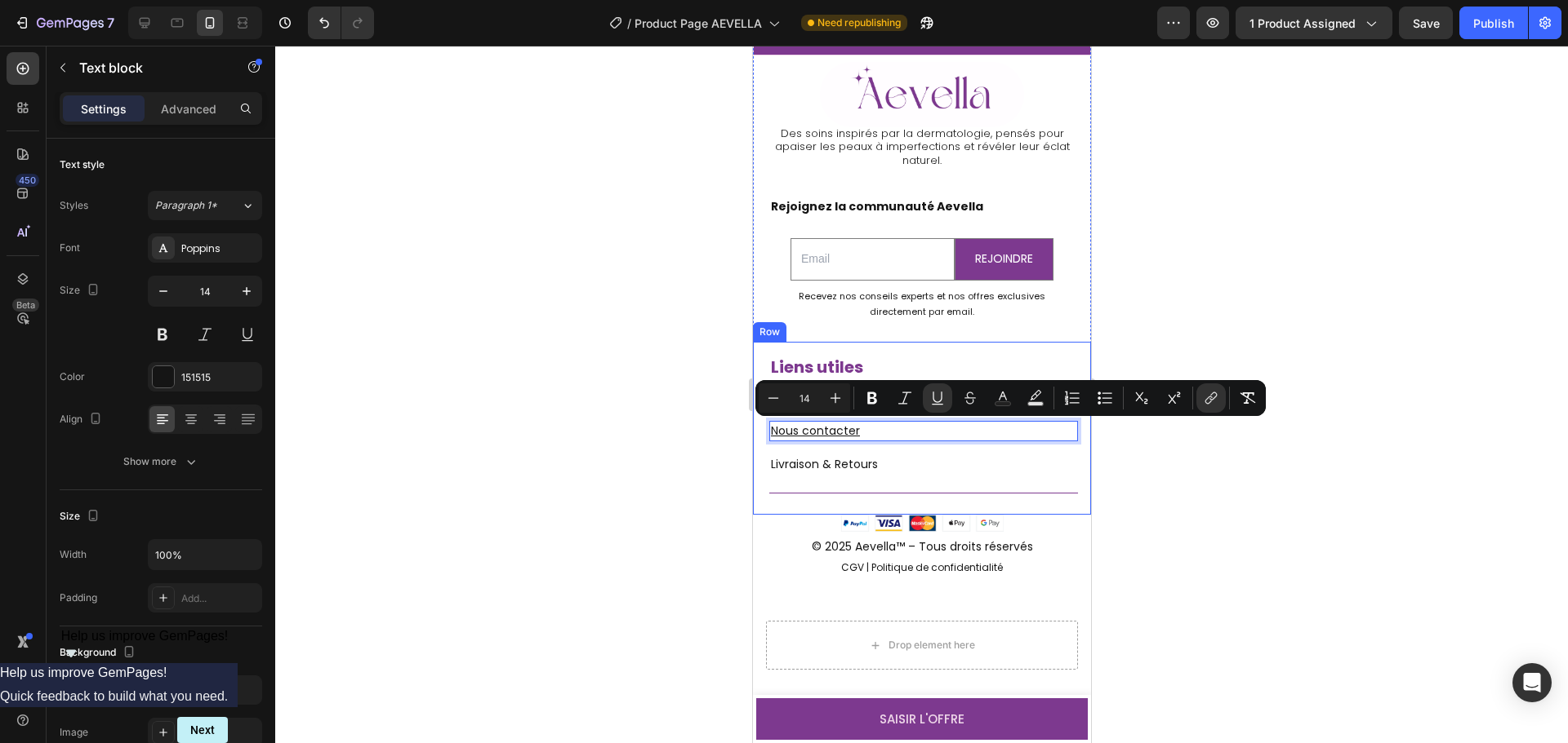
click at [583, 449] on div at bounding box center [921, 394] width 1292 height 697
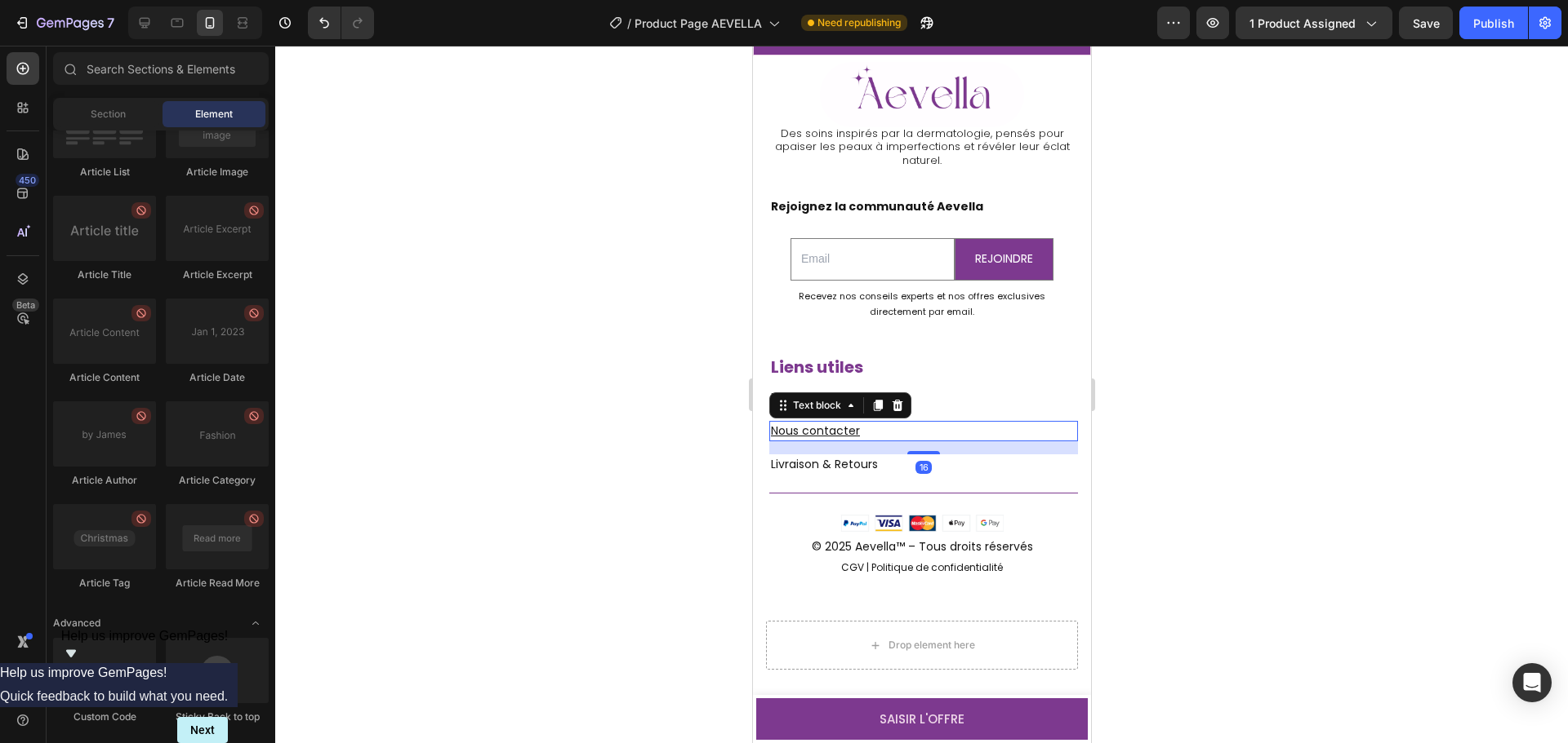
click at [836, 426] on u "Nous contacter" at bounding box center [814, 430] width 89 height 17
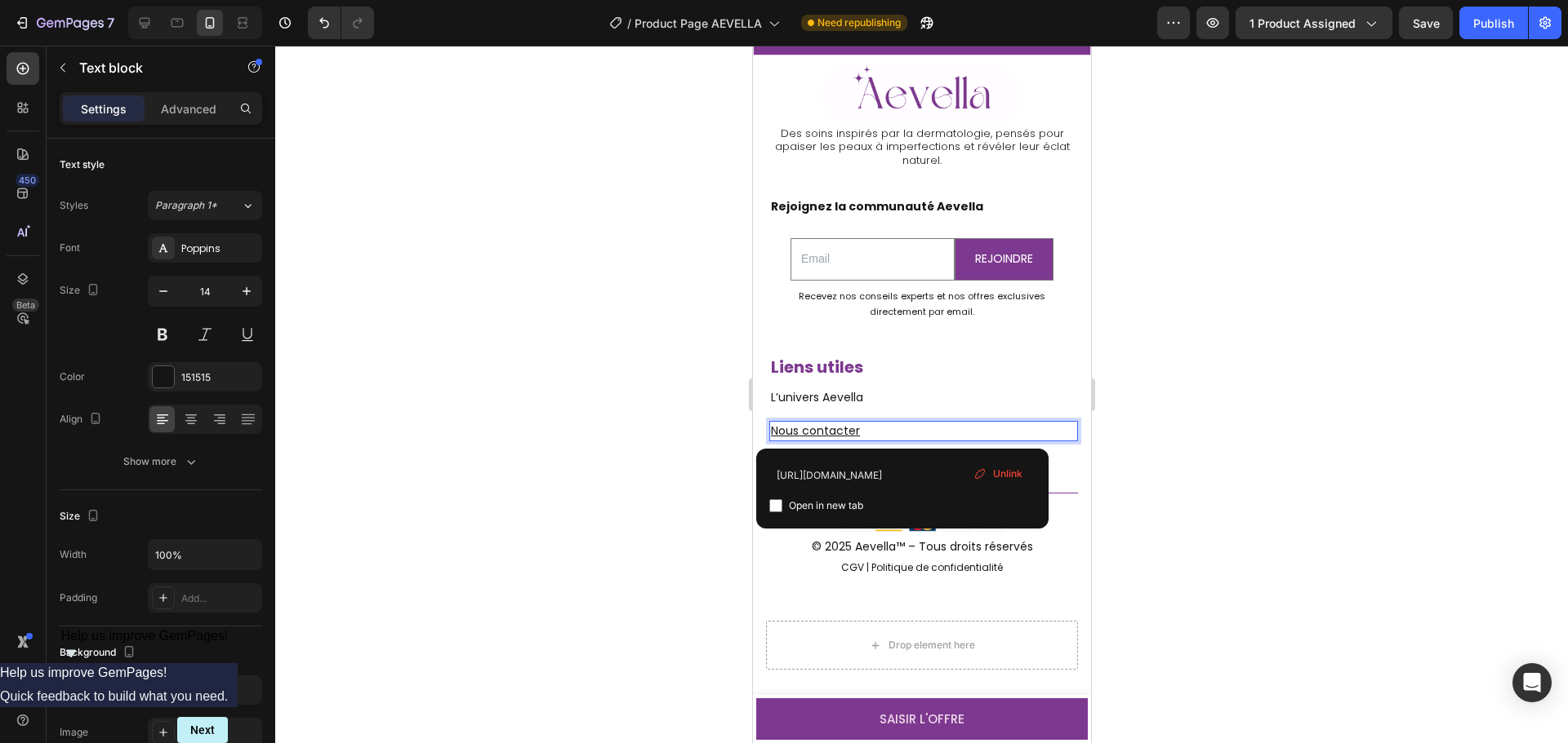
click at [1006, 471] on span "Unlink" at bounding box center [1007, 474] width 29 height 15
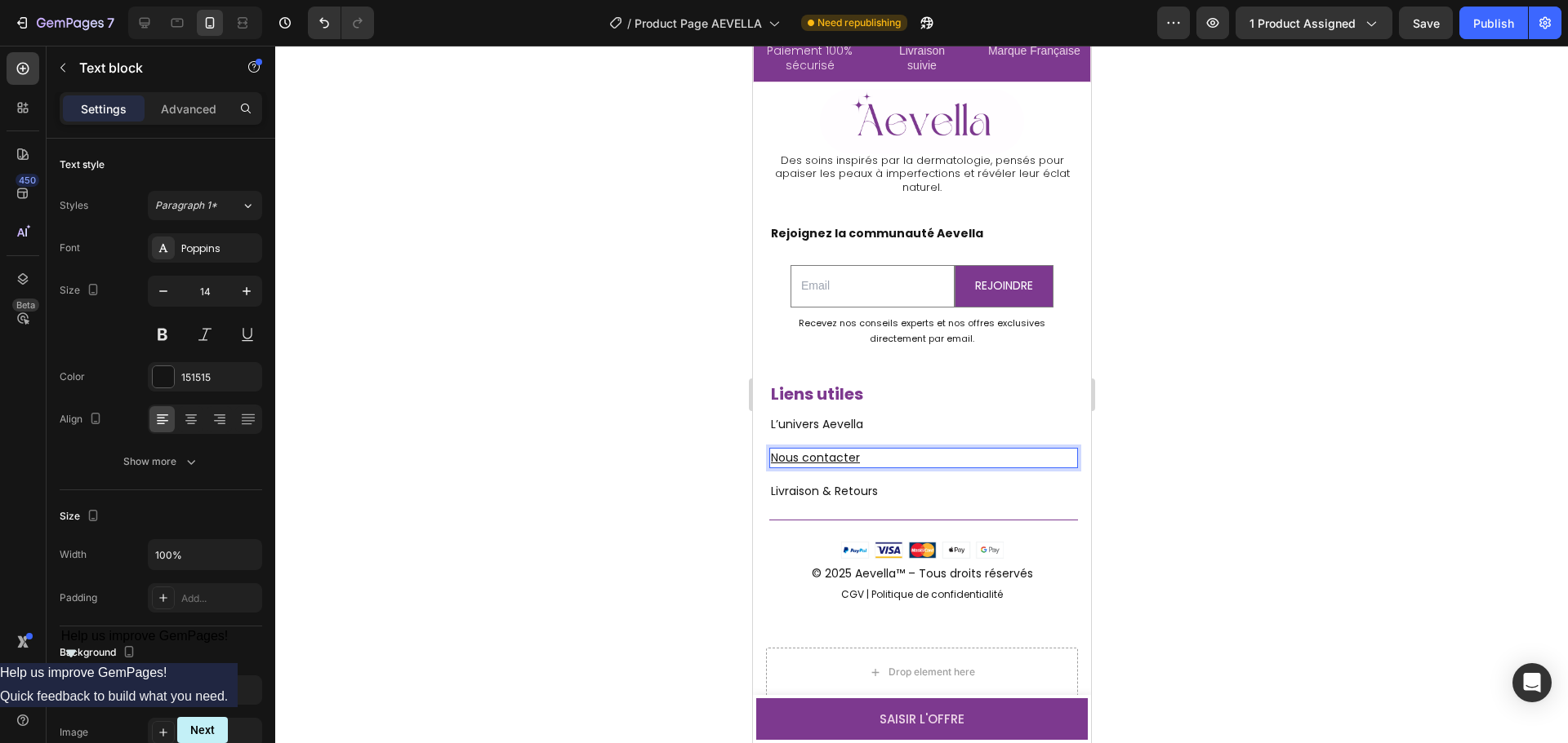
scroll to position [6207, 0]
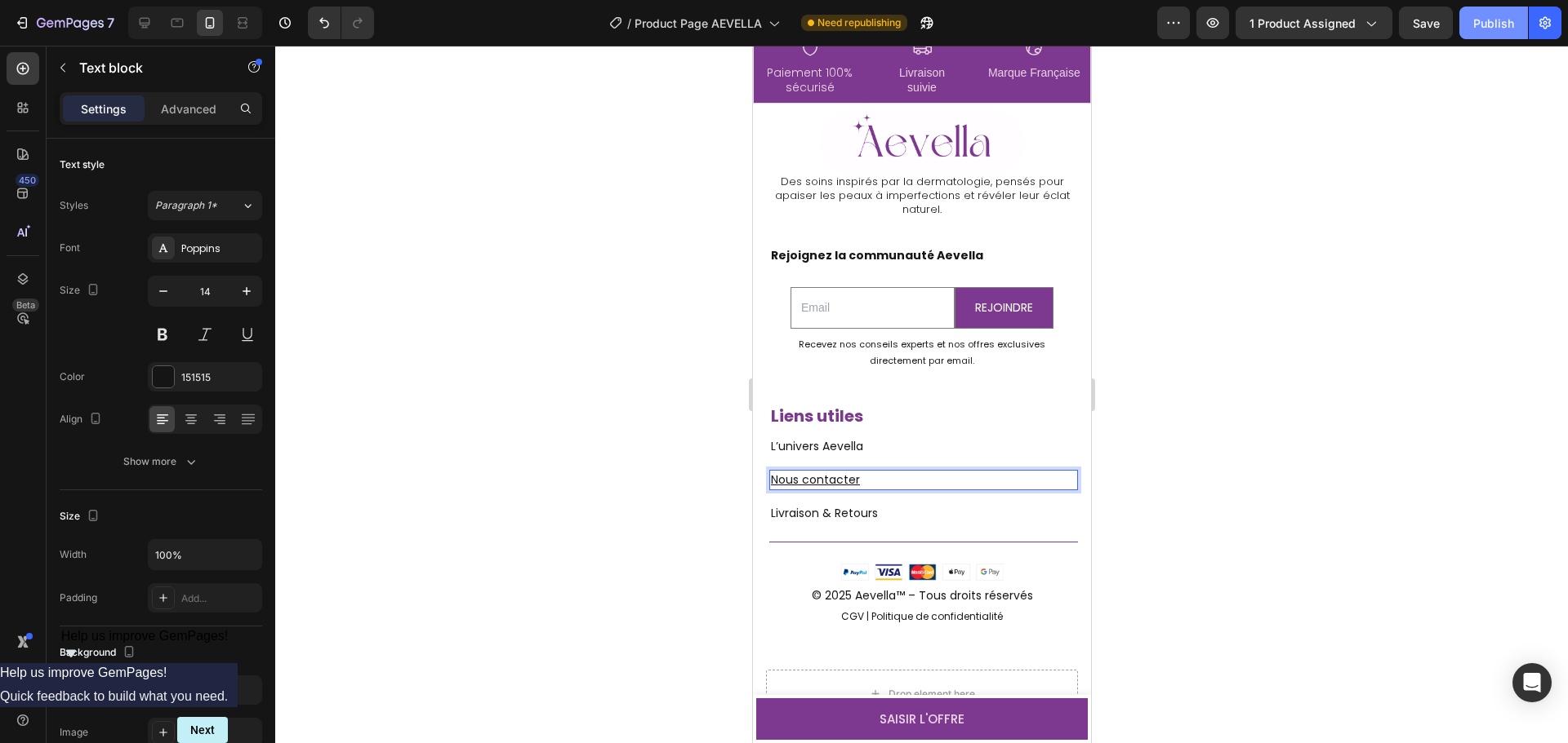
click at [1476, 26] on div "Publish" at bounding box center [1493, 23] width 41 height 17
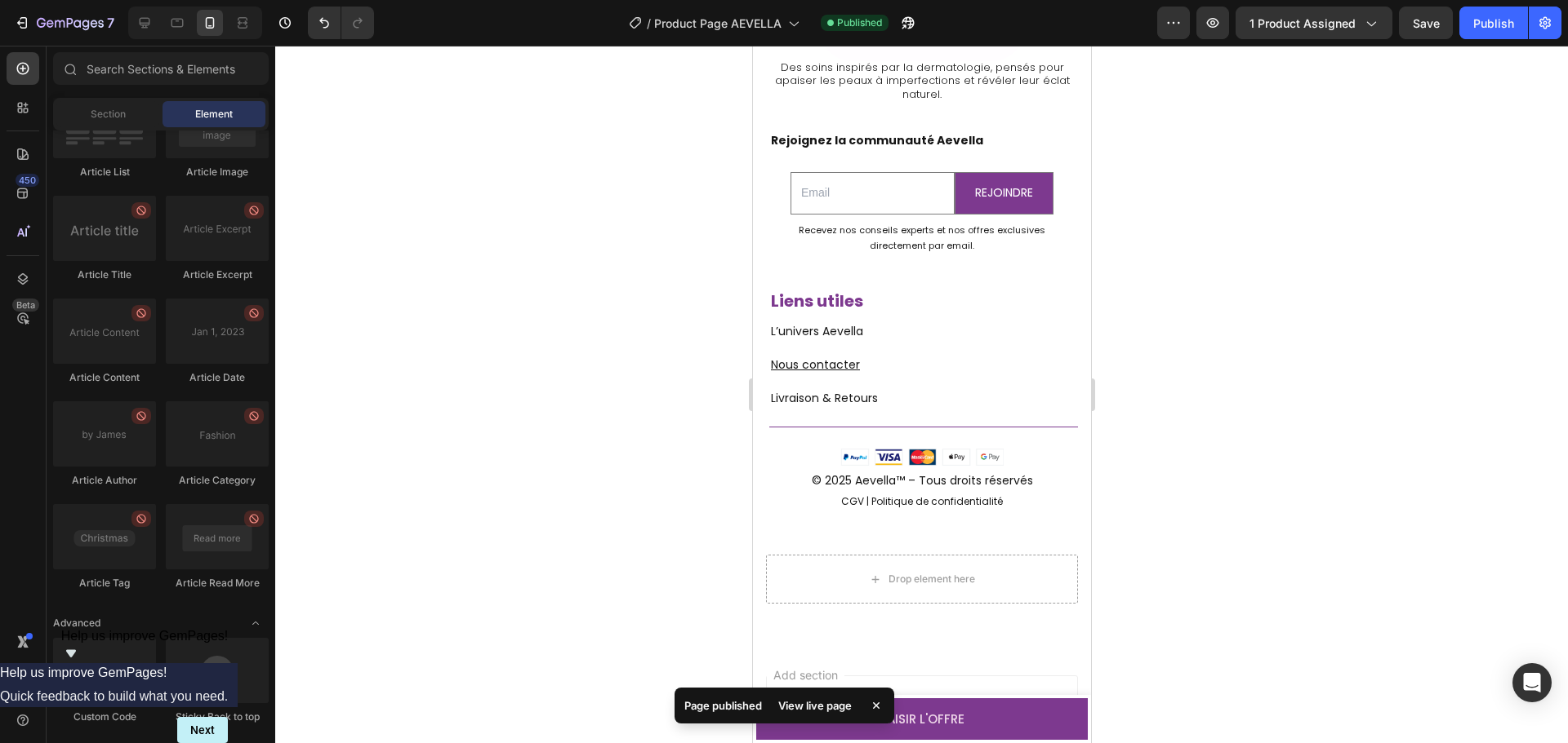
scroll to position [6192, 0]
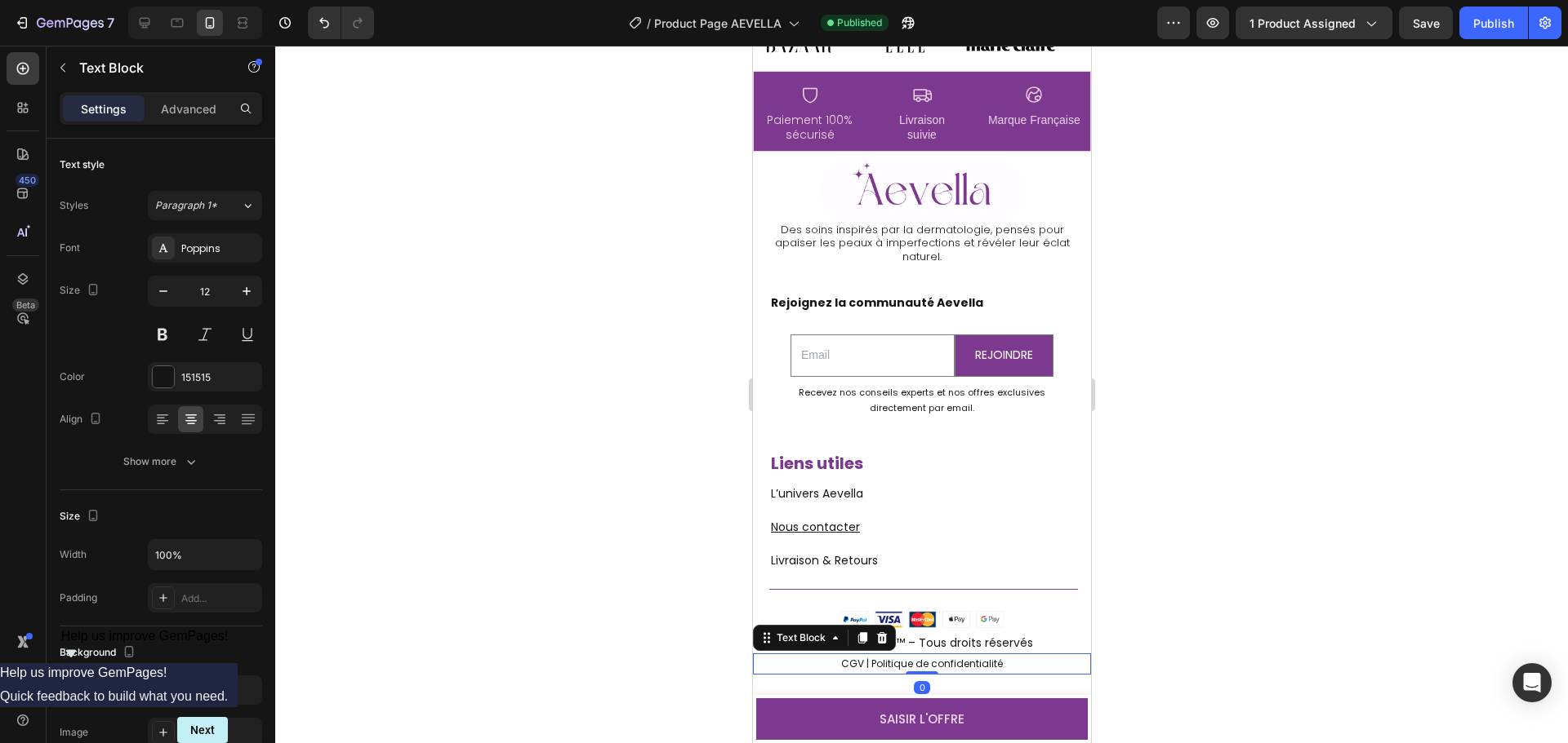
click at [886, 661] on p "CGV | Politique de confidentialité" at bounding box center [921, 664] width 335 height 18
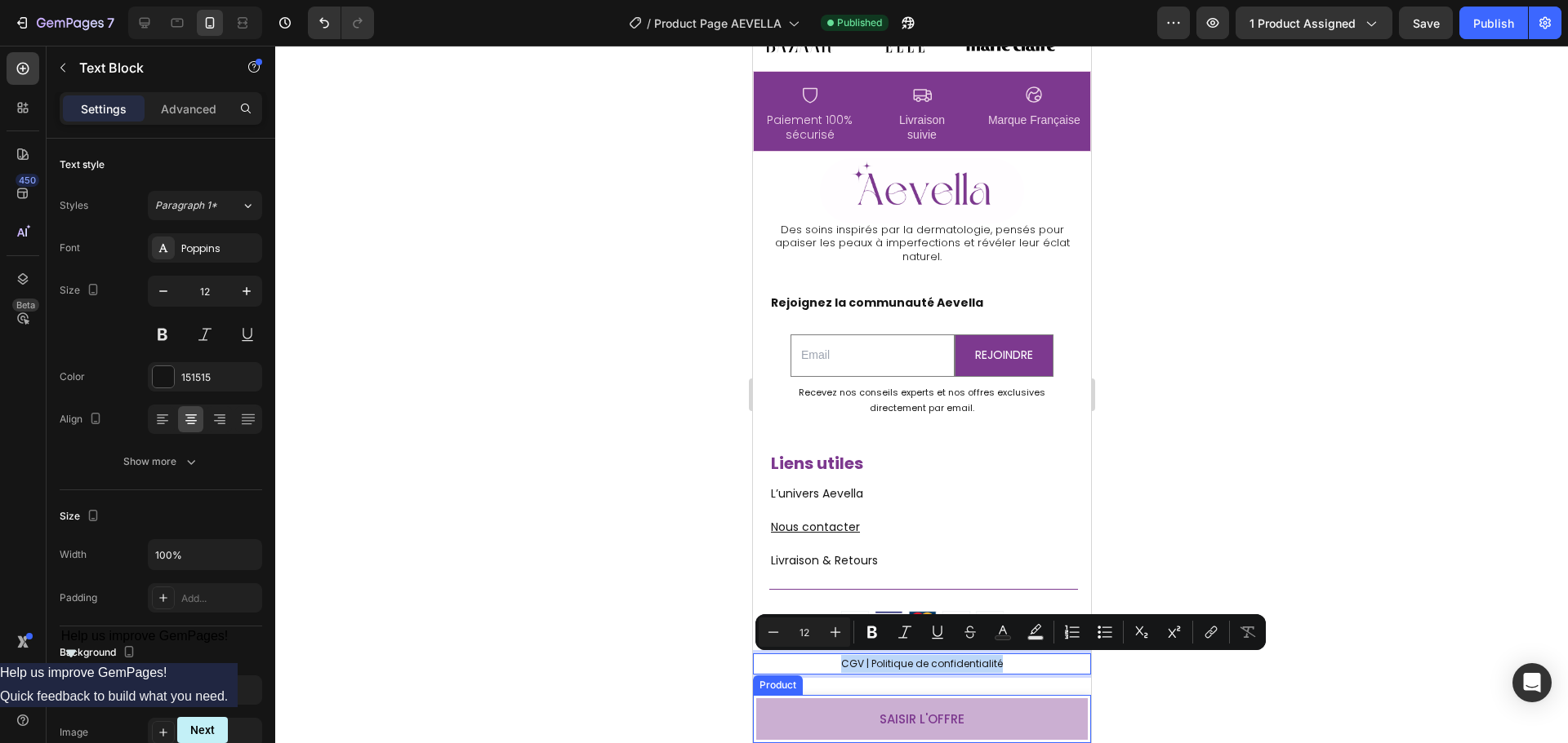
copy p "CGV | Politique de confidentialité"
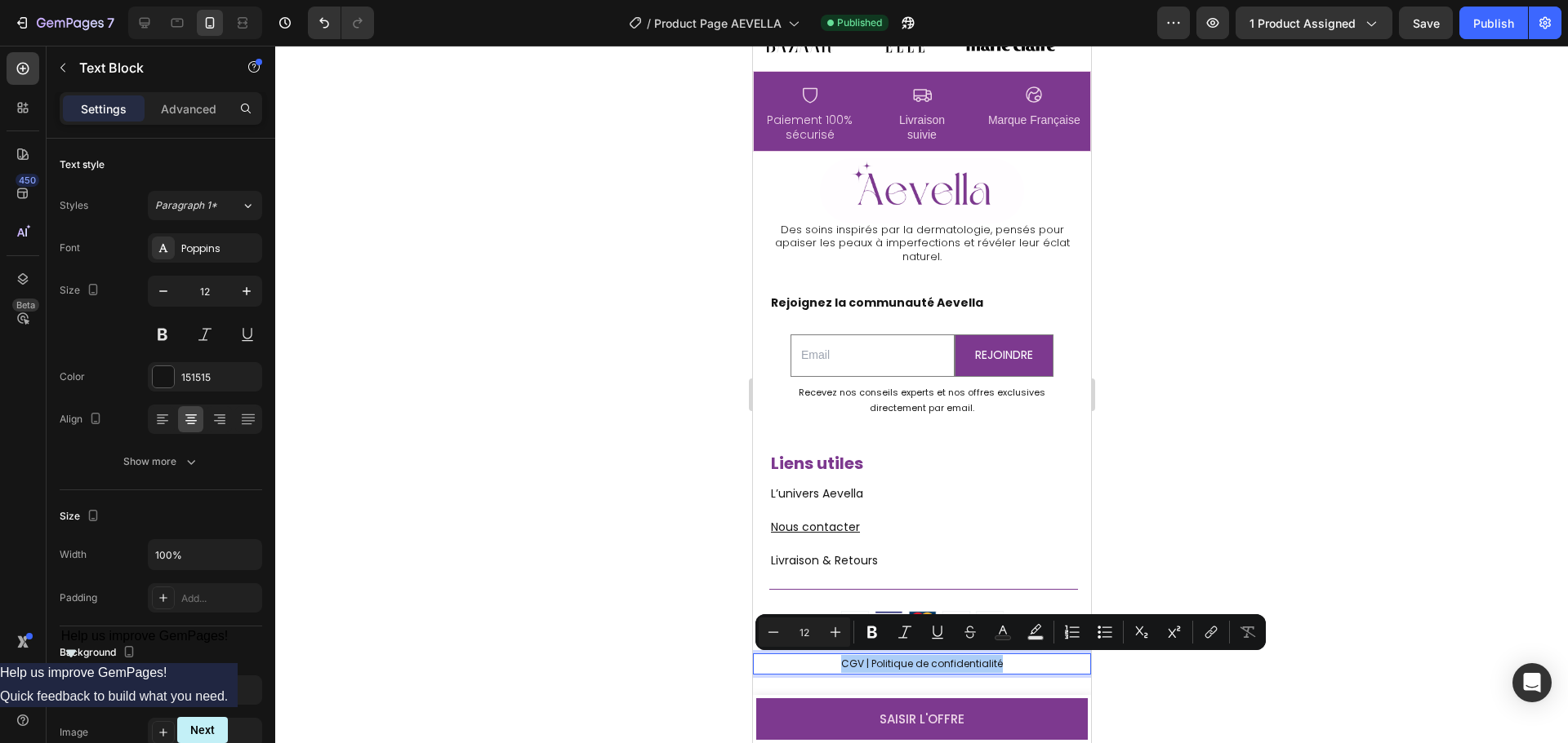
click at [1503, 550] on div at bounding box center [921, 394] width 1292 height 697
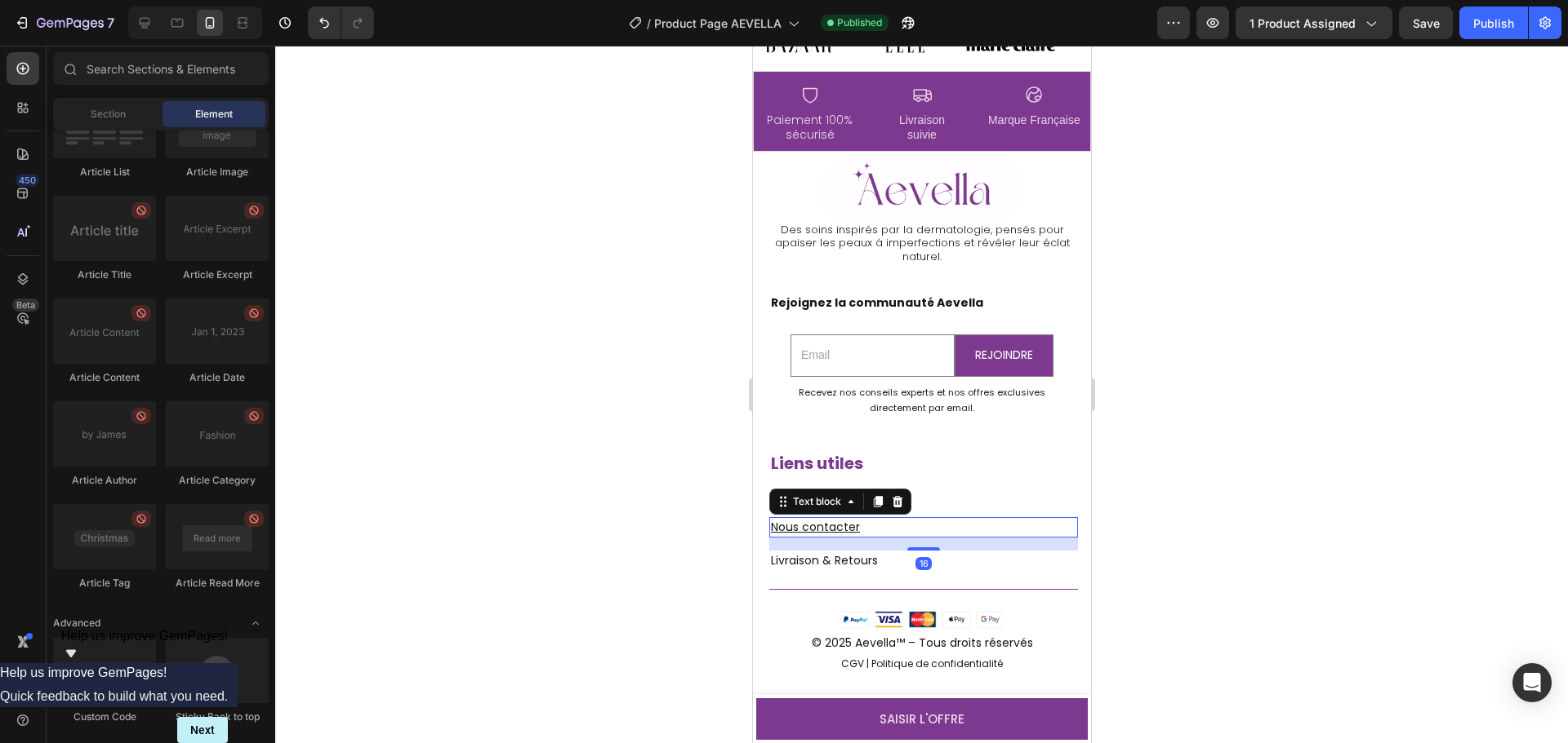
click at [887, 533] on p "⁠⁠⁠⁠⁠⁠⁠ Nous contacter" at bounding box center [922, 526] width 306 height 17
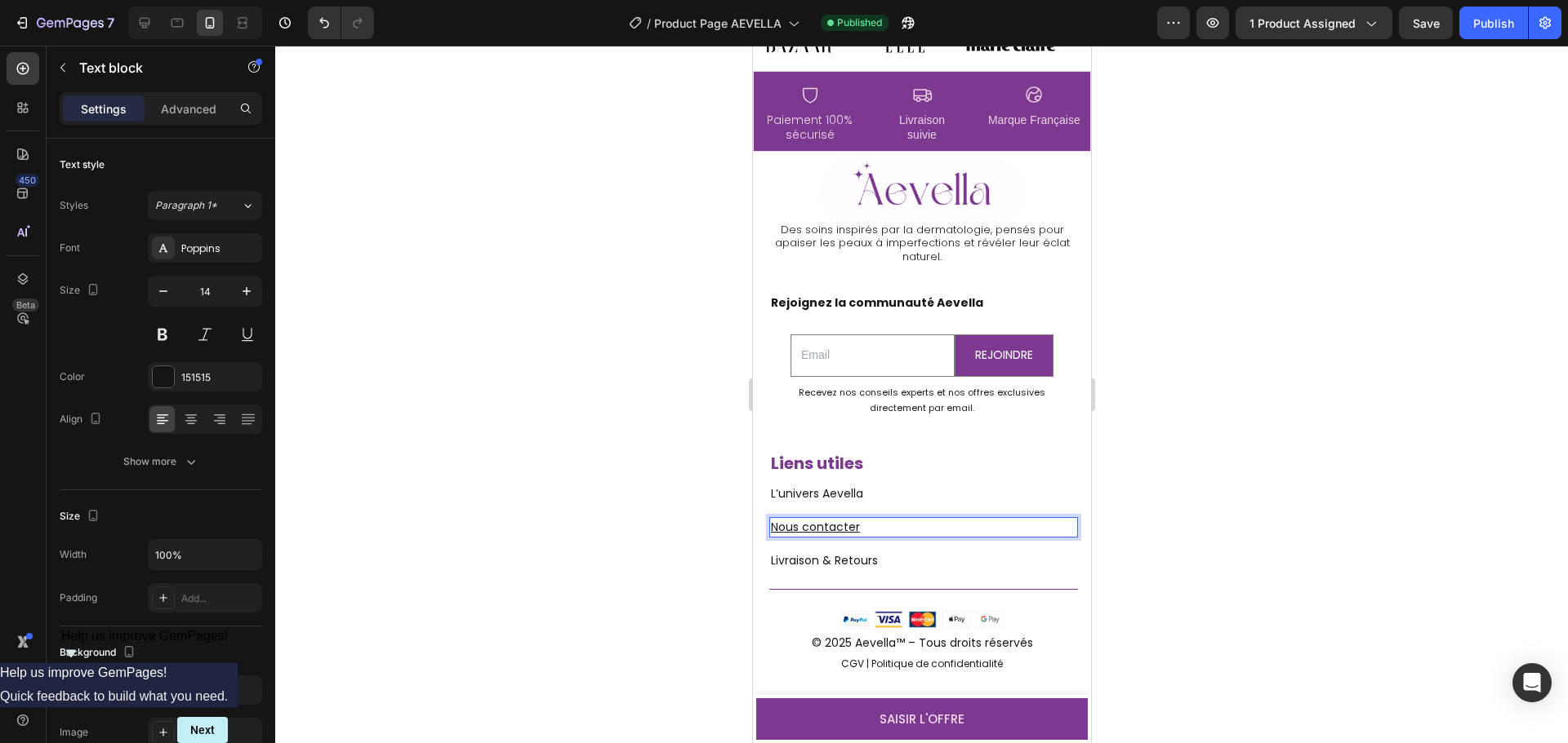
click at [845, 526] on u "Nous contacter" at bounding box center [814, 526] width 89 height 17
click at [849, 530] on u "Nous contacter" at bounding box center [814, 526] width 89 height 17
click at [850, 530] on u "Nous contacter" at bounding box center [814, 526] width 89 height 17
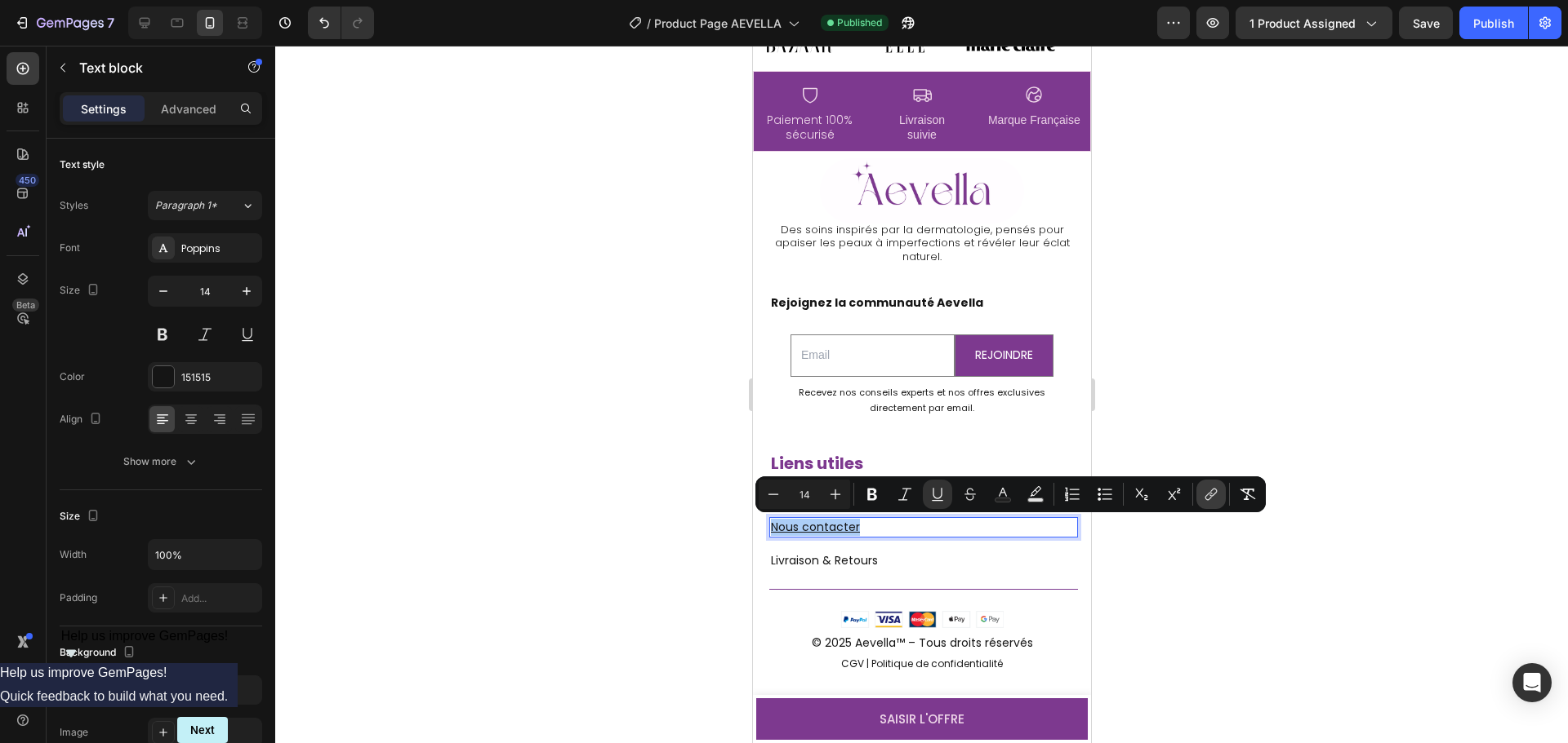
click at [1217, 497] on icon "Editor contextual toolbar" at bounding box center [1210, 494] width 17 height 17
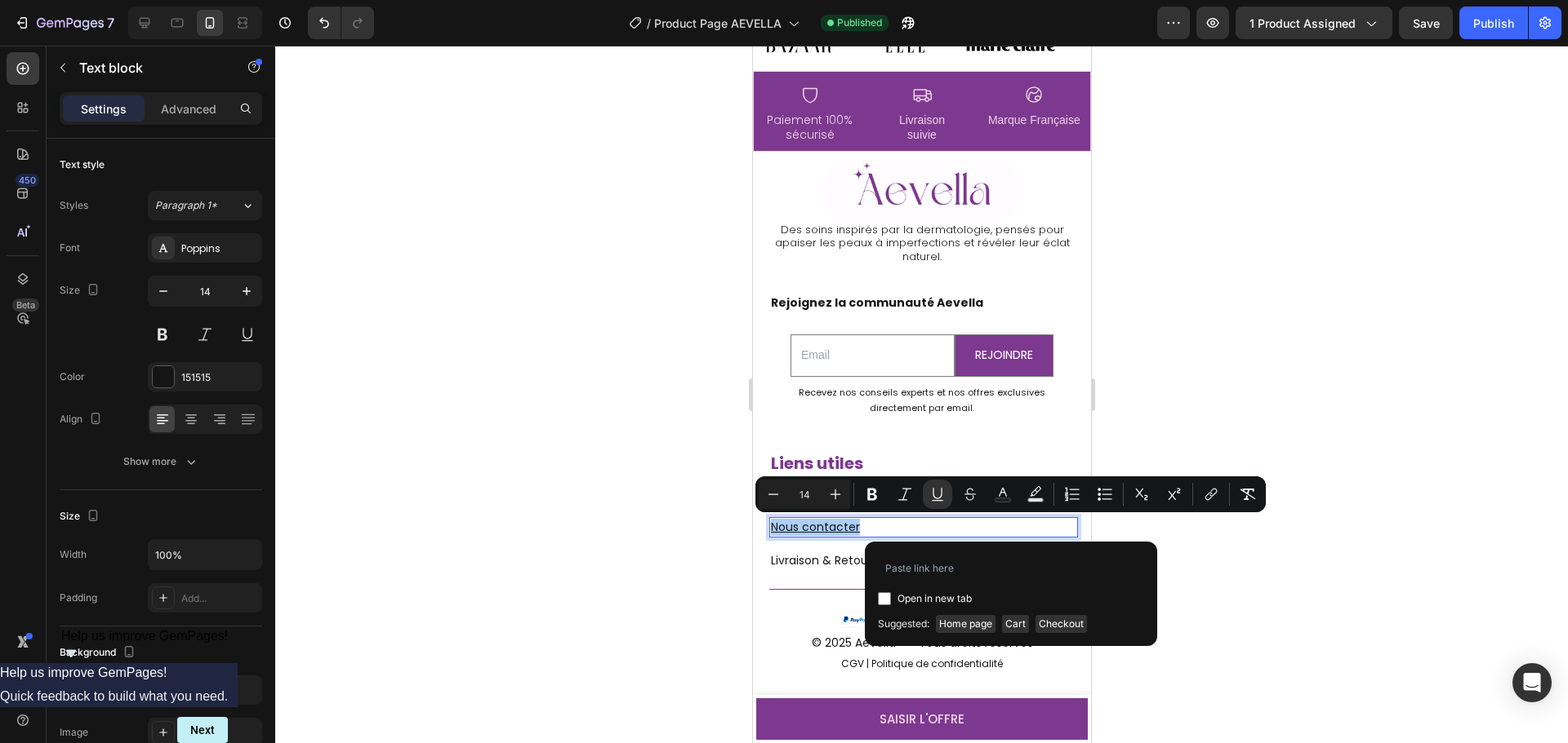
click at [916, 590] on span "Open in new tab" at bounding box center [935, 599] width 74 height 19
checkbox input "false"
click at [936, 573] on input "Editor contextual toolbar" at bounding box center [1010, 568] width 266 height 26
type input "CGV | Politique de confidentialité"
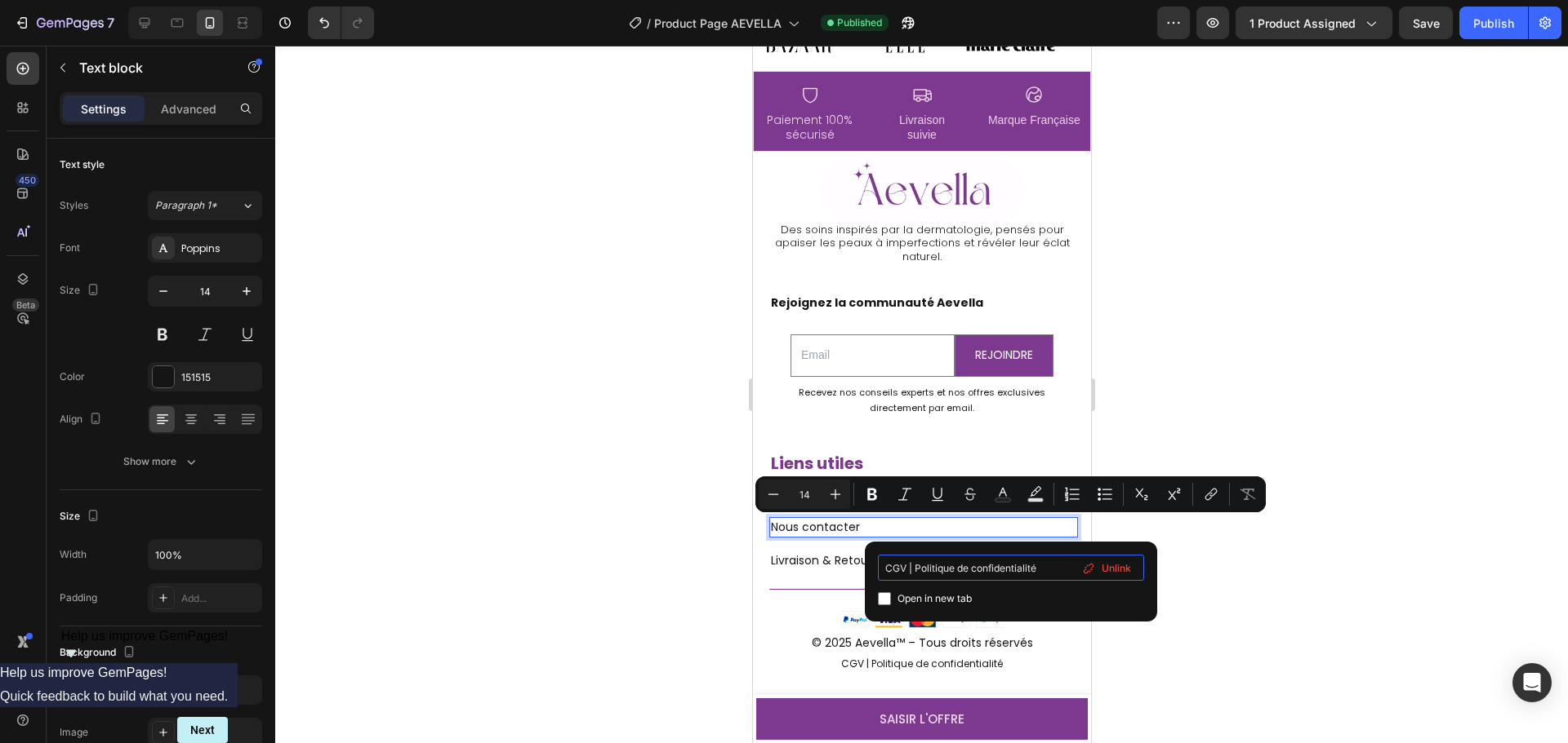
drag, startPoint x: 1054, startPoint y: 567, endPoint x: 1, endPoint y: 504, distance: 1054.9
click at [733, 0] on body "7 / Product Page AEVELLA Published Preview 1 product assigned Save Publish 450 …" at bounding box center [784, 0] width 1568 height 0
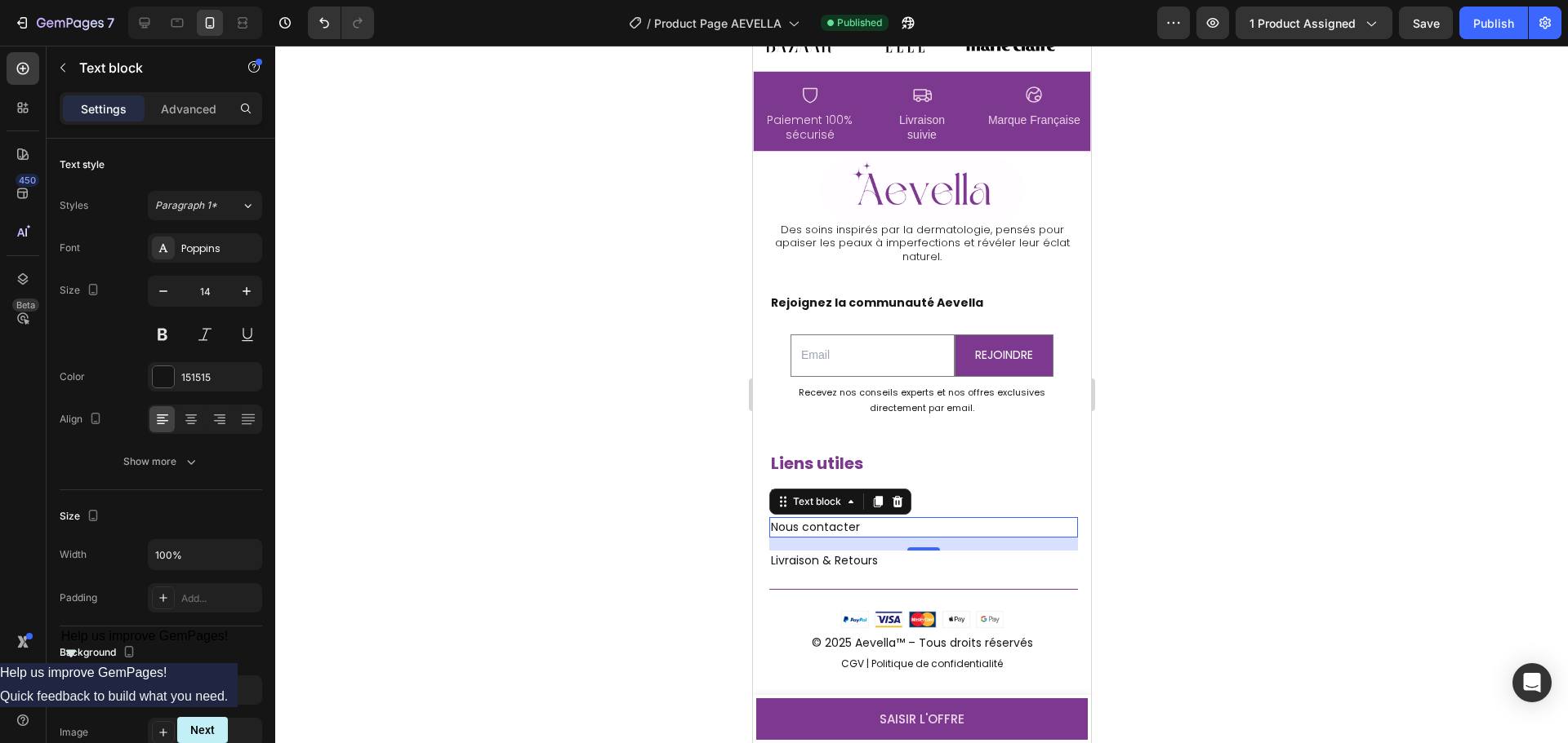
click at [447, 435] on div at bounding box center [921, 394] width 1292 height 697
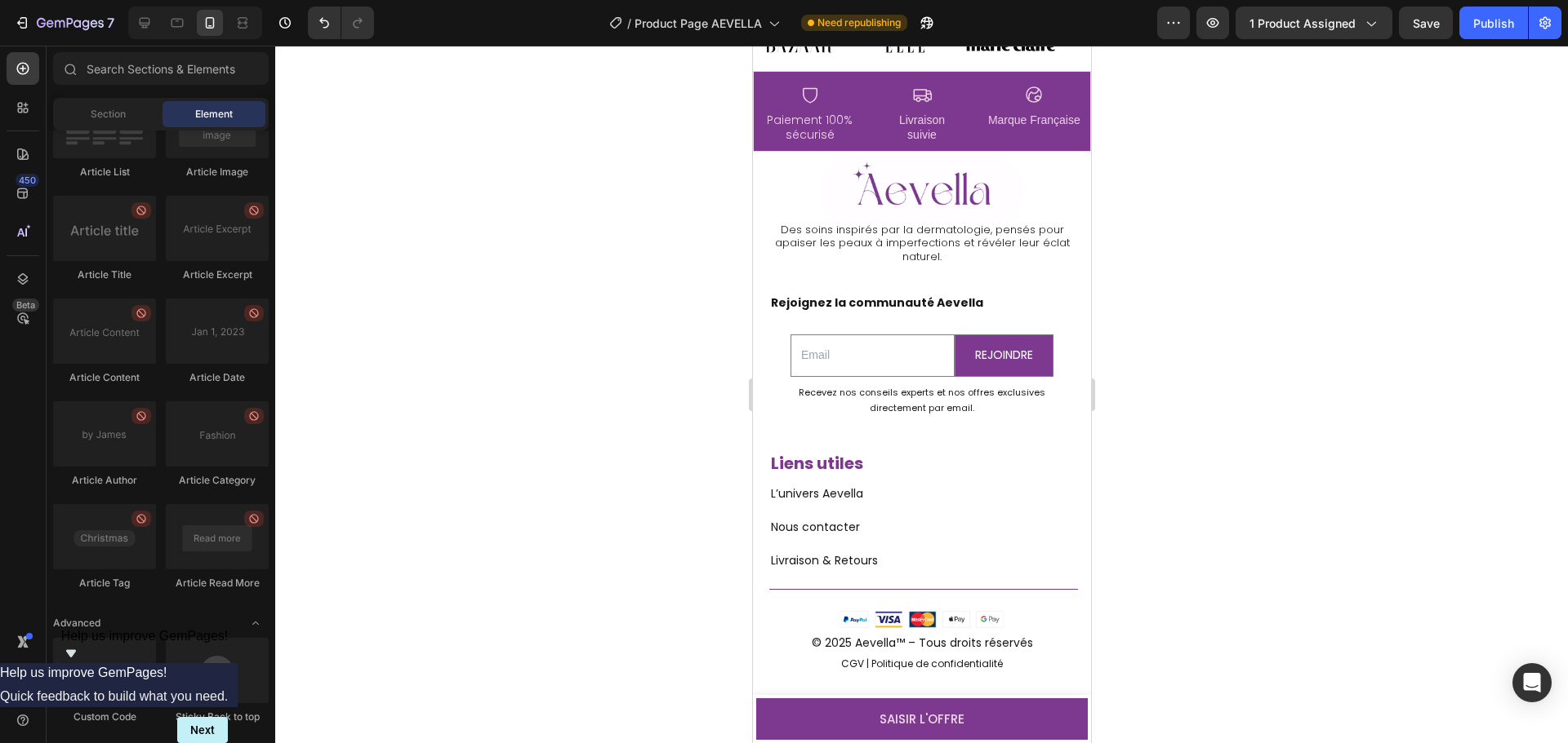
click at [1281, 619] on div at bounding box center [921, 394] width 1292 height 697
click at [1363, 602] on div at bounding box center [921, 394] width 1292 height 697
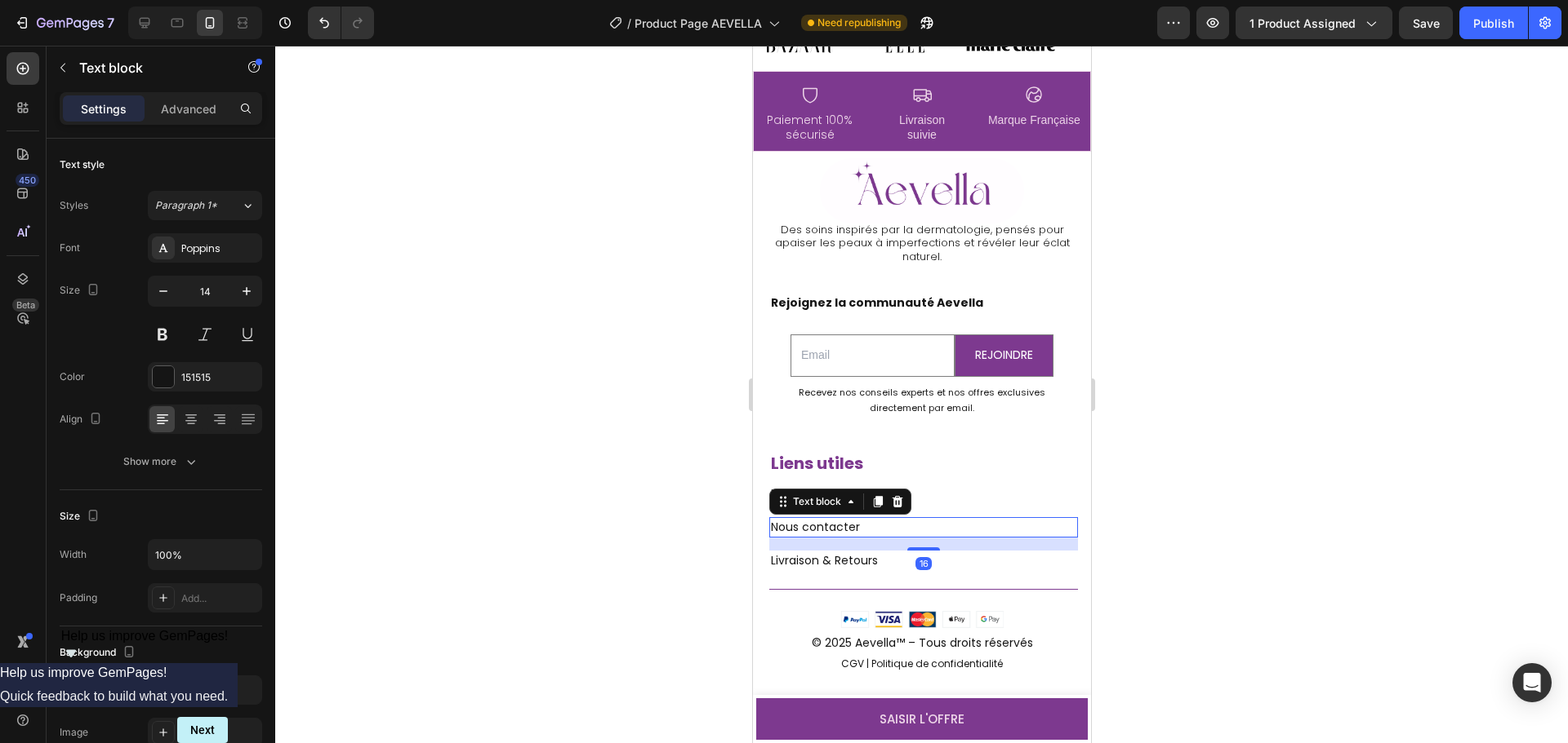
click at [832, 519] on p "Nous contacter" at bounding box center [922, 526] width 306 height 17
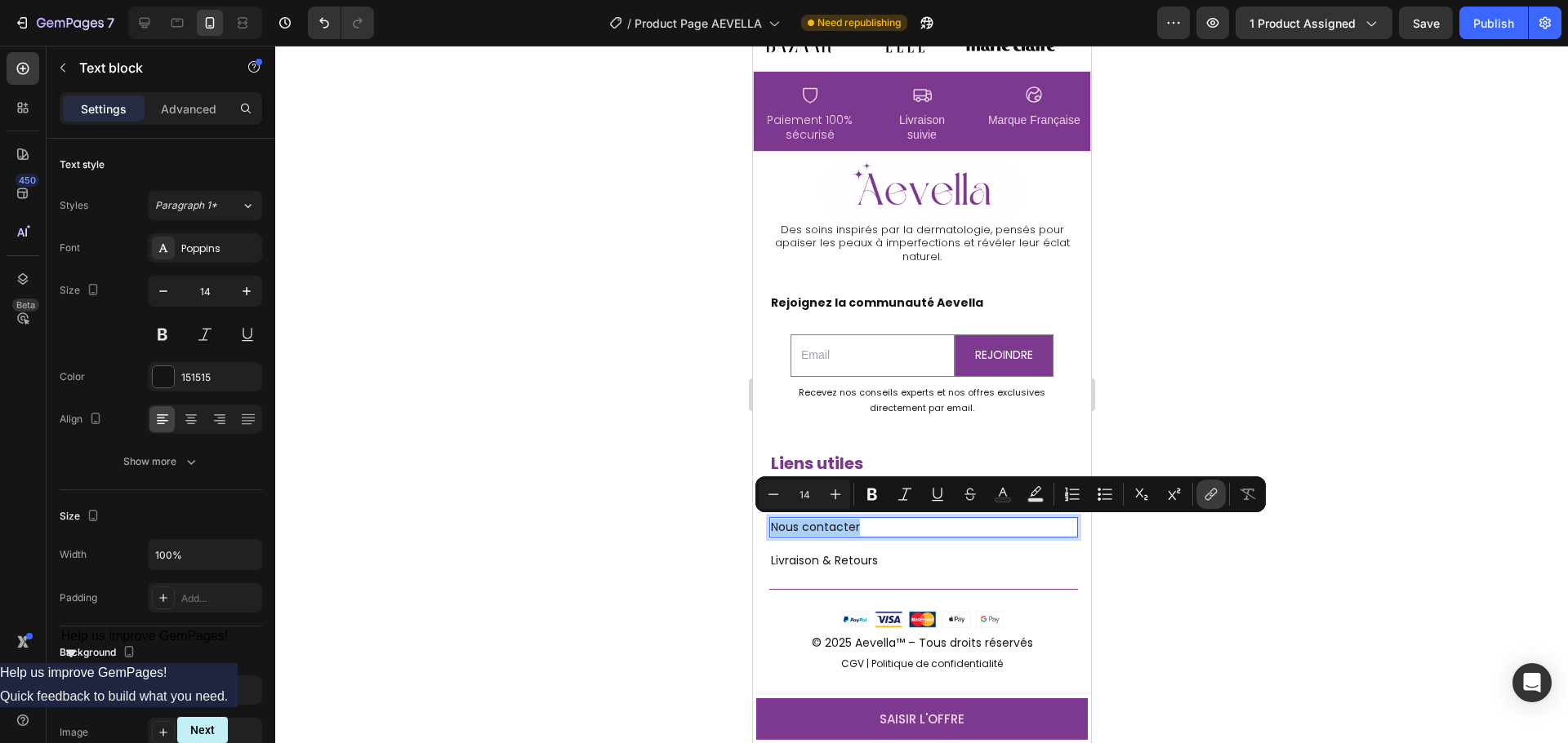
click at [1211, 496] on icon "Editor contextual toolbar" at bounding box center [1210, 494] width 17 height 17
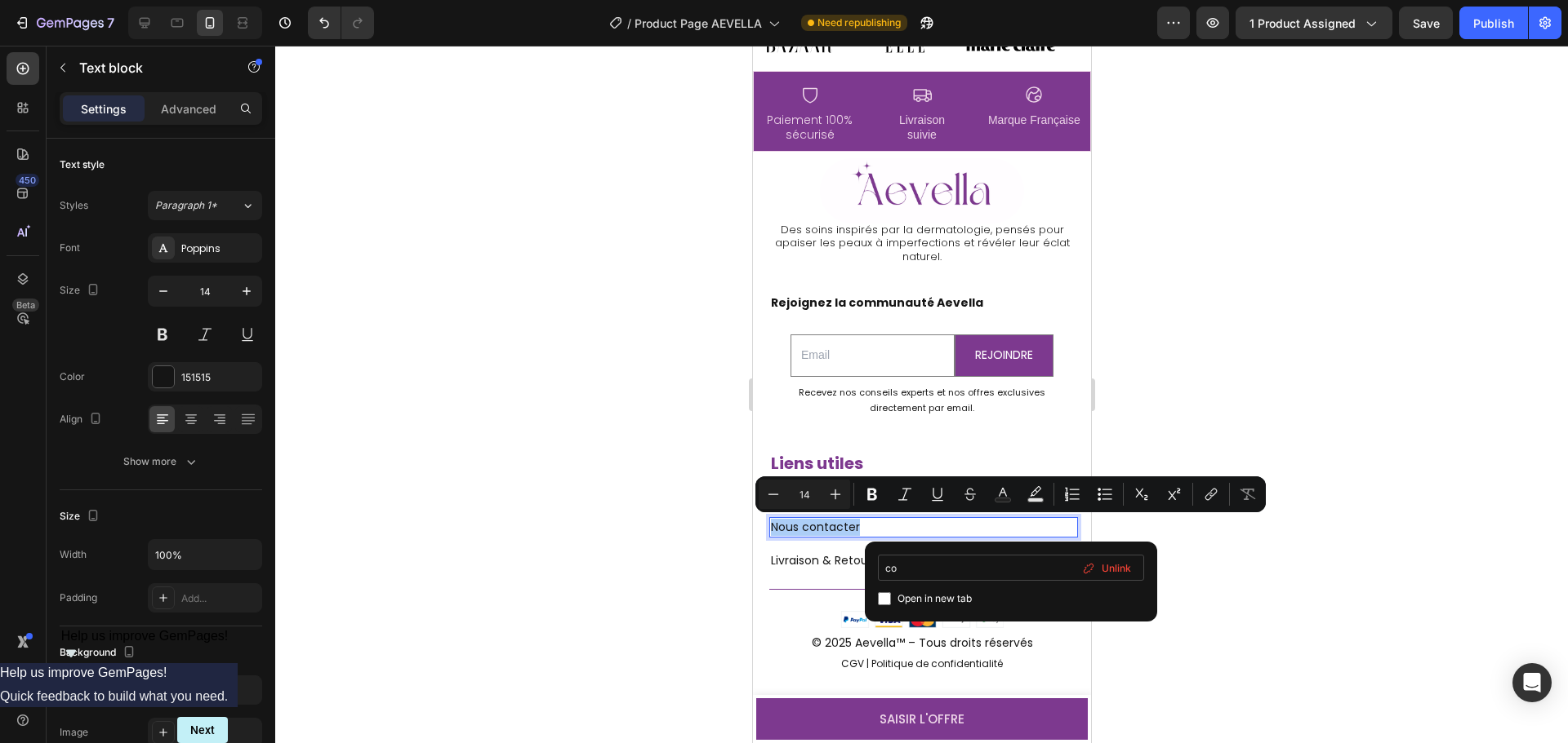
type input "c"
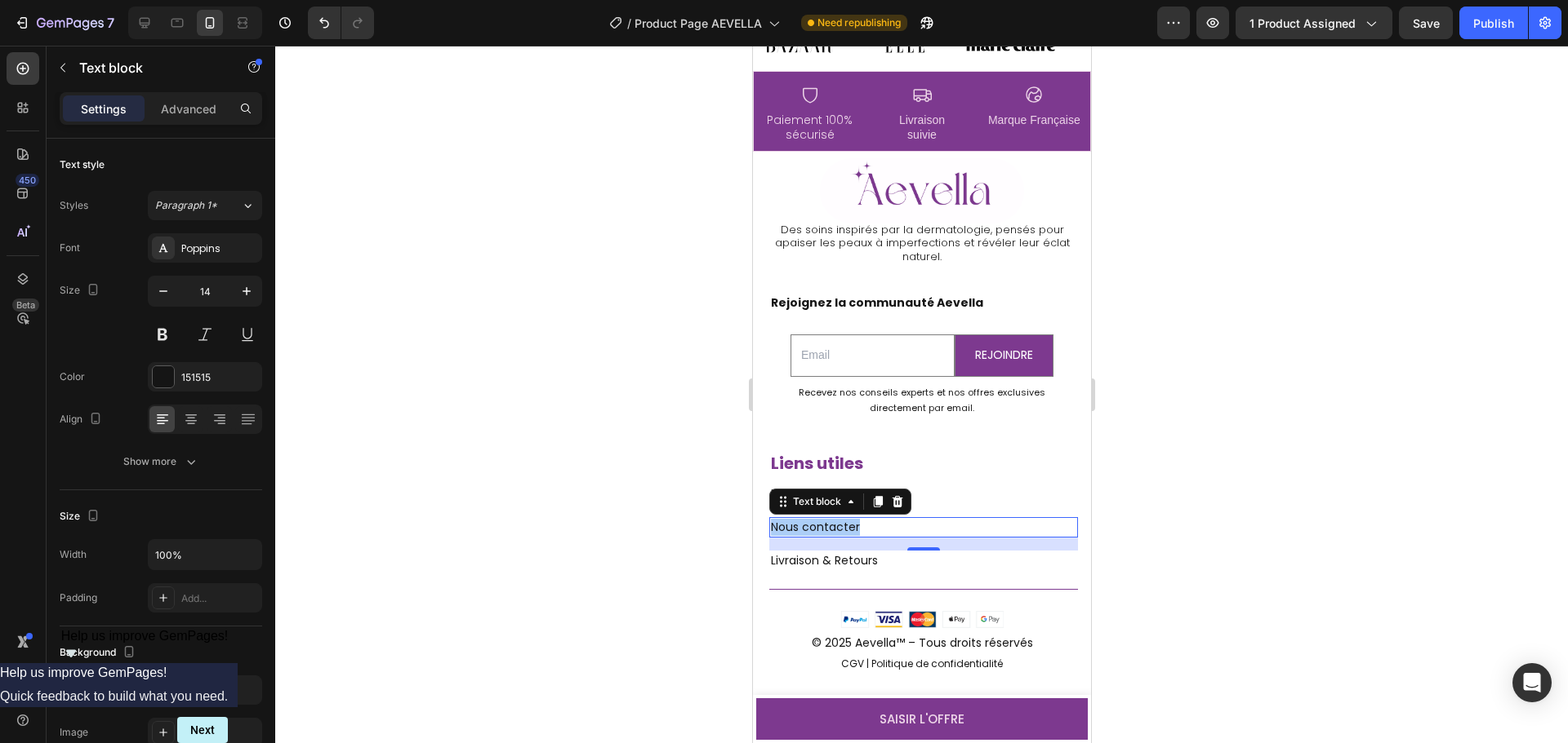
click at [1193, 535] on div at bounding box center [921, 394] width 1292 height 697
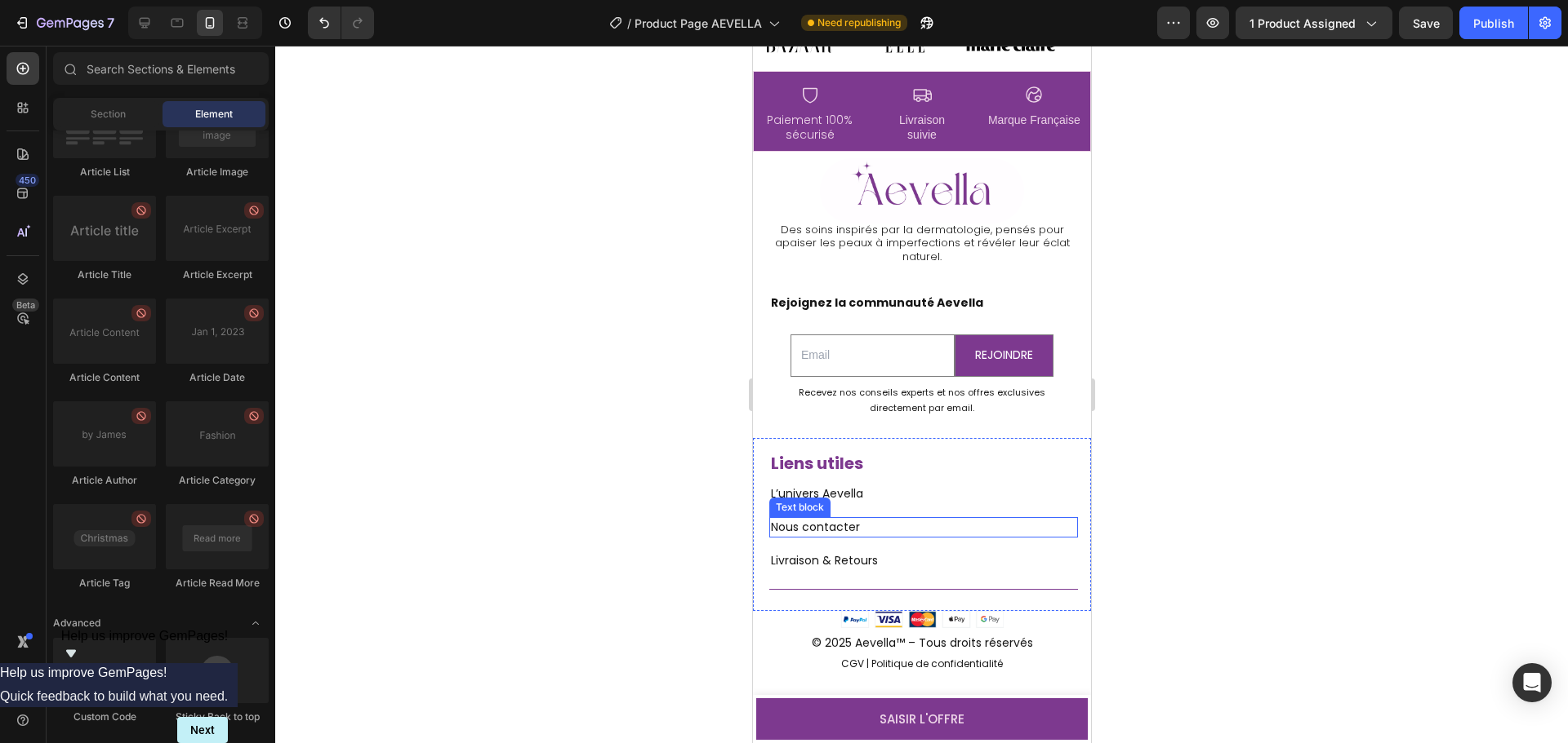
click at [905, 529] on p "Nous contacter" at bounding box center [922, 526] width 306 height 17
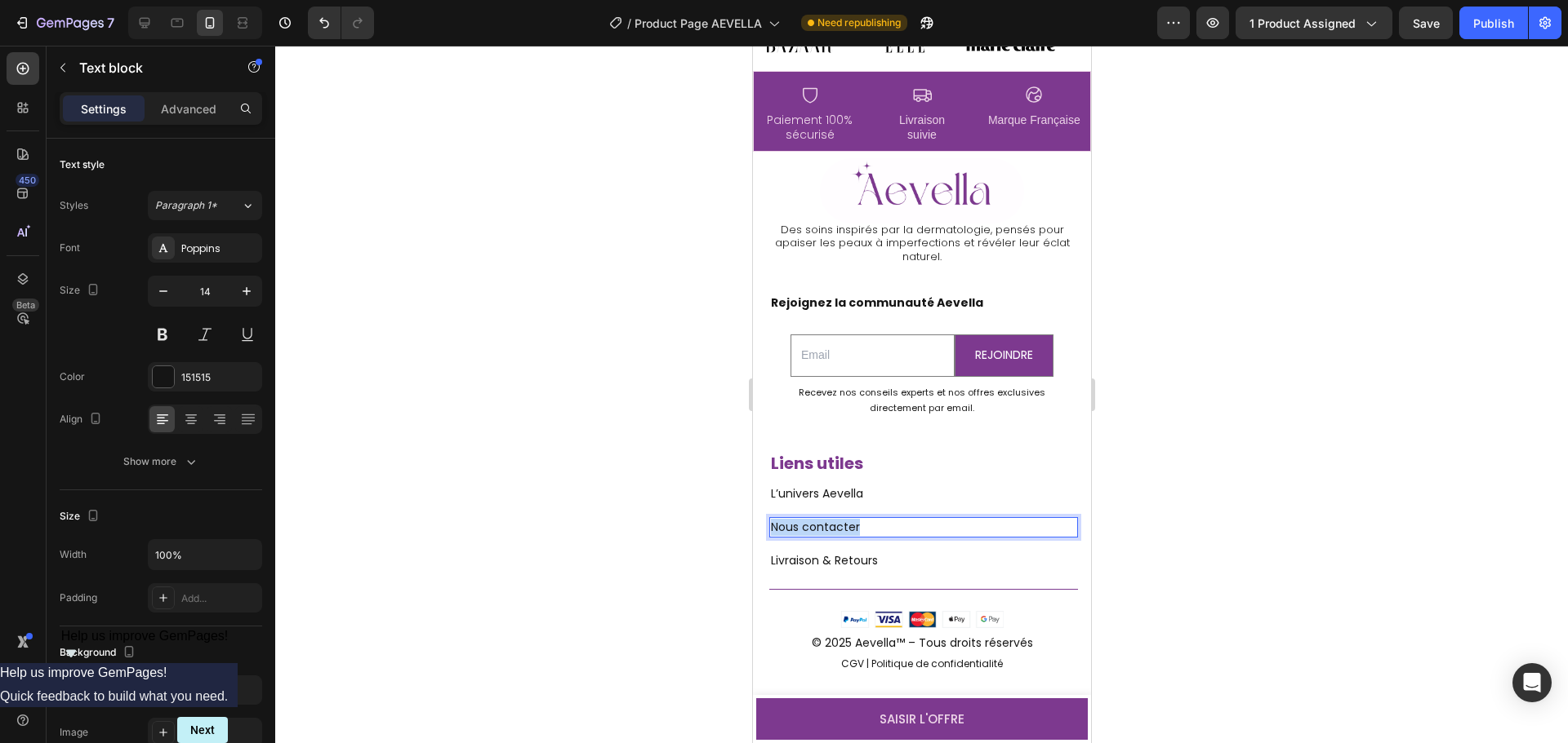
click at [905, 529] on p "Nous contacter" at bounding box center [922, 526] width 306 height 17
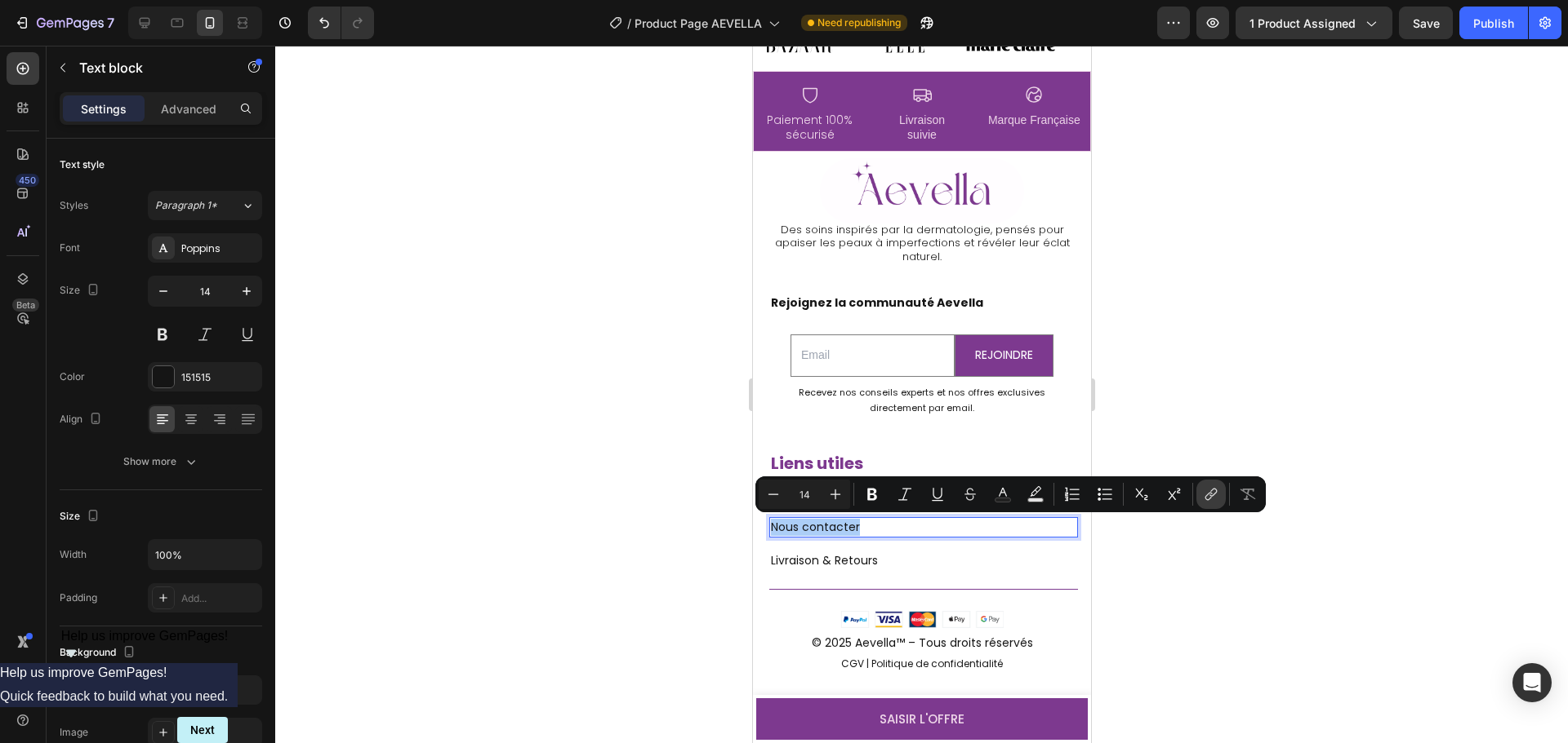
click at [1206, 493] on icon "Editor contextual toolbar" at bounding box center [1210, 494] width 17 height 17
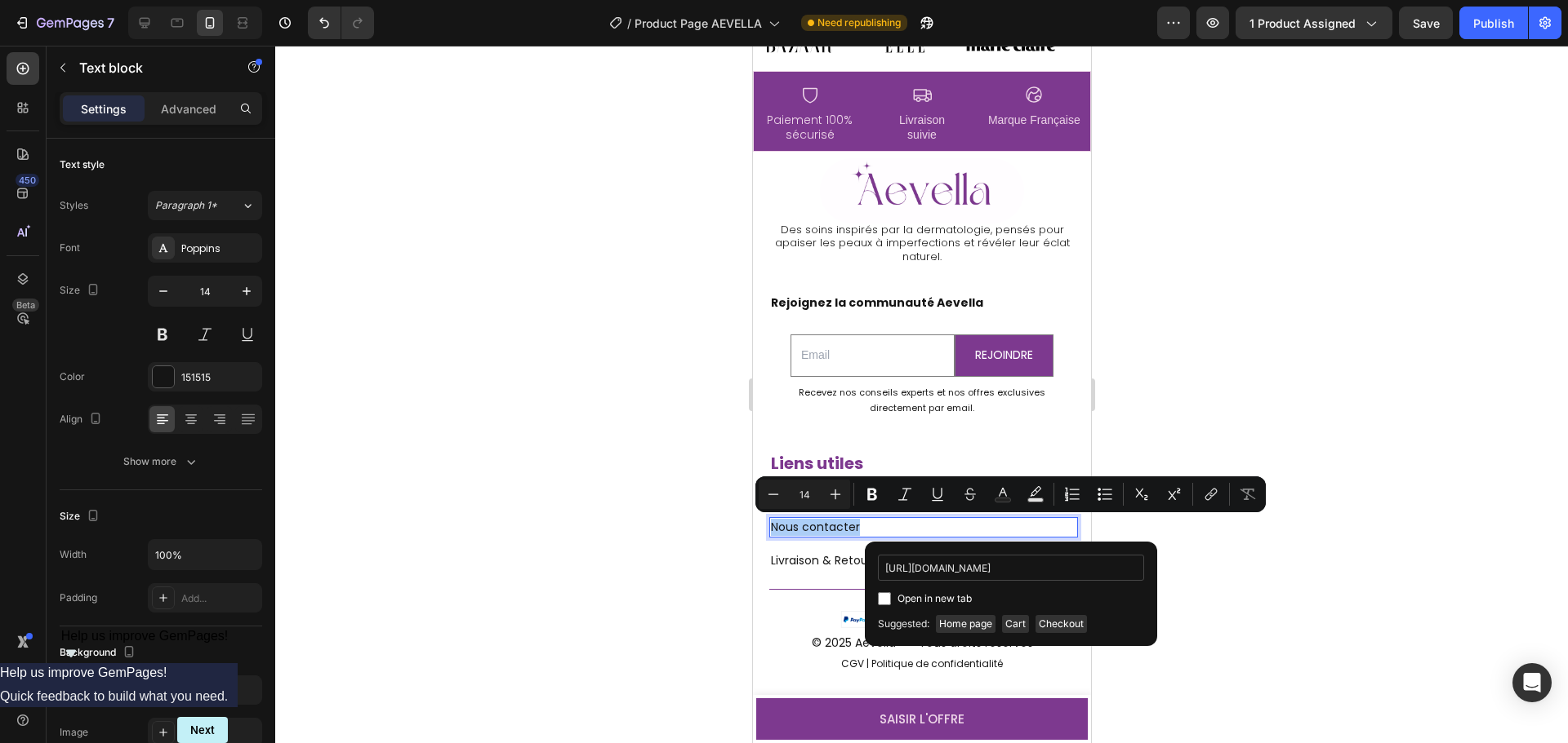
scroll to position [0, 38]
type input "[URL][DOMAIN_NAME]"
click at [1090, 565] on icon "Editor contextual toolbar" at bounding box center [1088, 569] width 13 height 13
click at [1047, 569] on input "Editor contextual toolbar" at bounding box center [1010, 568] width 266 height 26
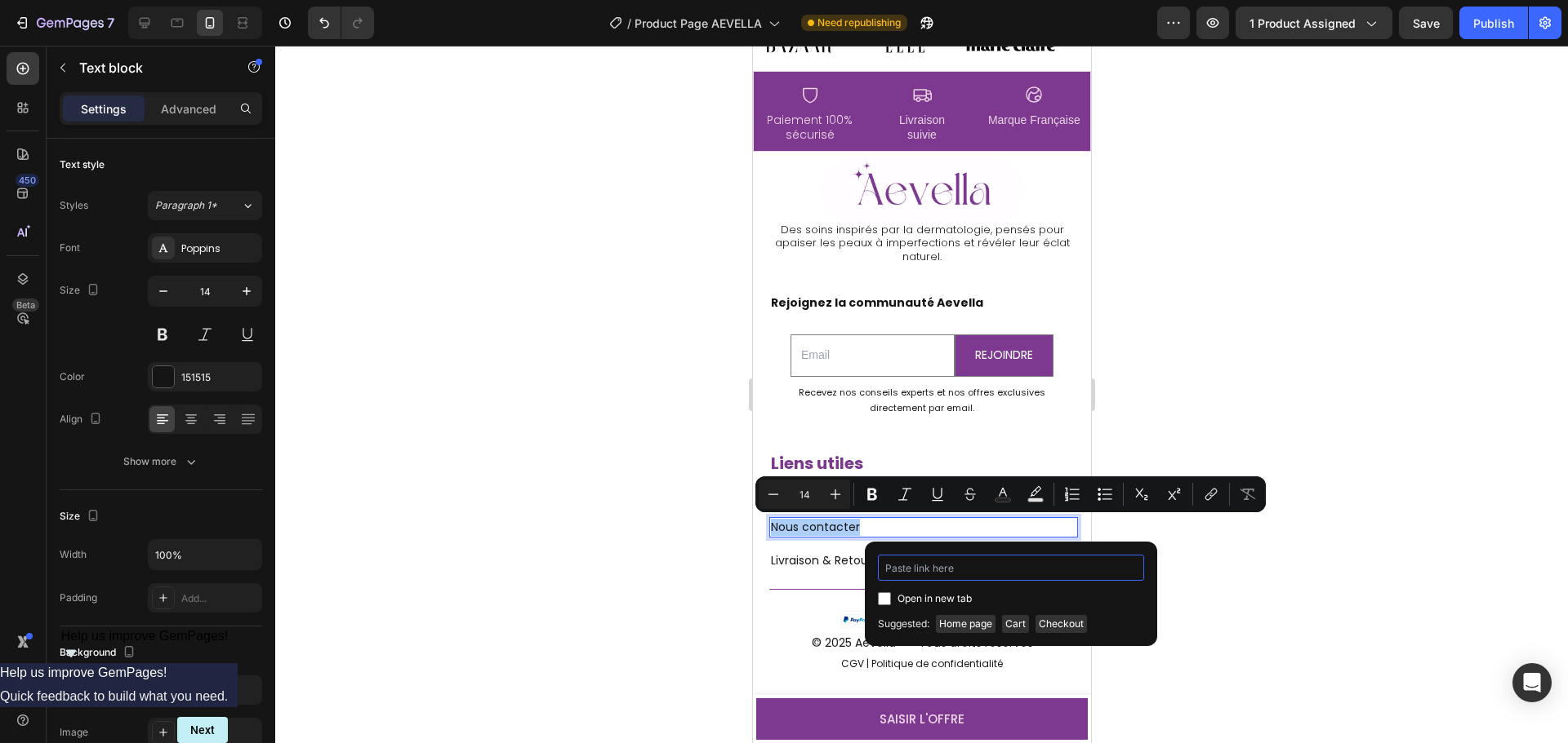
paste input "[URL][DOMAIN_NAME]"
type input "[URL][DOMAIN_NAME]"
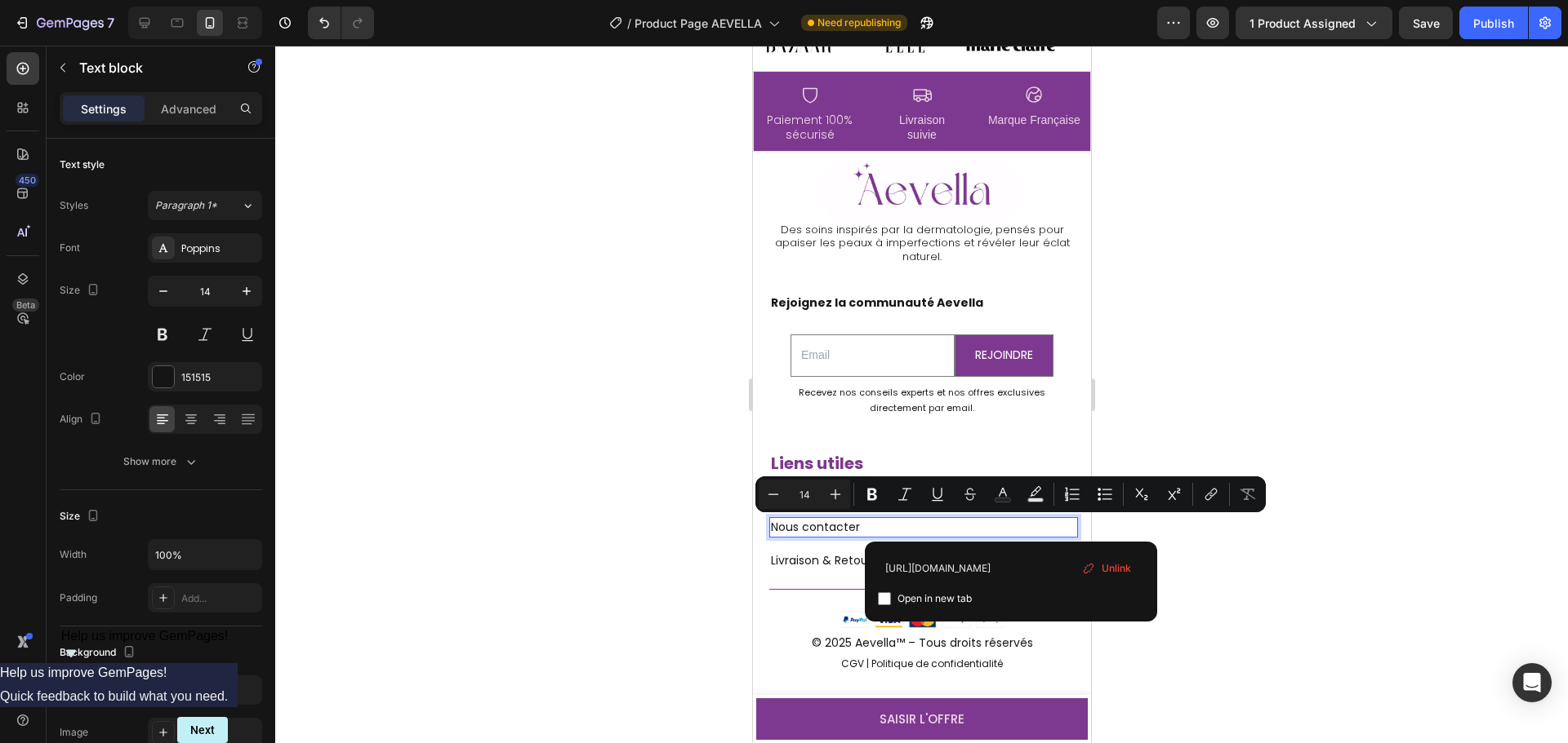
click at [1236, 597] on div at bounding box center [921, 394] width 1292 height 697
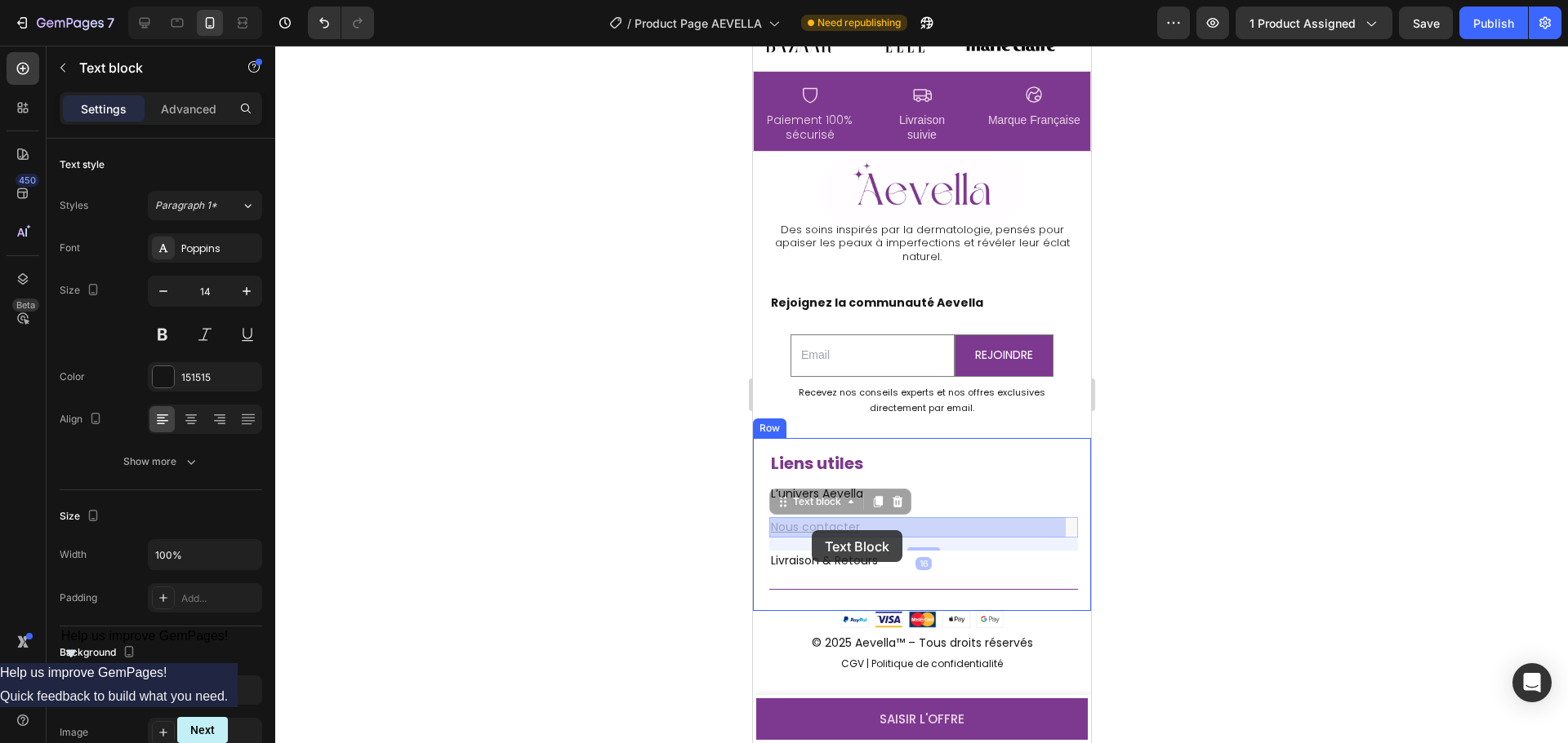
drag, startPoint x: 876, startPoint y: 528, endPoint x: 810, endPoint y: 528, distance: 66.0
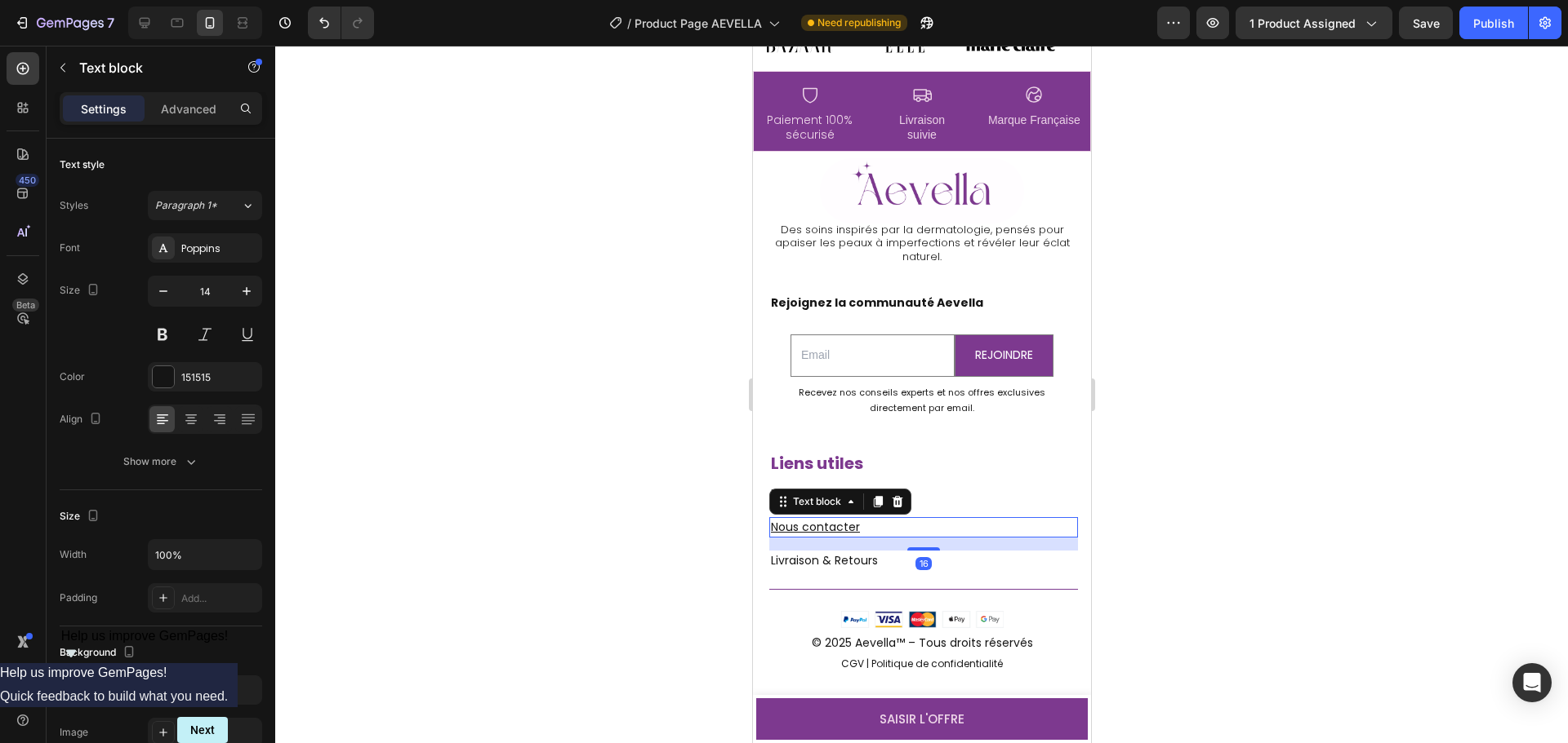
click at [663, 585] on div at bounding box center [921, 394] width 1292 height 697
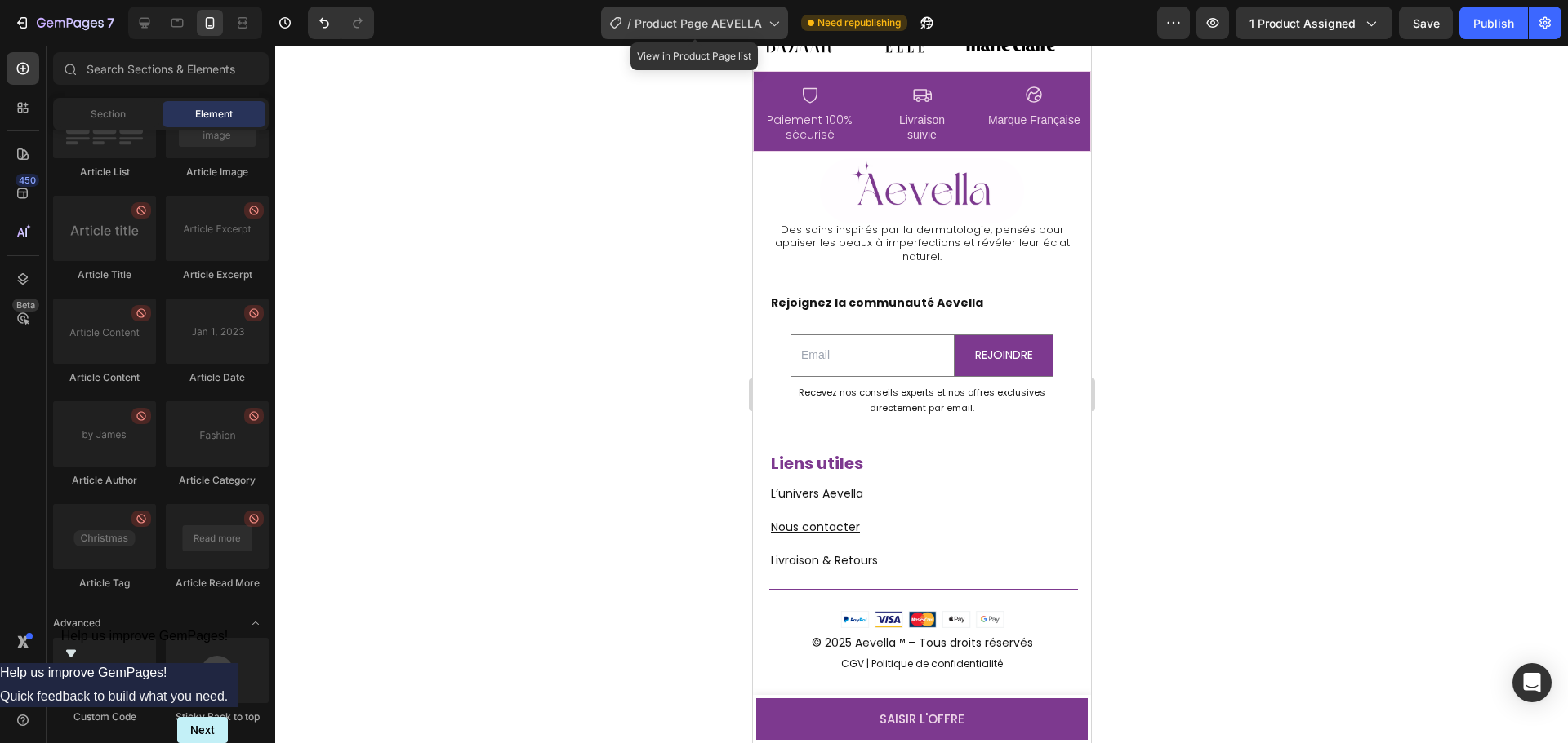
click at [698, 23] on span "Product Page AEVELLA" at bounding box center [698, 23] width 128 height 17
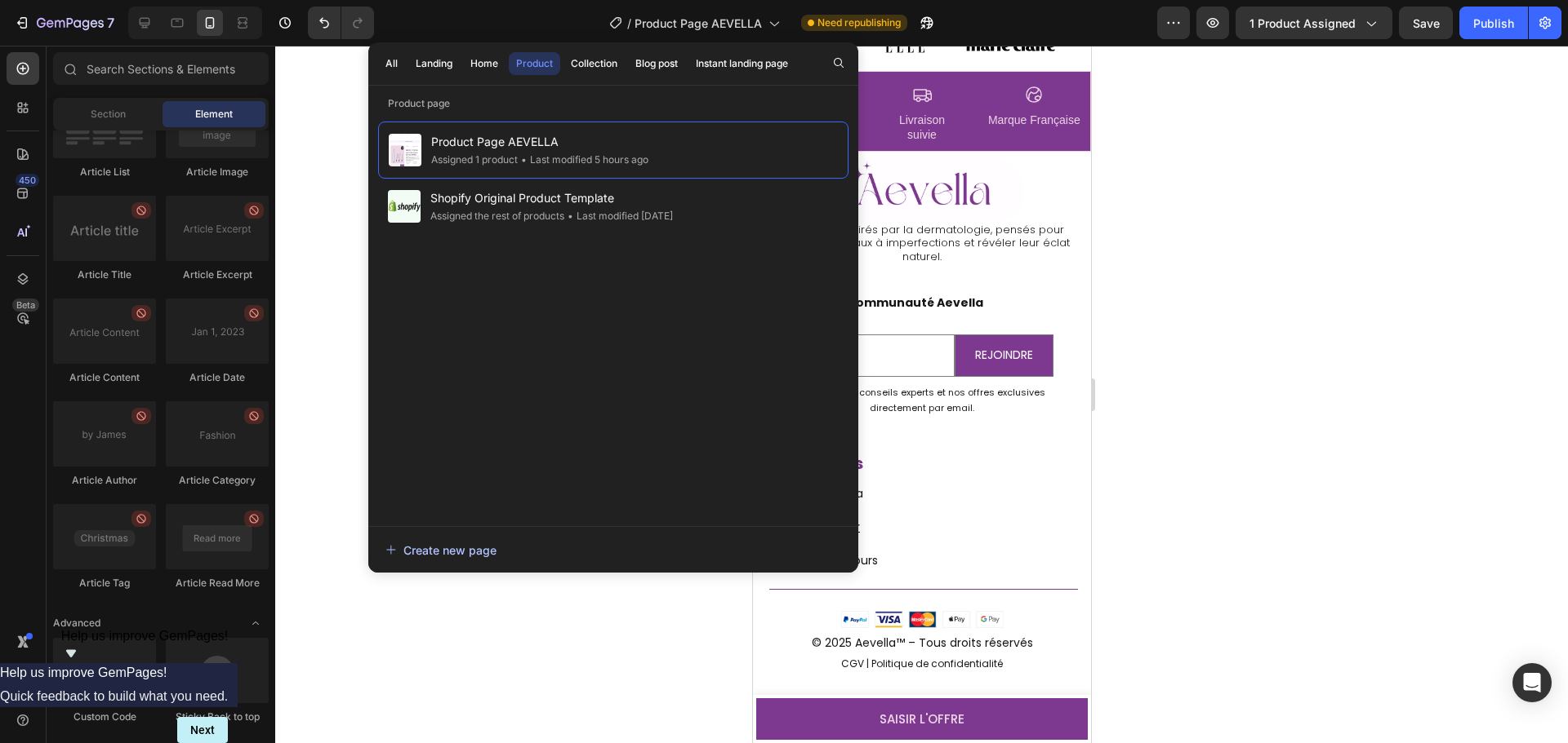
click at [463, 546] on div "Create new page" at bounding box center [440, 549] width 111 height 17
click at [440, 550] on div "Create new page" at bounding box center [440, 549] width 111 height 17
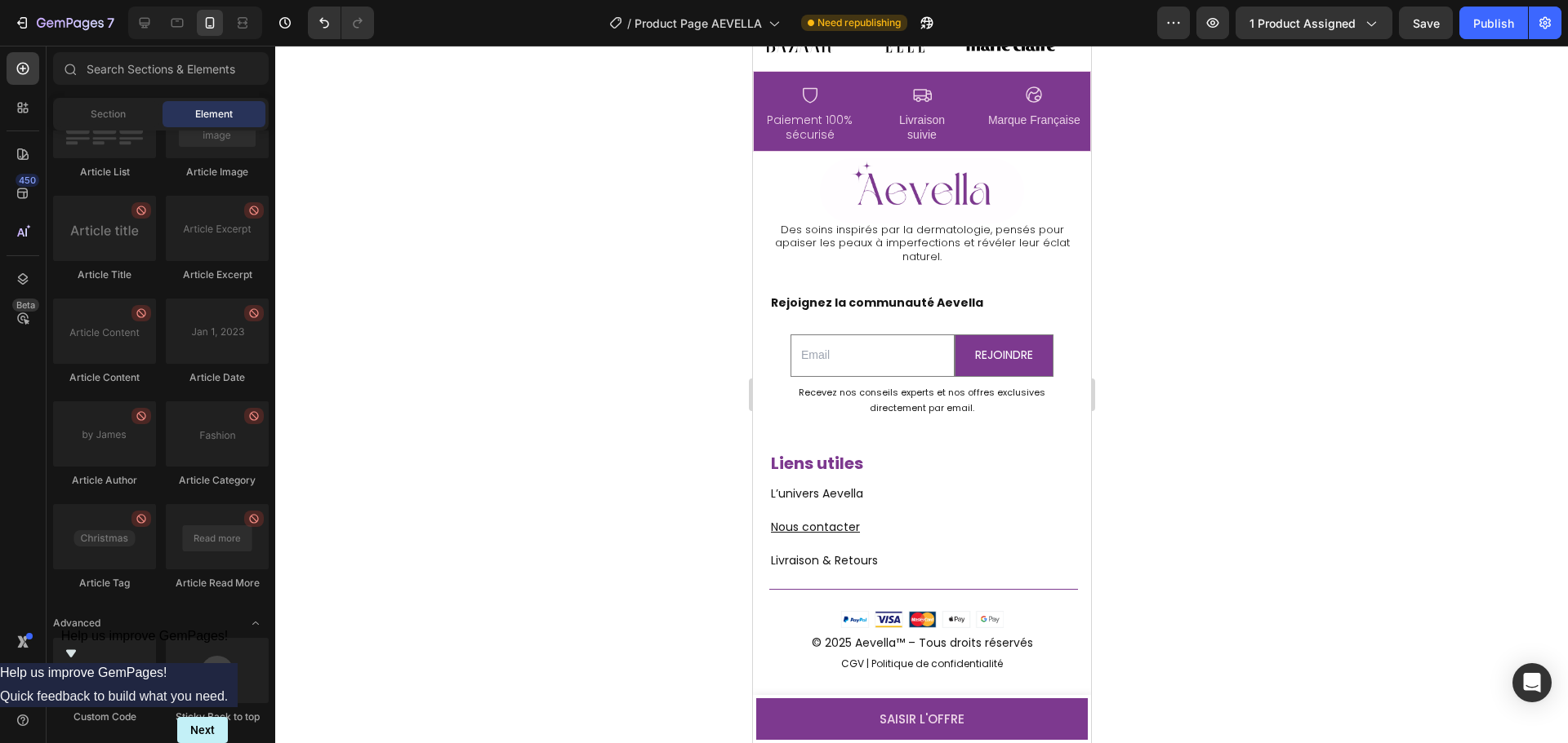
click at [329, 238] on div at bounding box center [921, 394] width 1292 height 697
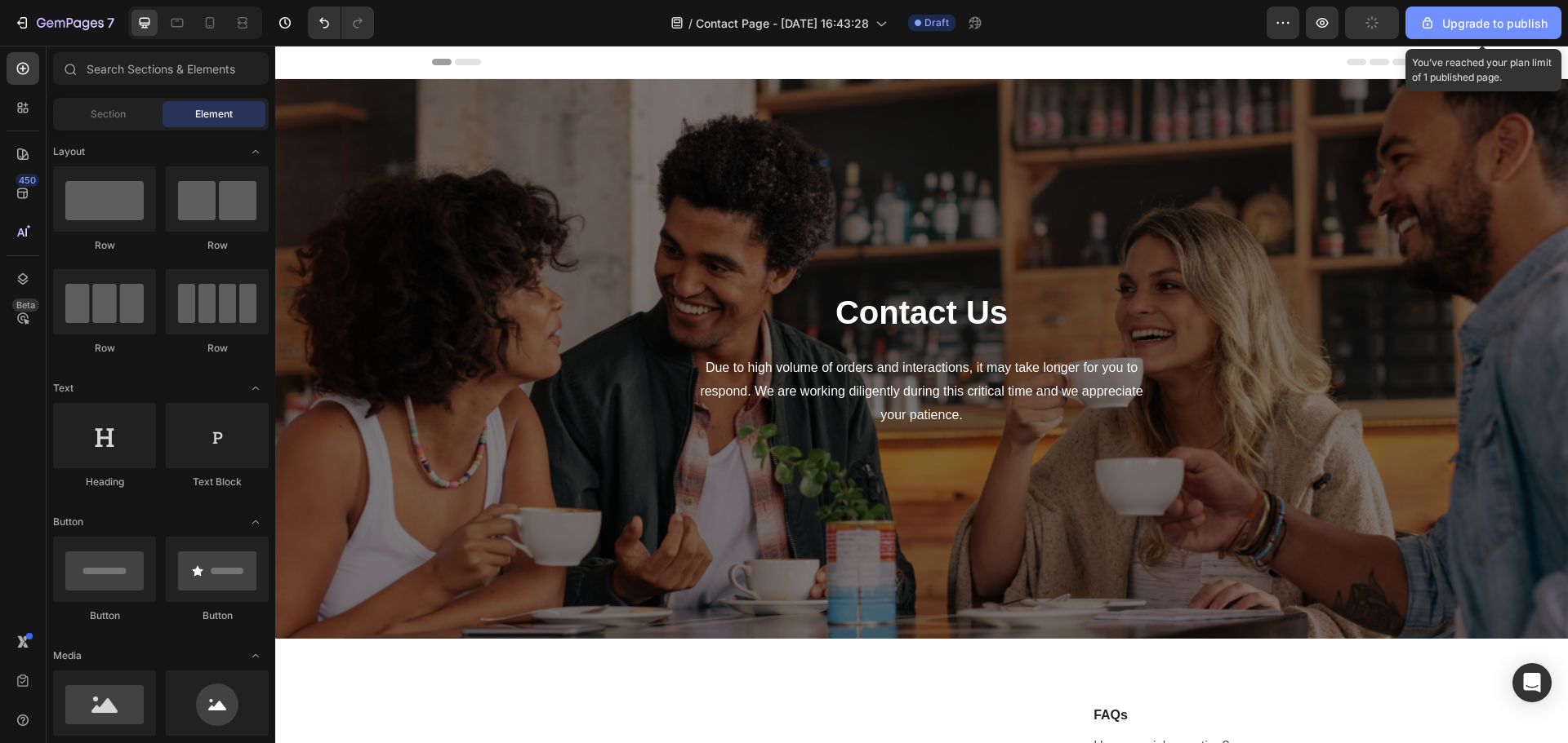
click at [1468, 25] on div "Upgrade to publish" at bounding box center [1483, 23] width 129 height 17
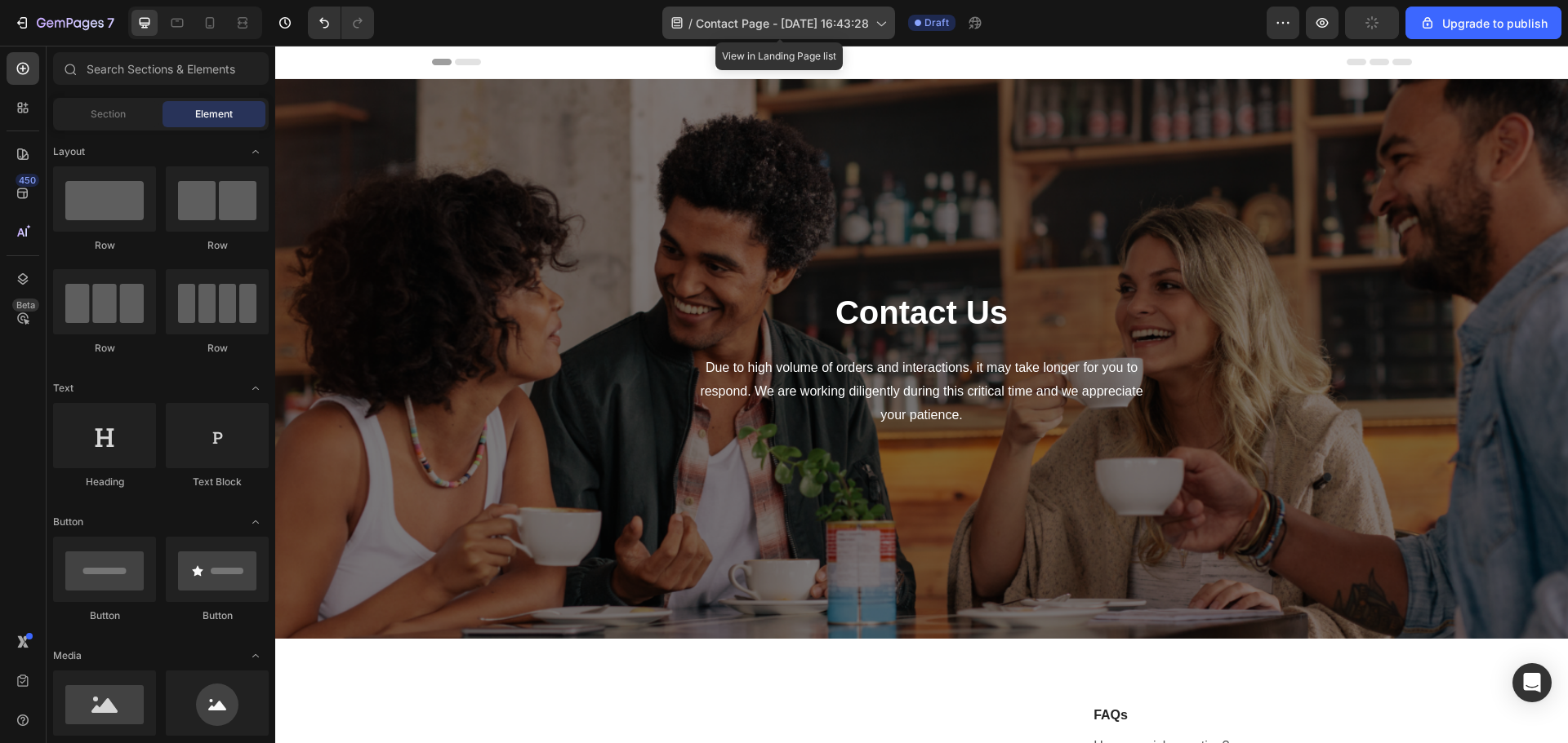
click at [809, 15] on span "Contact Page - Sep 27, 16:43:28" at bounding box center [782, 23] width 173 height 17
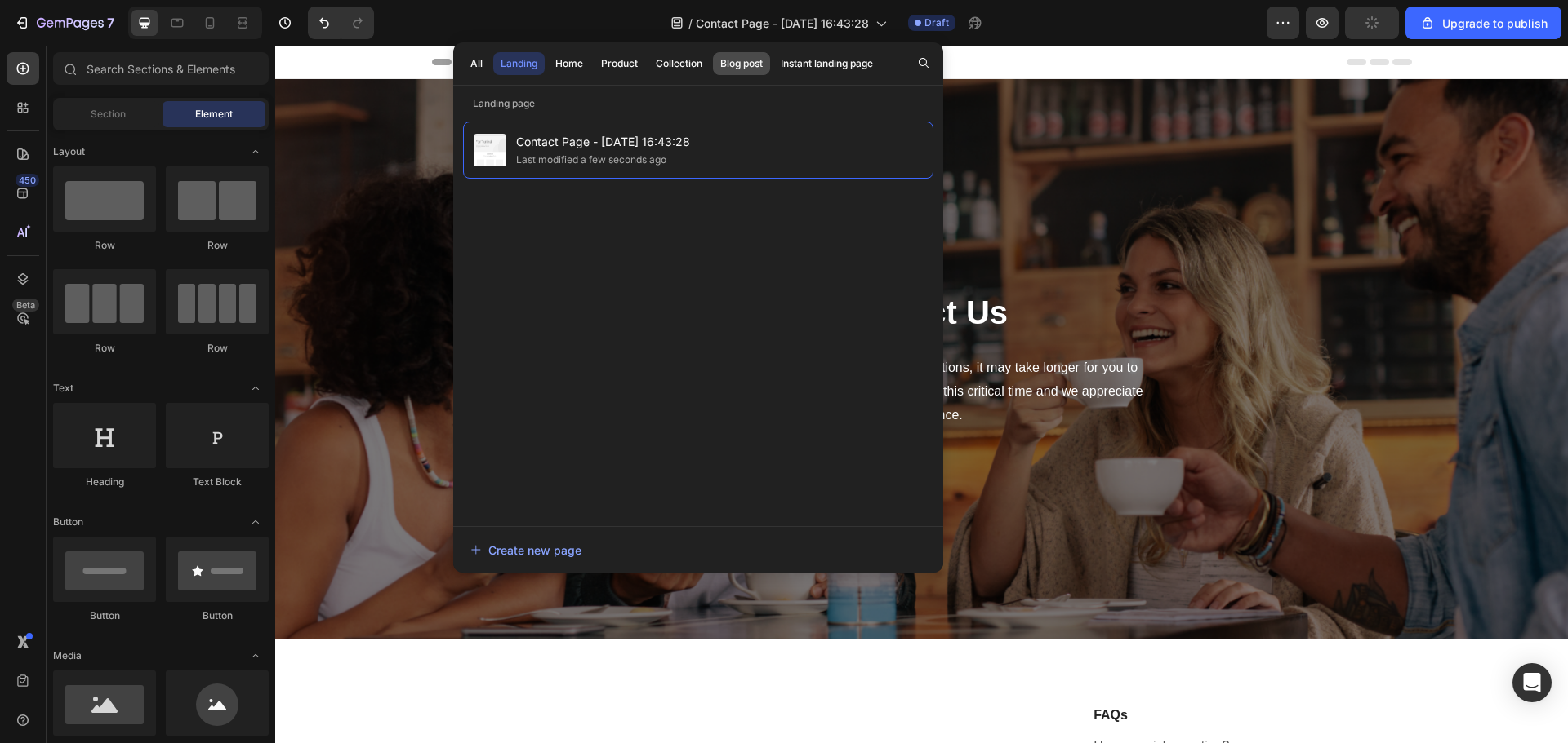
click at [729, 62] on div "Blog post" at bounding box center [741, 63] width 42 height 15
